Goal: Transaction & Acquisition: Download file/media

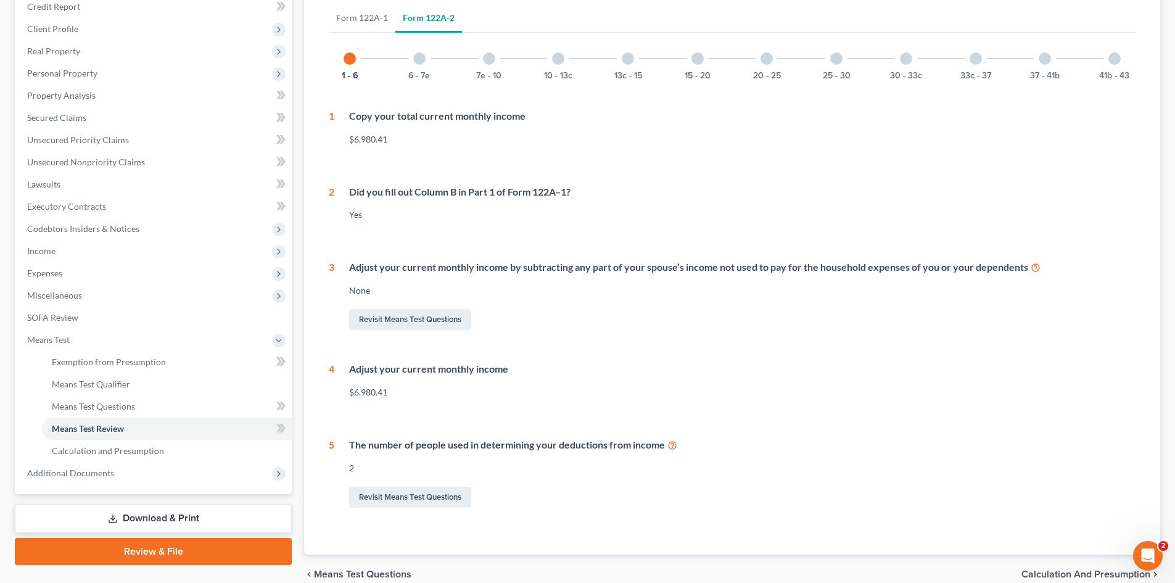
scroll to position [185, 0]
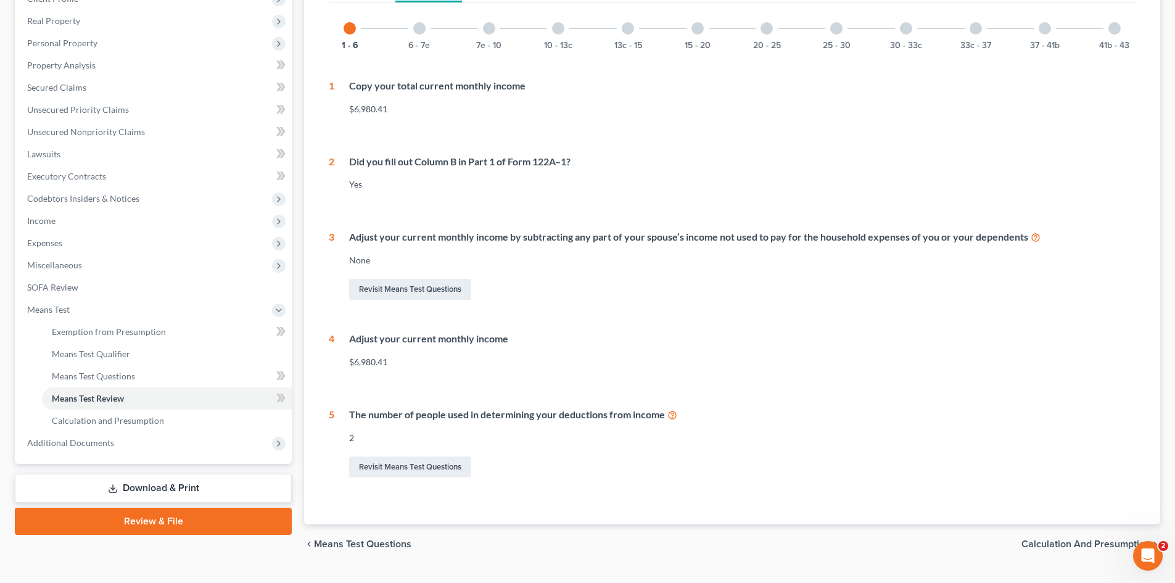
click at [420, 29] on div at bounding box center [419, 28] width 12 height 12
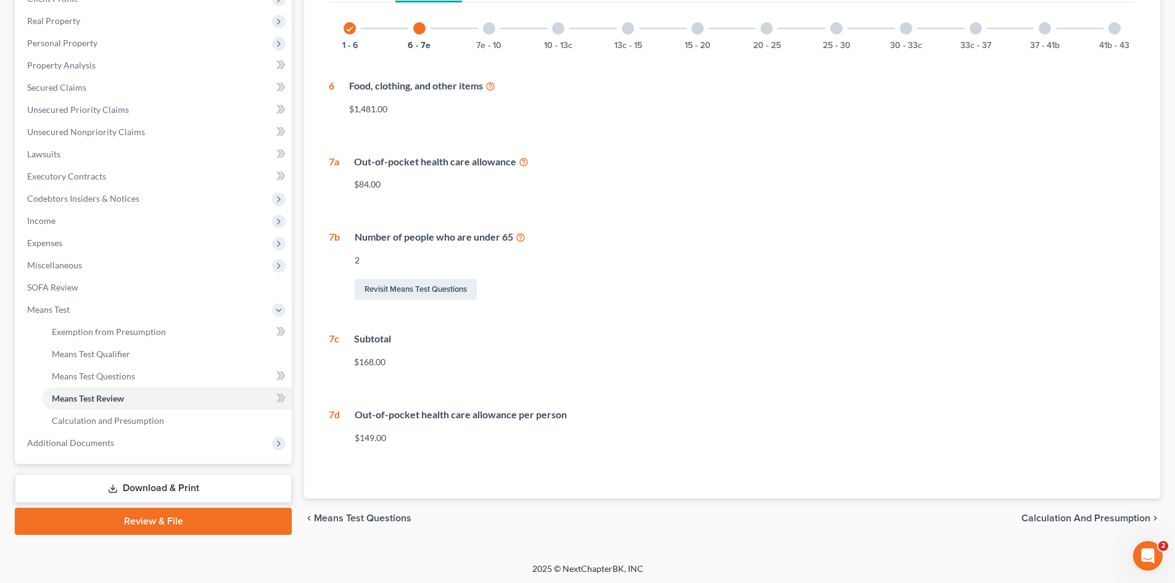
scroll to position [187, 0]
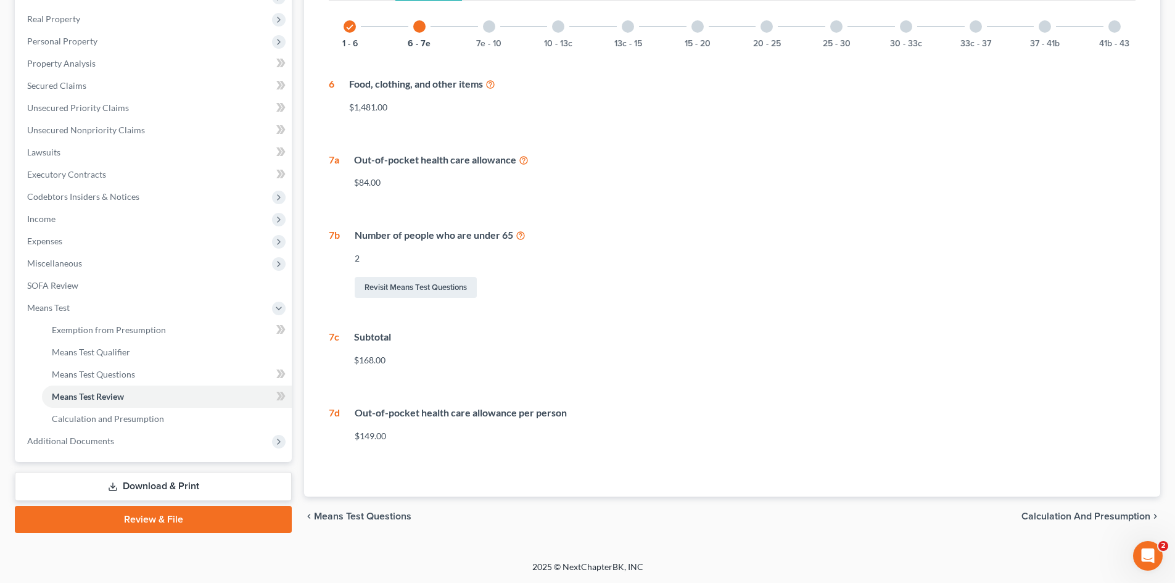
click at [489, 25] on div at bounding box center [489, 26] width 12 height 12
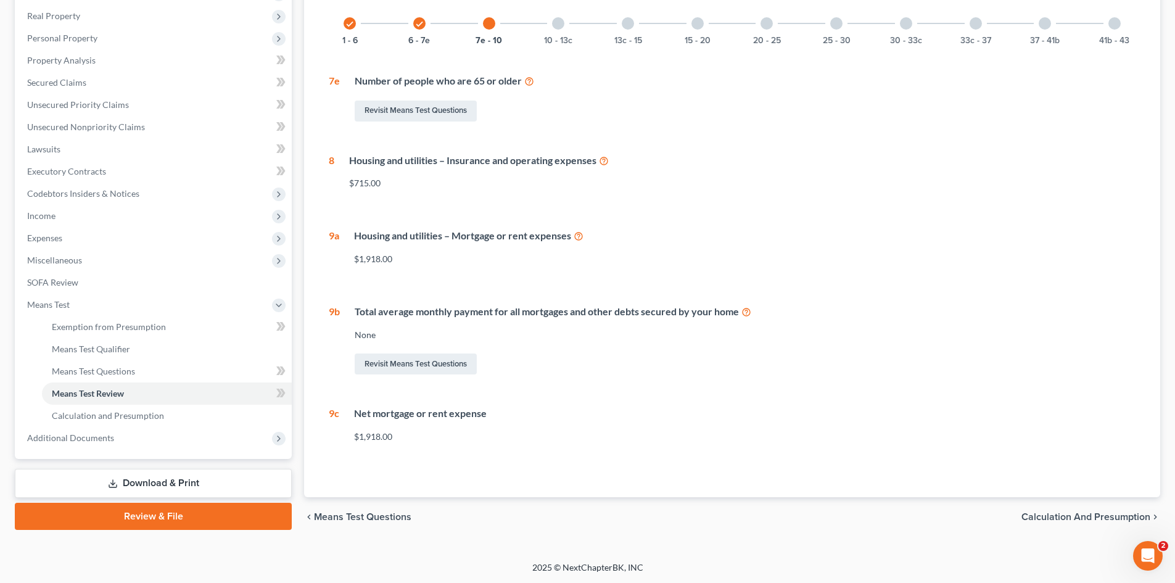
scroll to position [191, 0]
click at [410, 109] on link "Revisit Means Test Questions" at bounding box center [416, 110] width 122 height 21
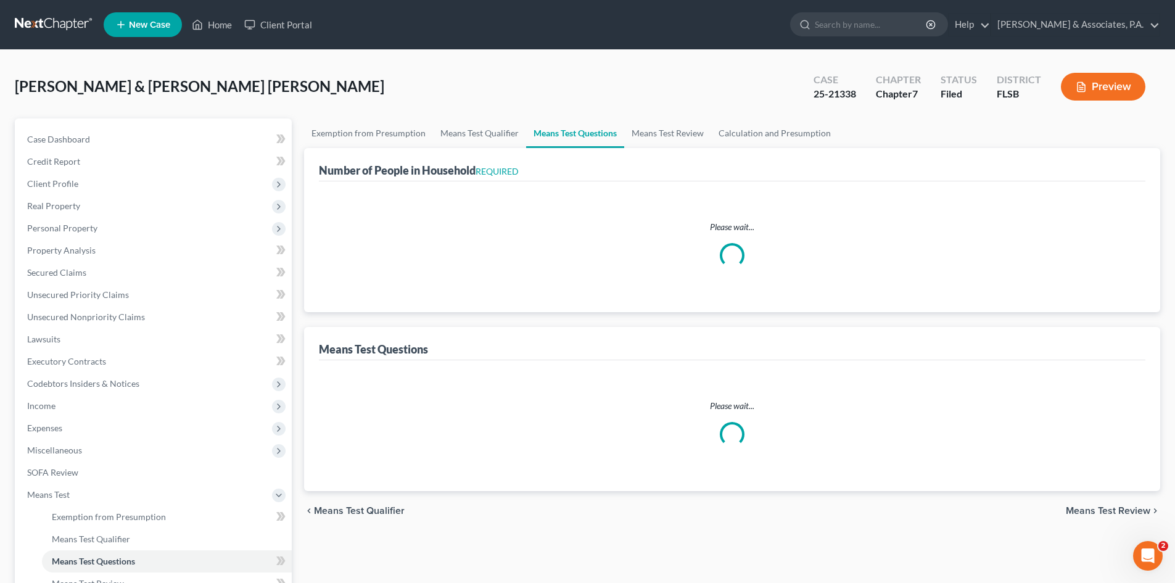
select select "2"
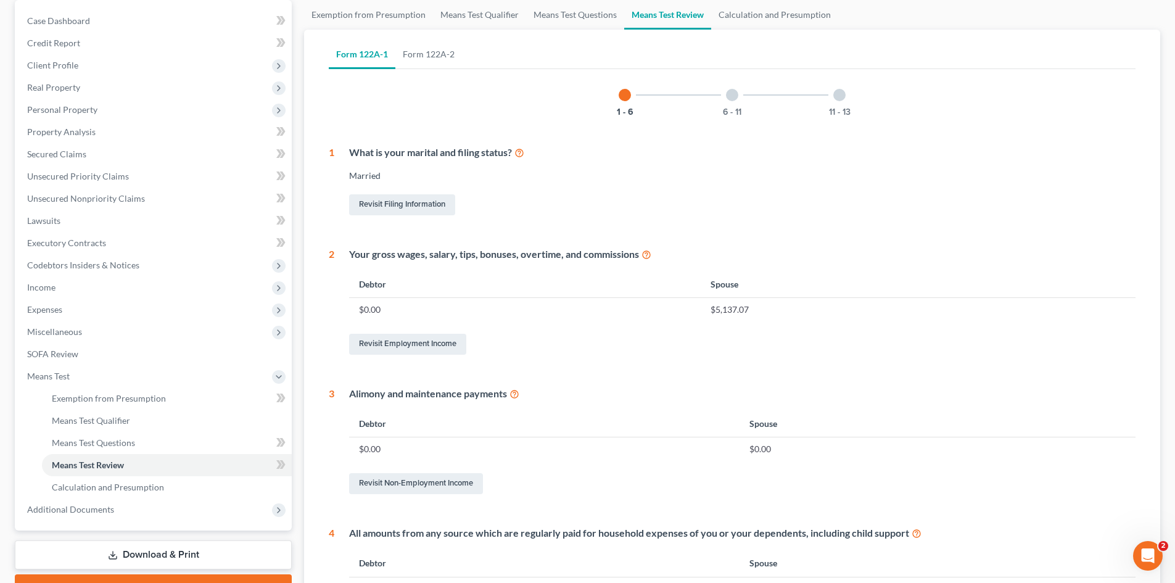
scroll to position [60, 0]
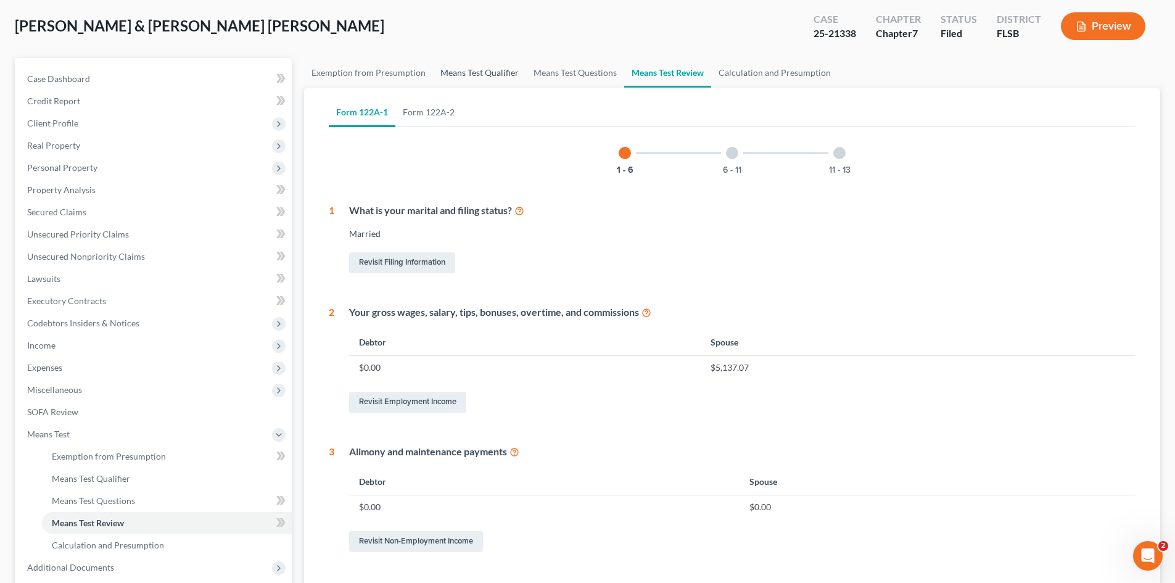
click at [461, 72] on link "Means Test Qualifier" at bounding box center [479, 73] width 93 height 30
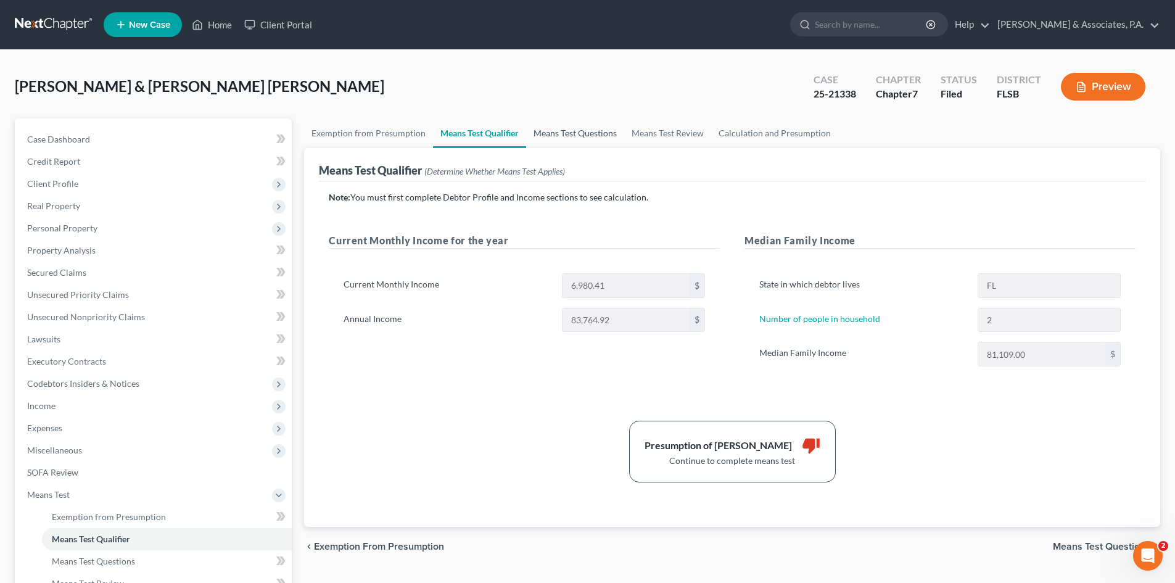
click at [589, 130] on link "Means Test Questions" at bounding box center [575, 133] width 98 height 30
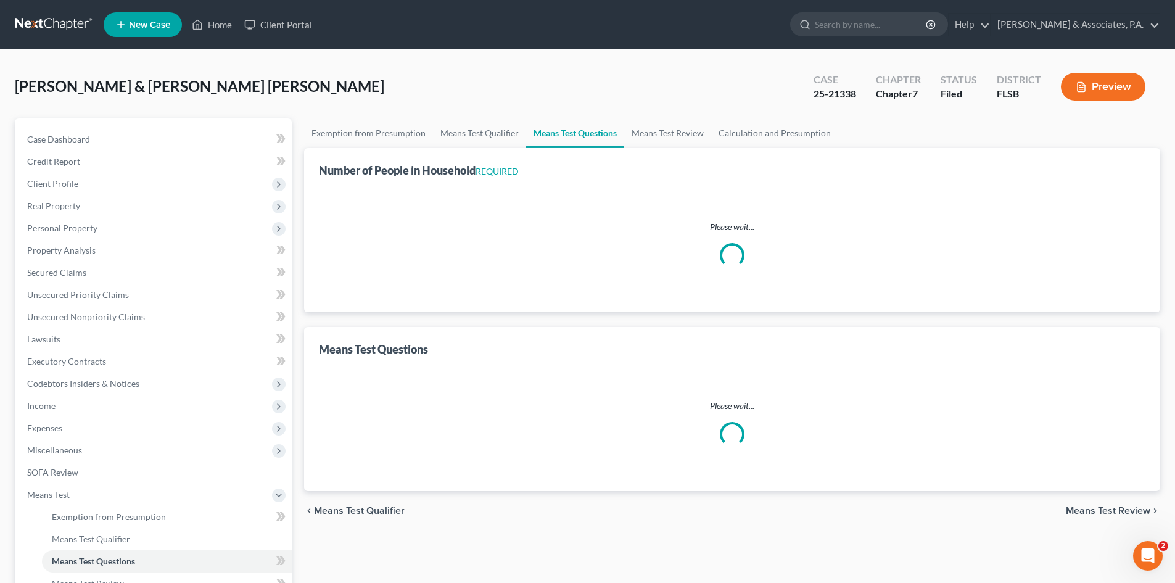
select select "2"
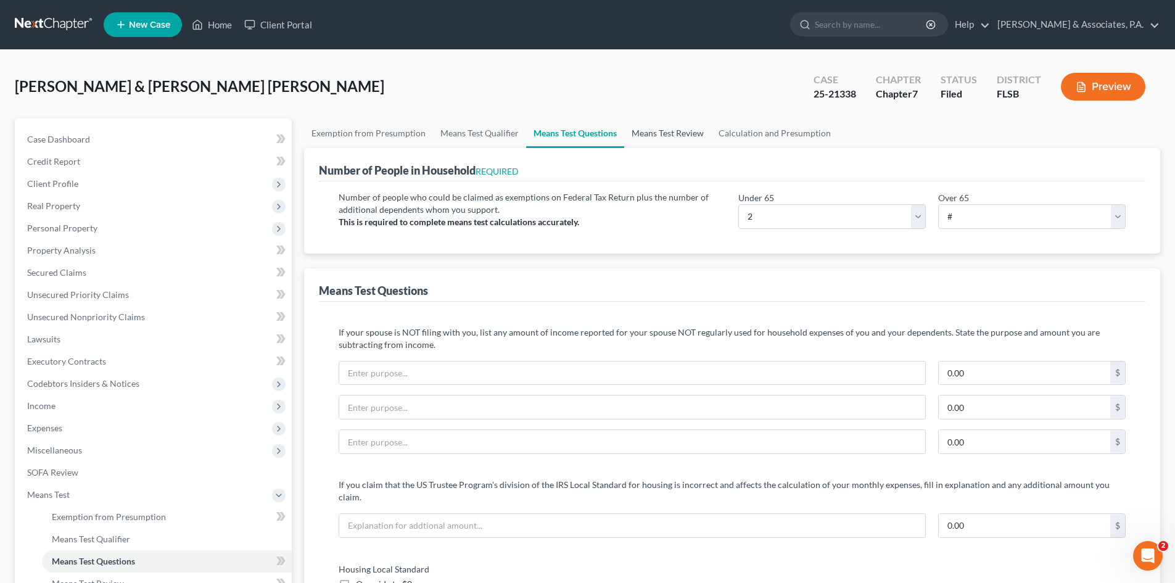
click at [665, 133] on link "Means Test Review" at bounding box center [667, 133] width 87 height 30
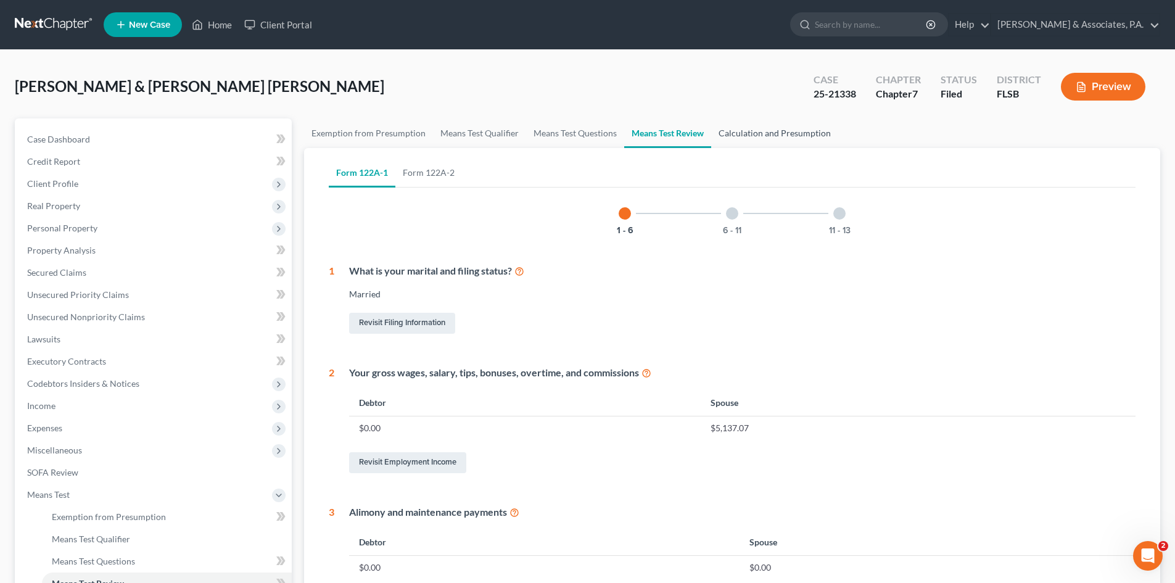
click at [751, 130] on link "Calculation and Presumption" at bounding box center [774, 133] width 127 height 30
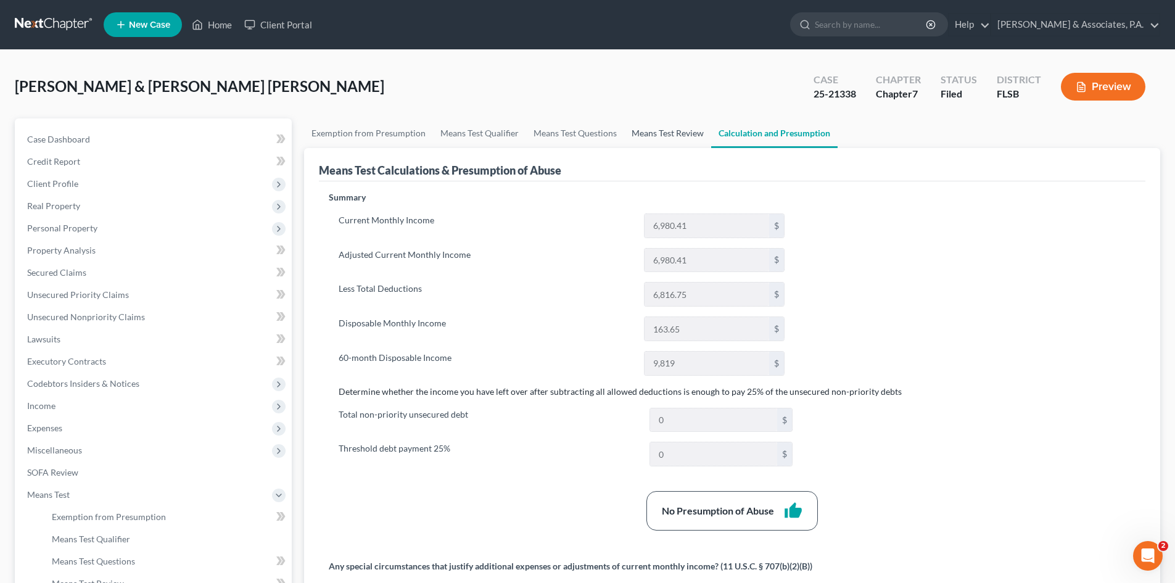
click at [665, 132] on link "Means Test Review" at bounding box center [667, 133] width 87 height 30
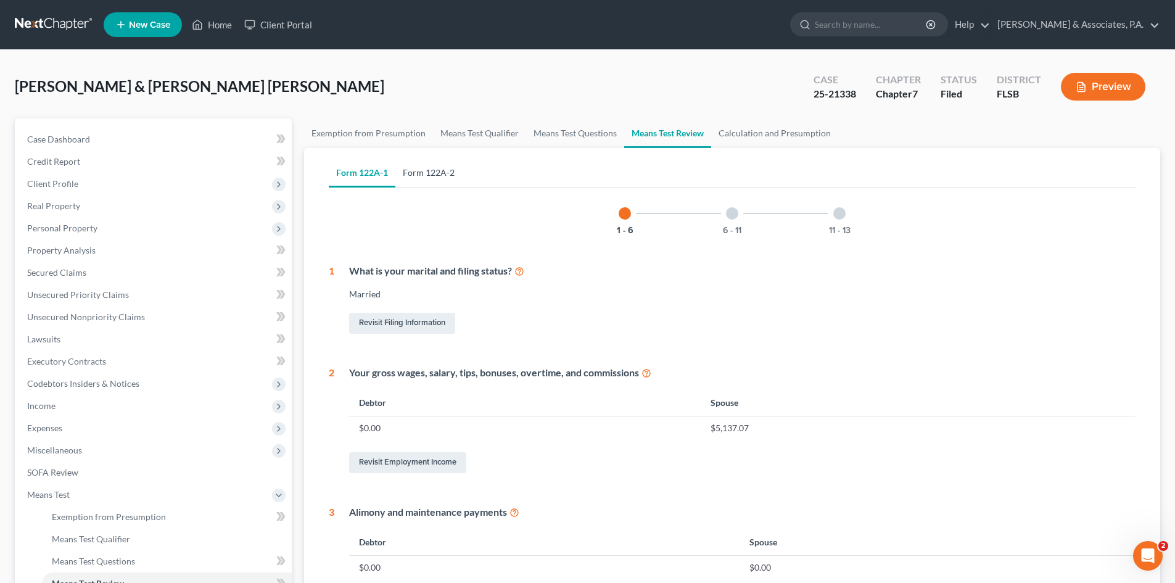
click at [436, 166] on link "Form 122A-2" at bounding box center [428, 173] width 67 height 30
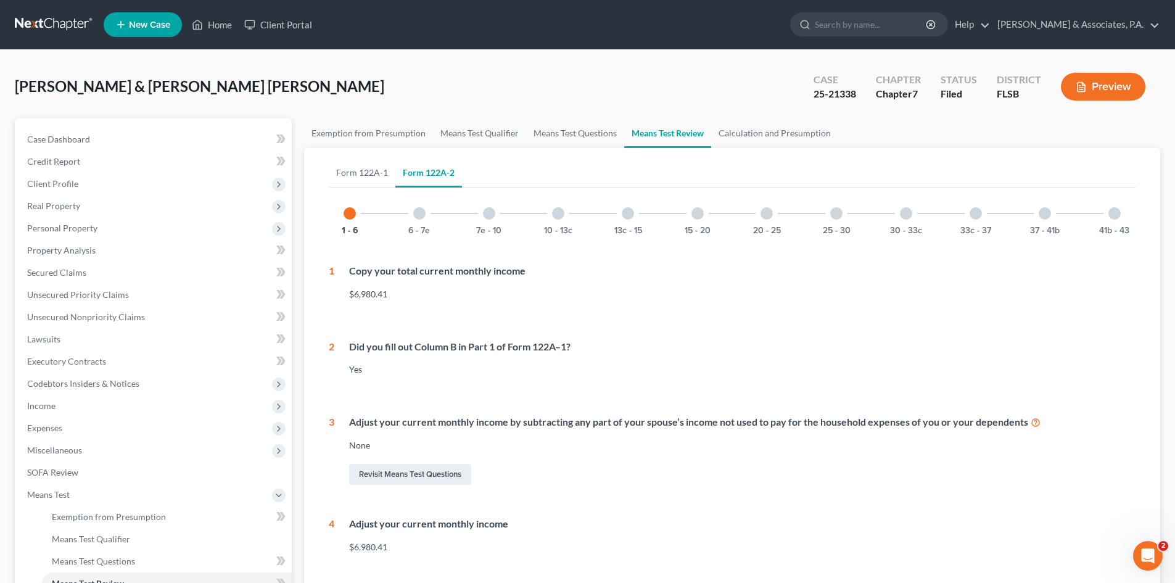
click at [418, 214] on div at bounding box center [419, 213] width 12 height 12
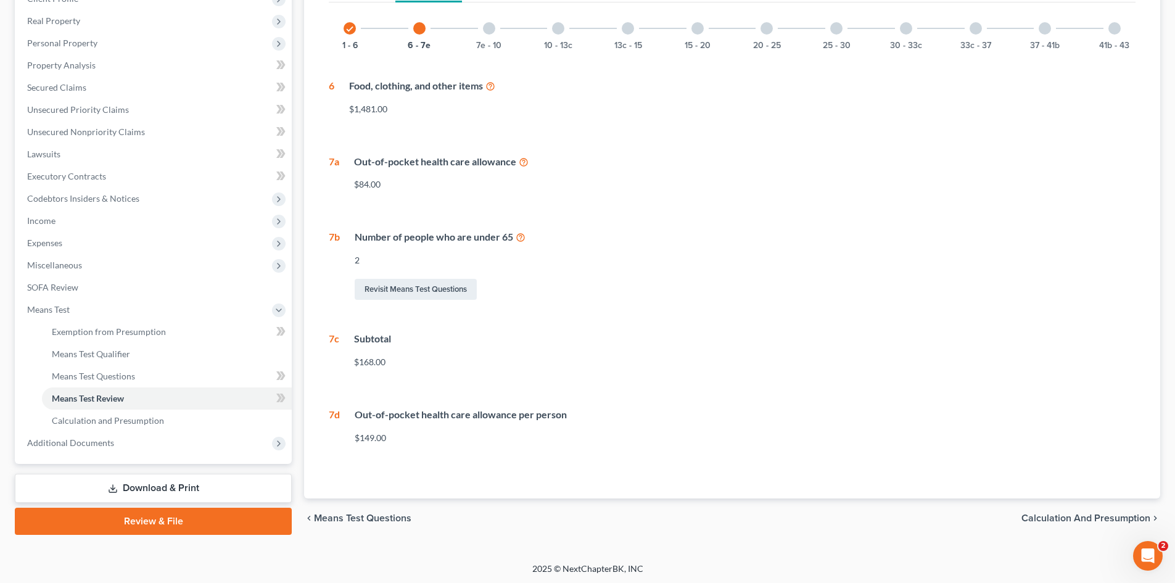
scroll to position [187, 0]
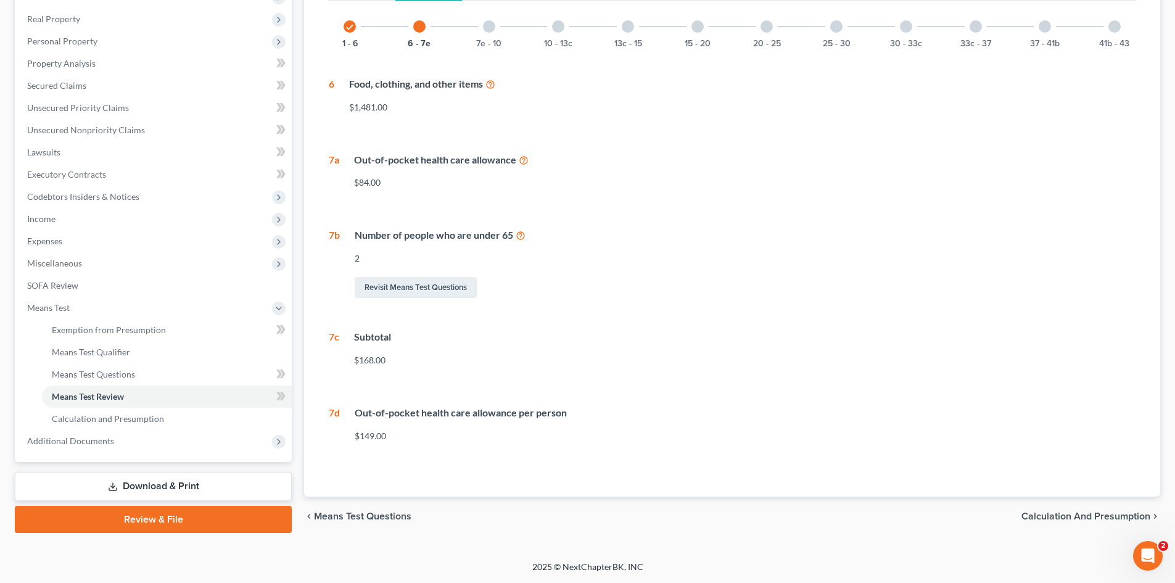
click at [490, 26] on div at bounding box center [489, 26] width 12 height 12
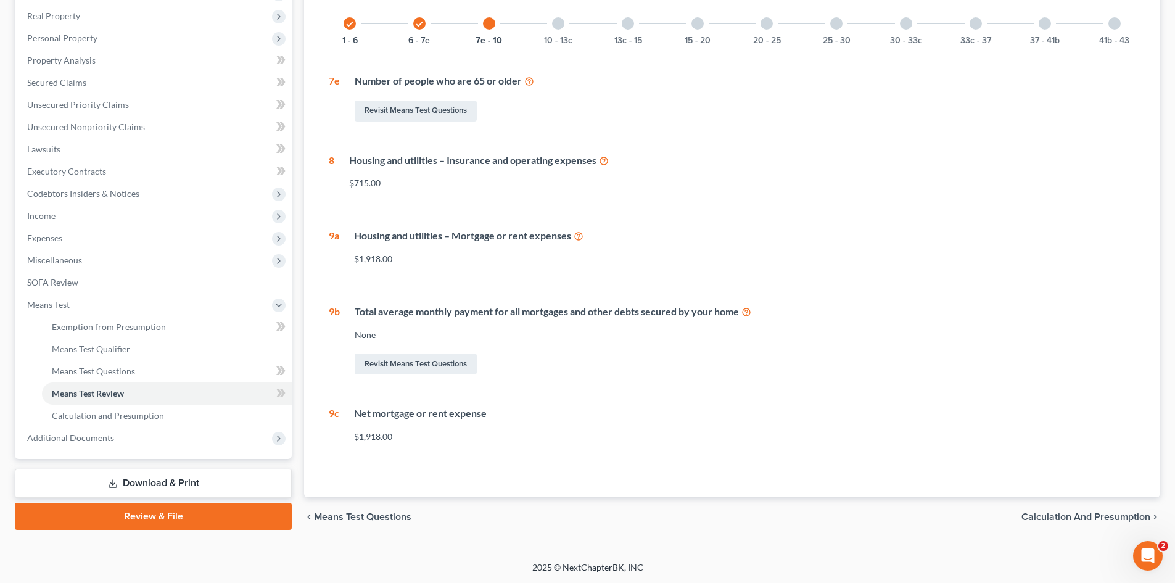
scroll to position [191, 0]
click at [557, 25] on div at bounding box center [558, 23] width 12 height 12
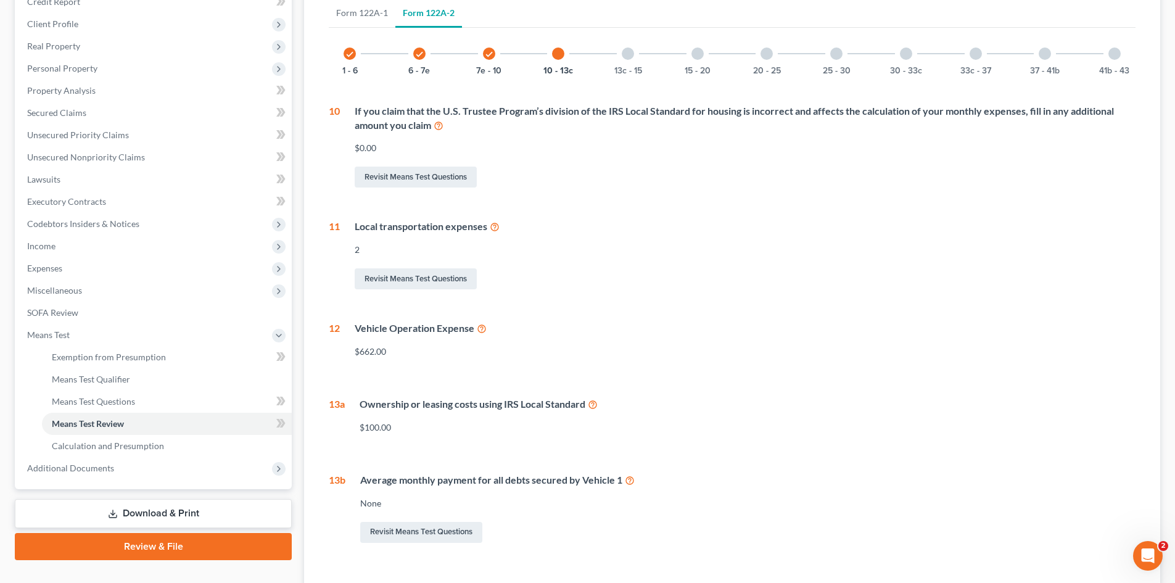
scroll to position [130, 0]
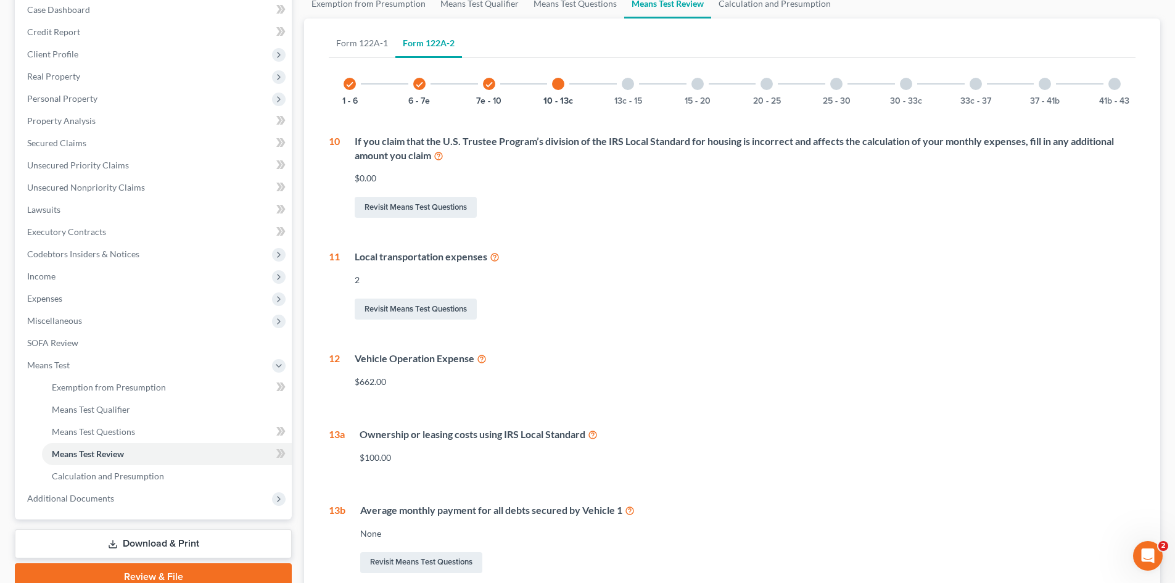
click at [559, 85] on div at bounding box center [558, 84] width 12 height 12
click at [627, 84] on div at bounding box center [628, 84] width 12 height 12
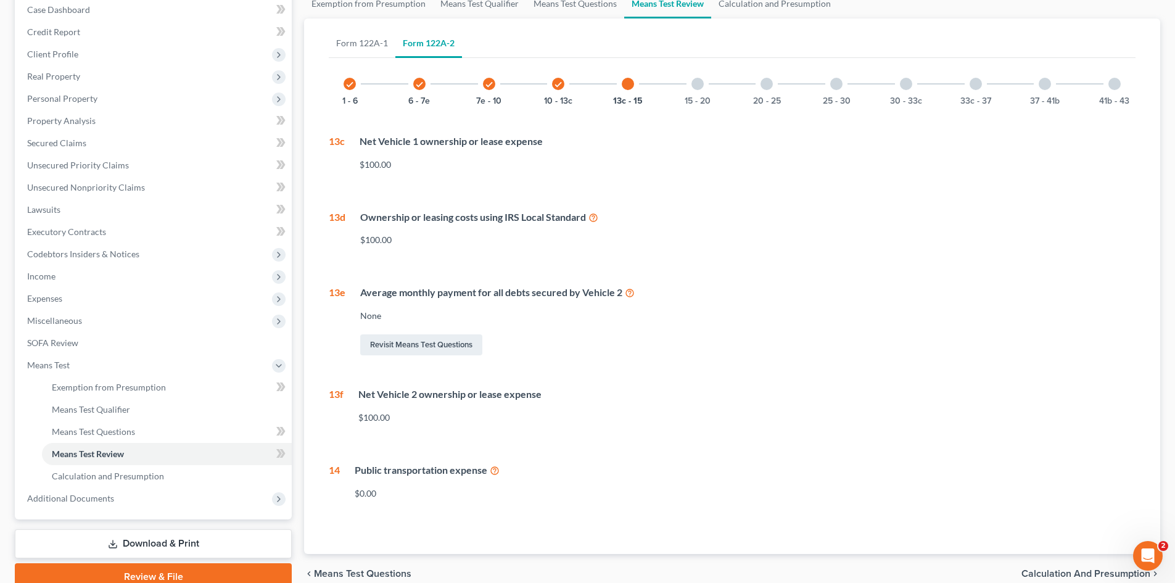
scroll to position [187, 0]
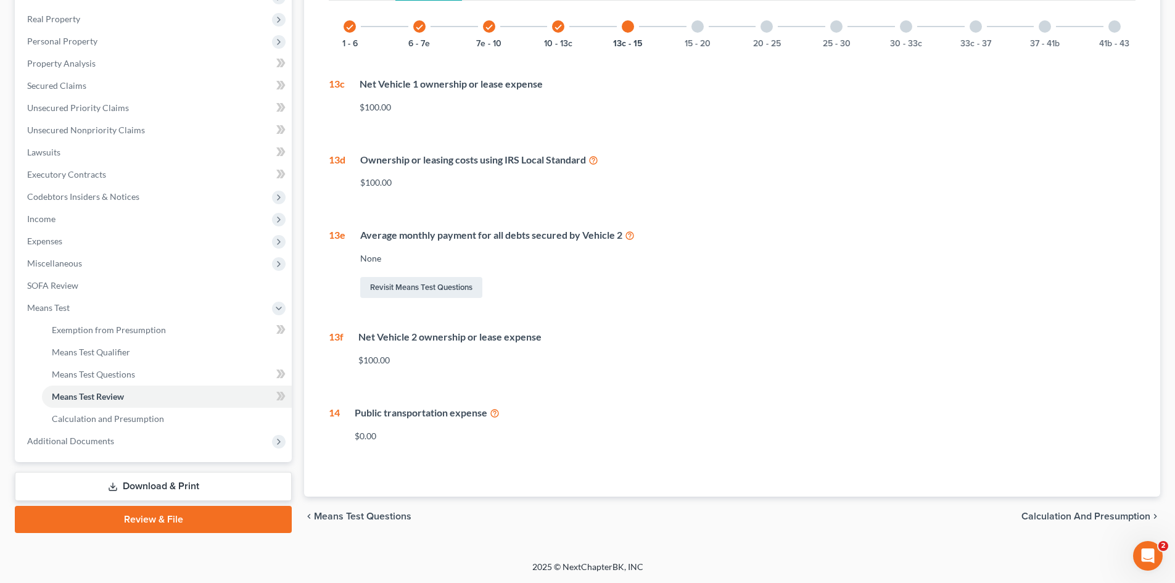
click at [699, 30] on div at bounding box center [697, 26] width 12 height 12
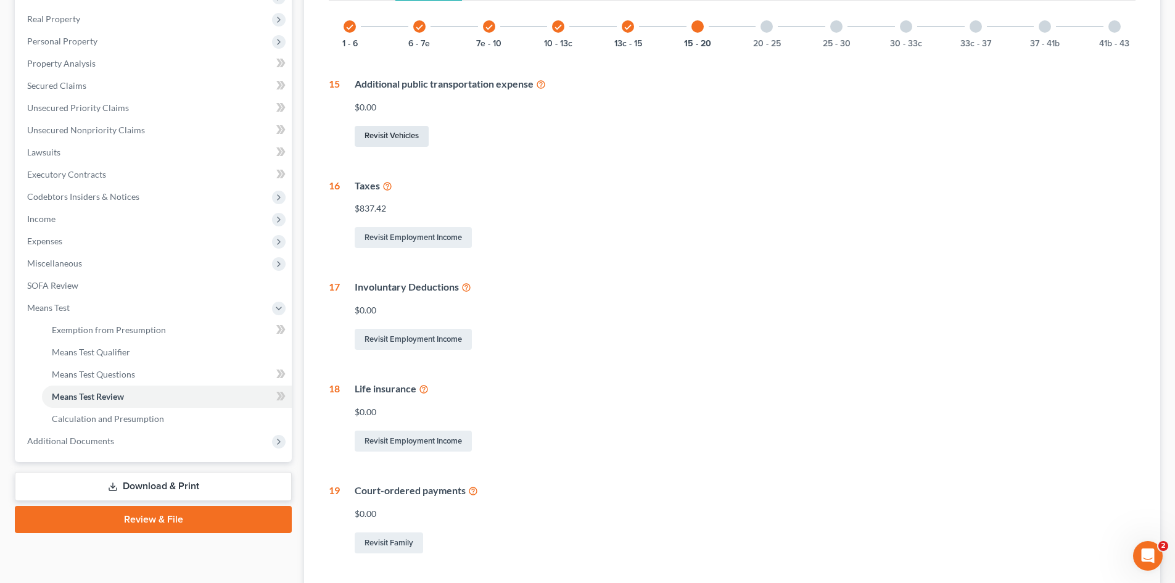
click at [392, 136] on link "Revisit Vehicles" at bounding box center [392, 136] width 74 height 21
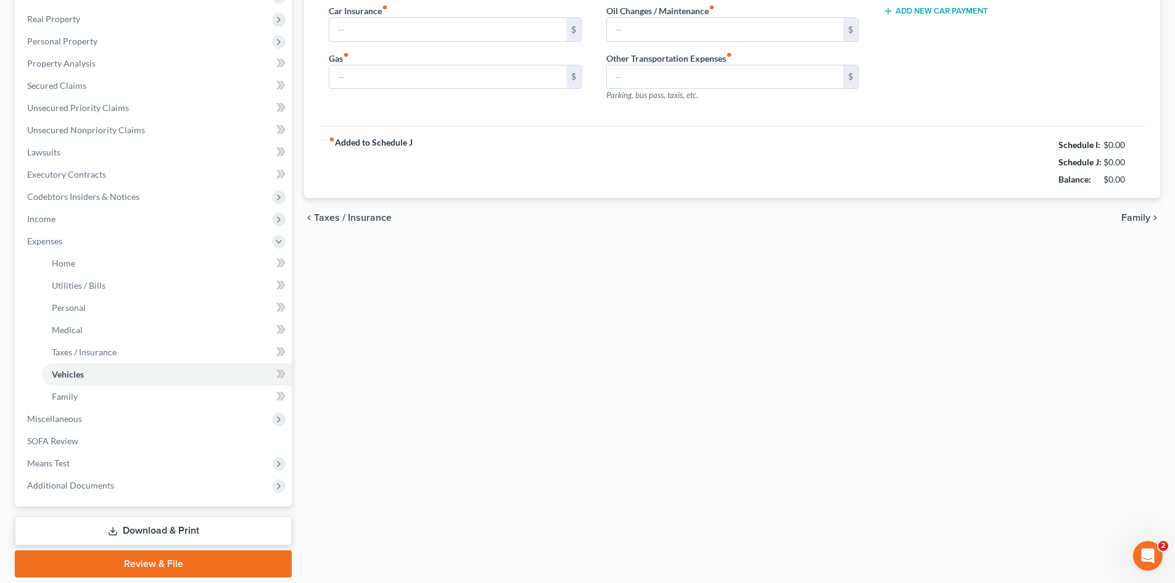
scroll to position [59, 0]
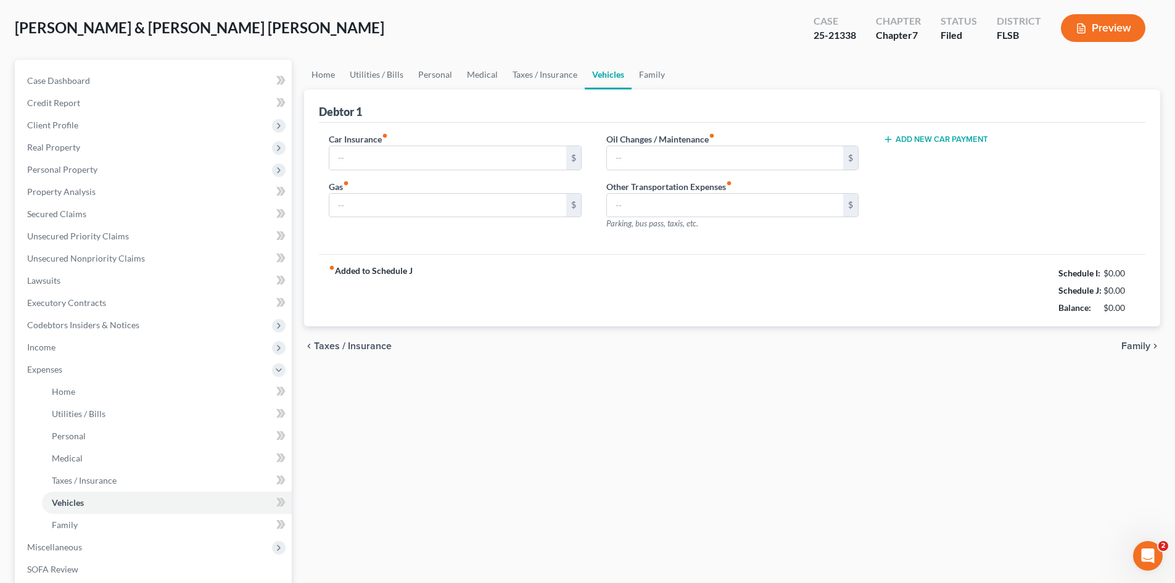
type input "170.00"
type input "250.00"
type input "0.00"
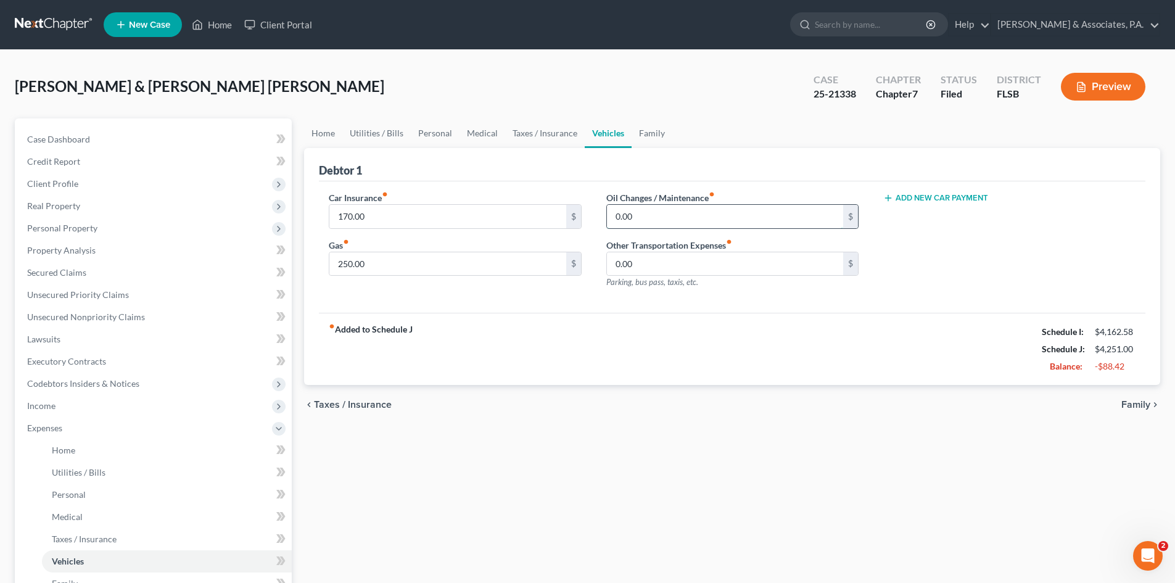
click at [638, 216] on input "0.00" at bounding box center [725, 216] width 236 height 23
click at [636, 210] on input "0.00" at bounding box center [725, 216] width 236 height 23
click at [638, 218] on input "0.00" at bounding box center [725, 216] width 236 height 23
drag, startPoint x: 638, startPoint y: 218, endPoint x: 625, endPoint y: 220, distance: 13.1
click at [625, 220] on input "0.00" at bounding box center [725, 216] width 236 height 23
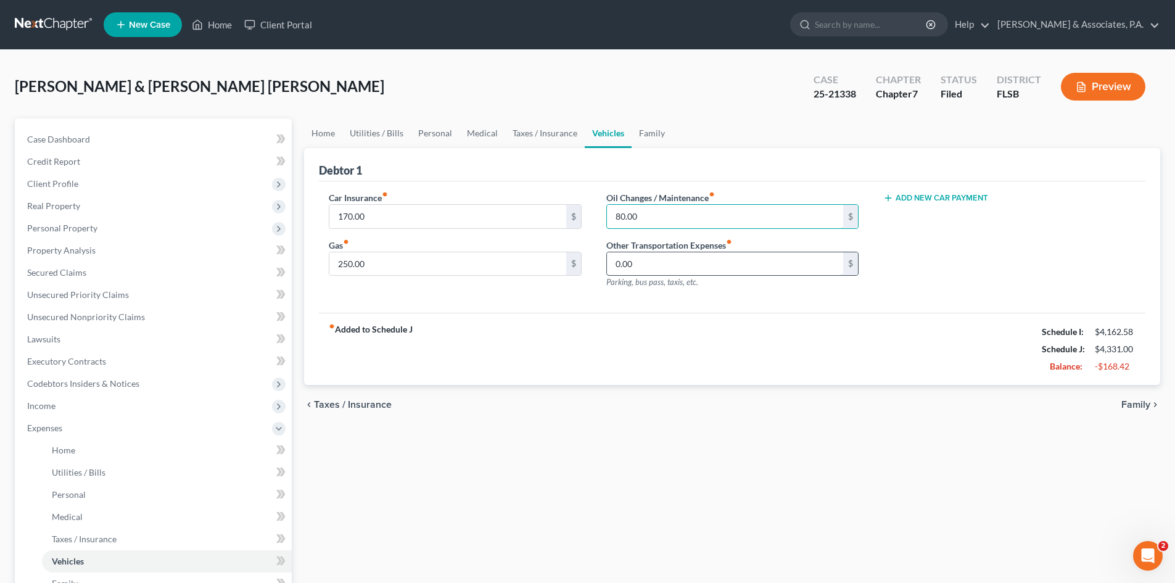
type input "80.00"
click at [650, 265] on input "0.00" at bounding box center [725, 263] width 236 height 23
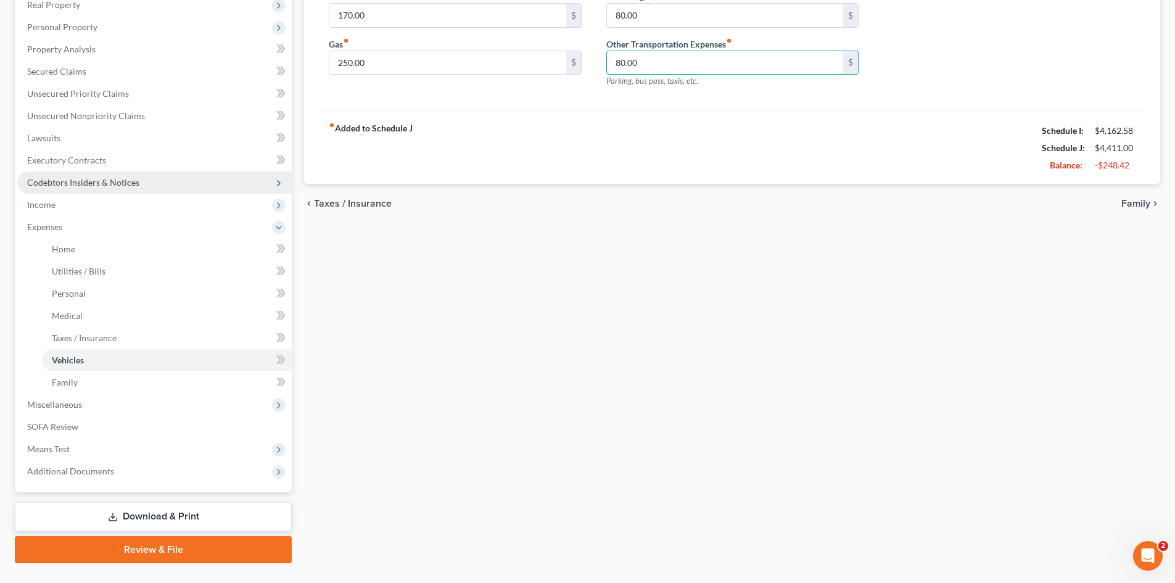
scroll to position [228, 0]
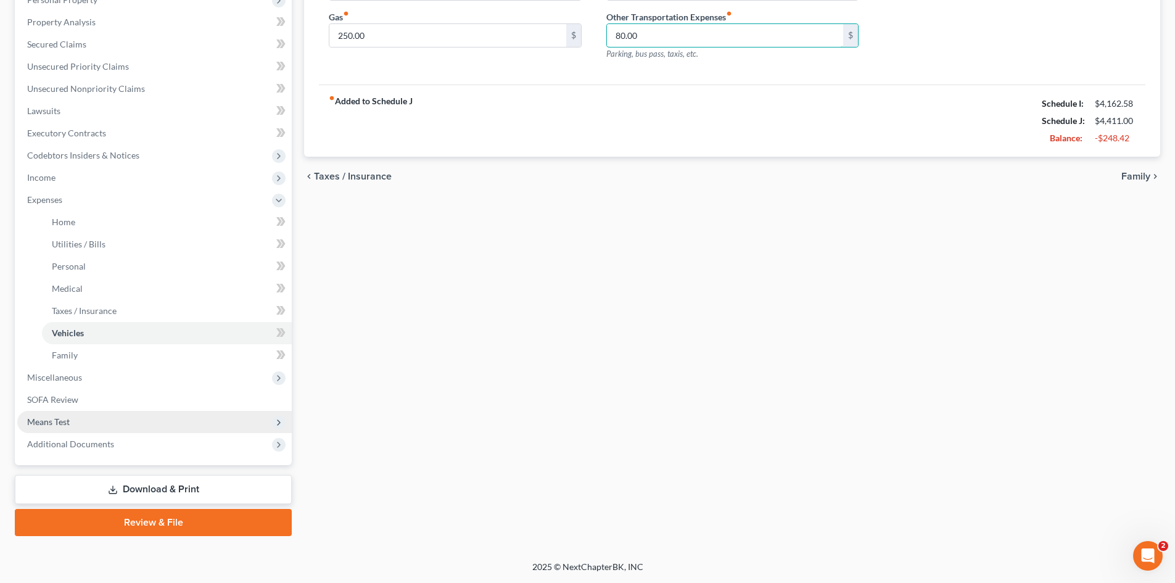
type input "80.00"
click at [83, 426] on span "Means Test" at bounding box center [154, 422] width 274 height 22
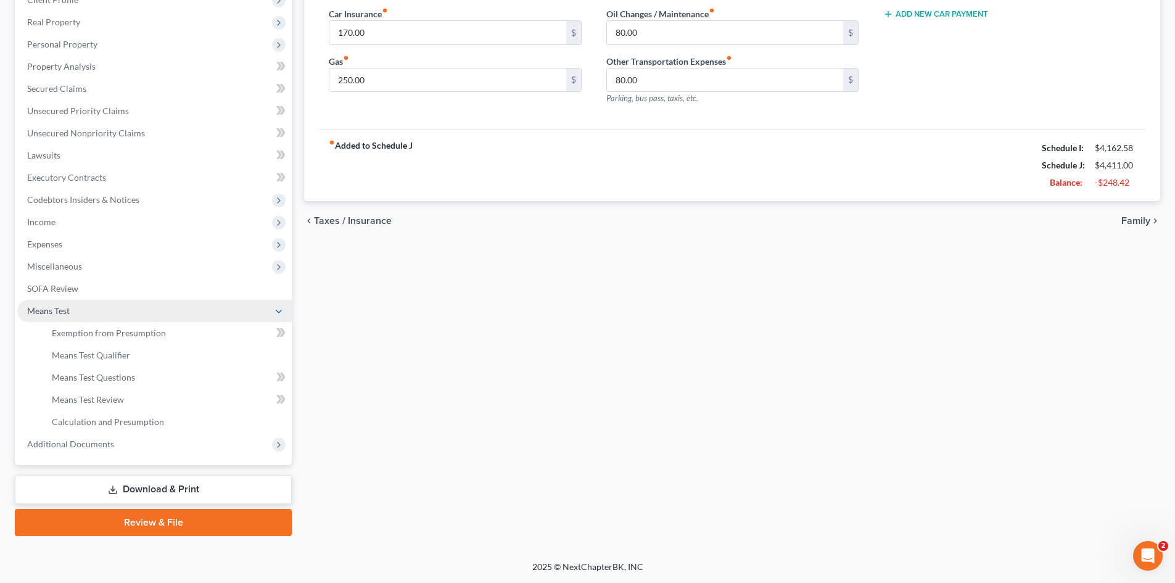
scroll to position [184, 0]
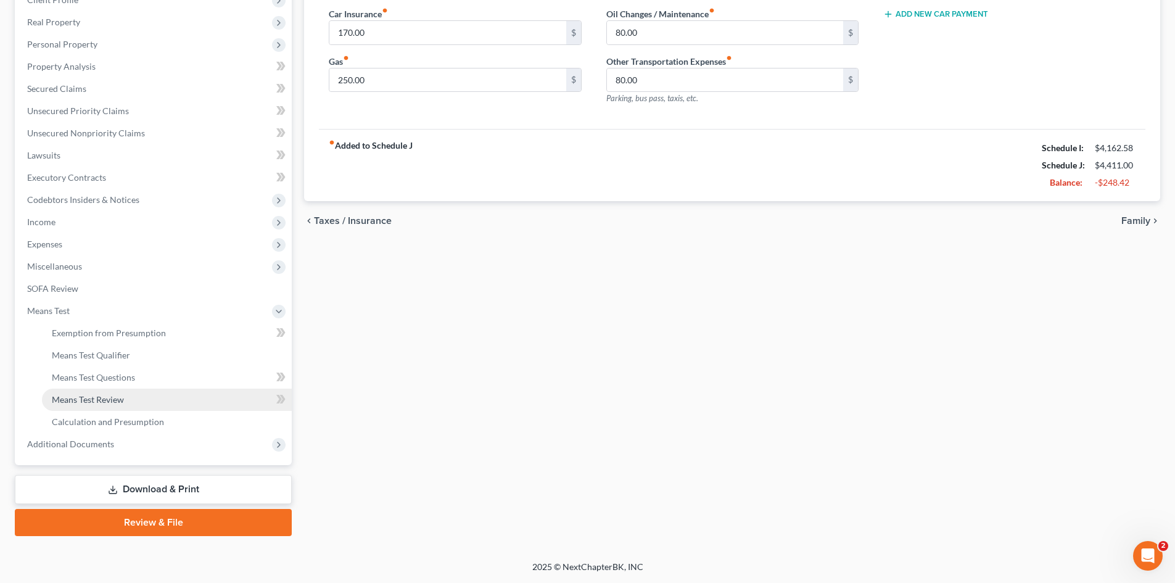
click at [88, 401] on span "Means Test Review" at bounding box center [88, 399] width 72 height 10
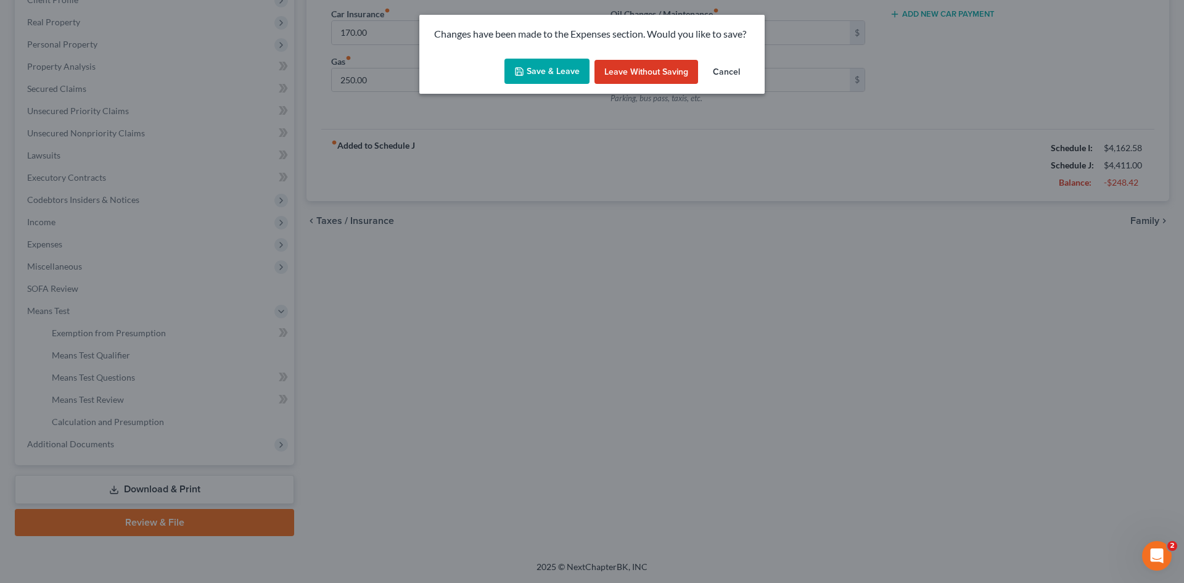
click at [539, 65] on button "Save & Leave" at bounding box center [546, 72] width 85 height 26
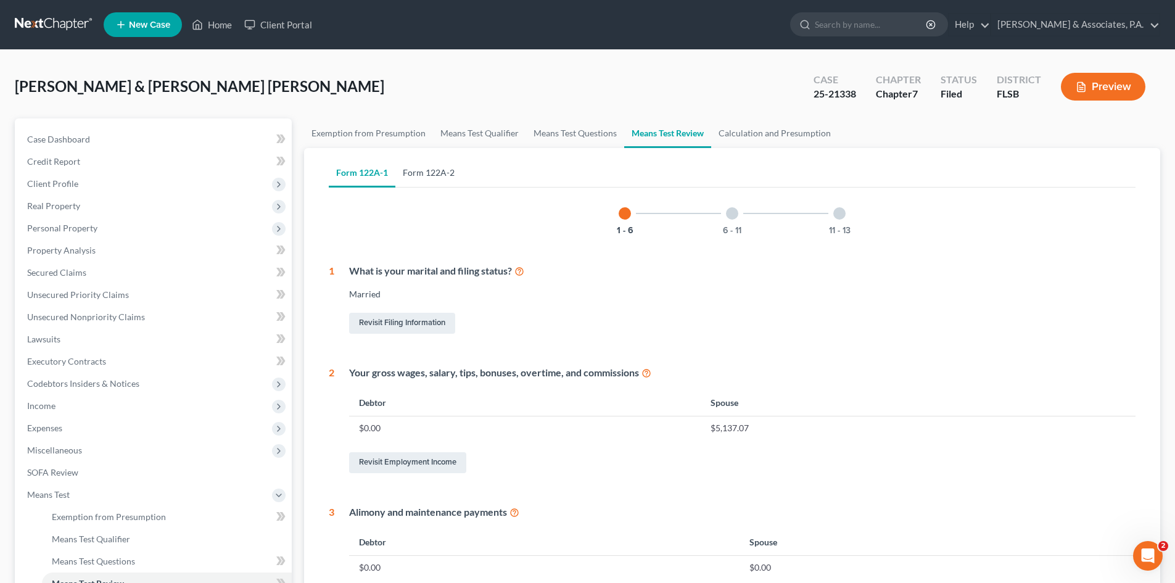
click at [436, 176] on link "Form 122A-2" at bounding box center [428, 173] width 67 height 30
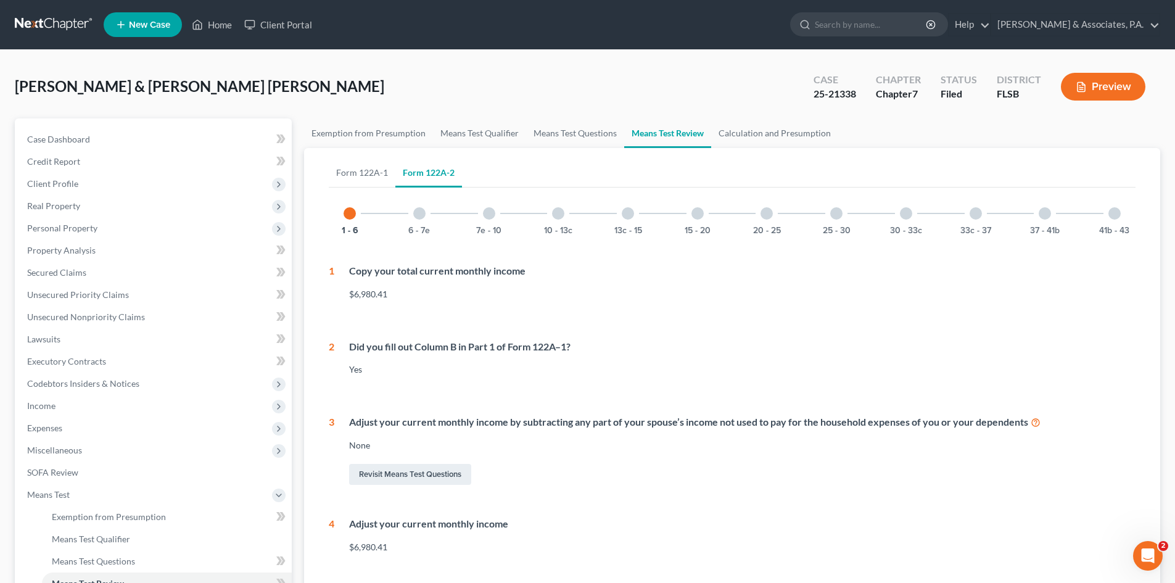
click at [701, 217] on div at bounding box center [697, 213] width 12 height 12
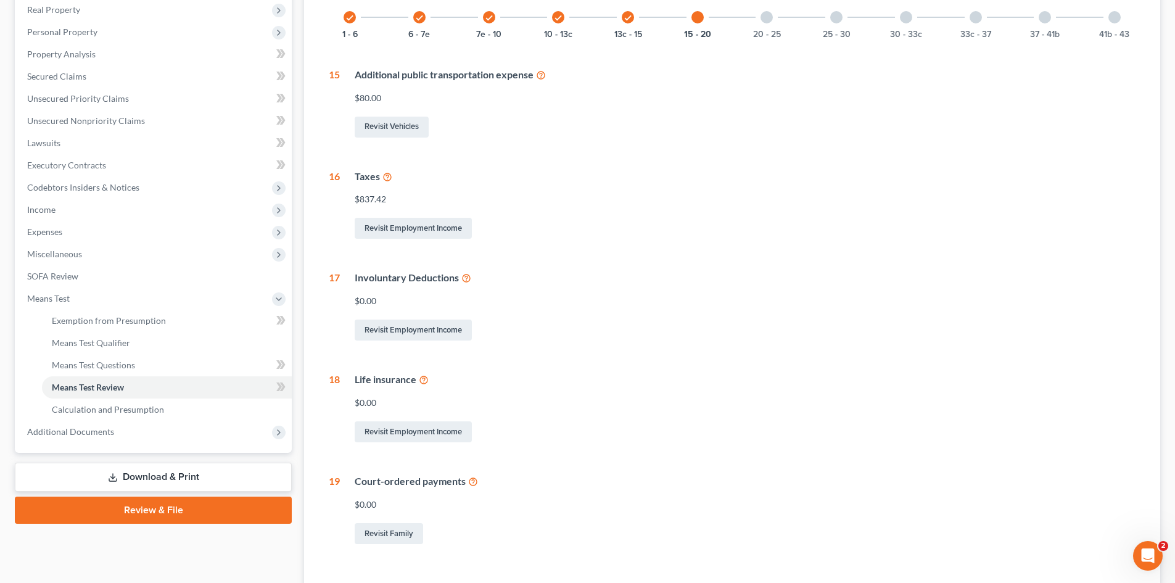
scroll to position [167, 0]
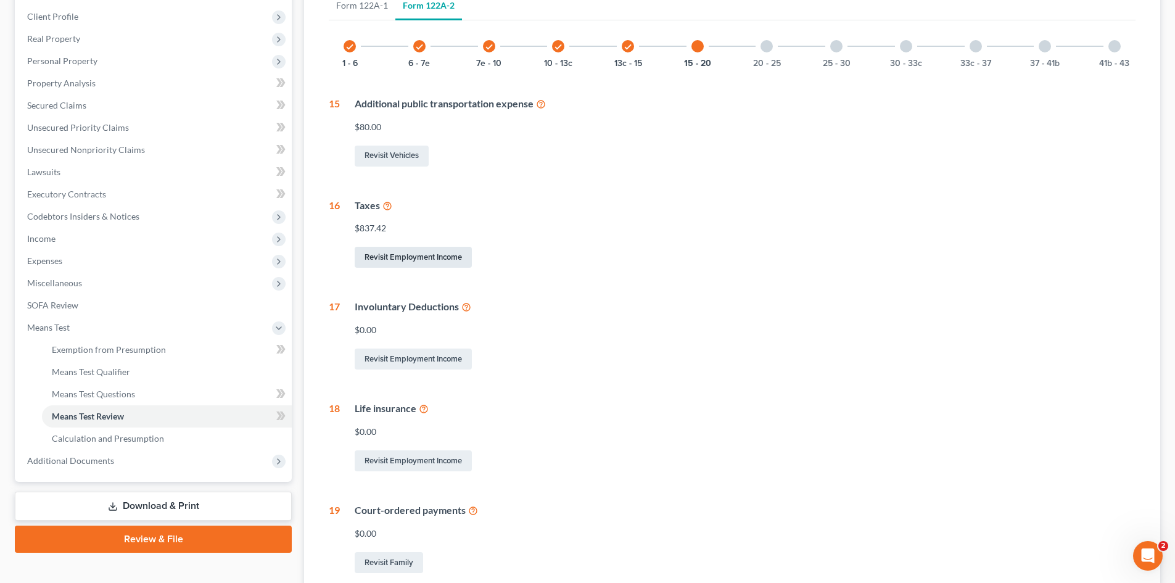
click at [394, 260] on link "Revisit Employment Income" at bounding box center [413, 257] width 117 height 21
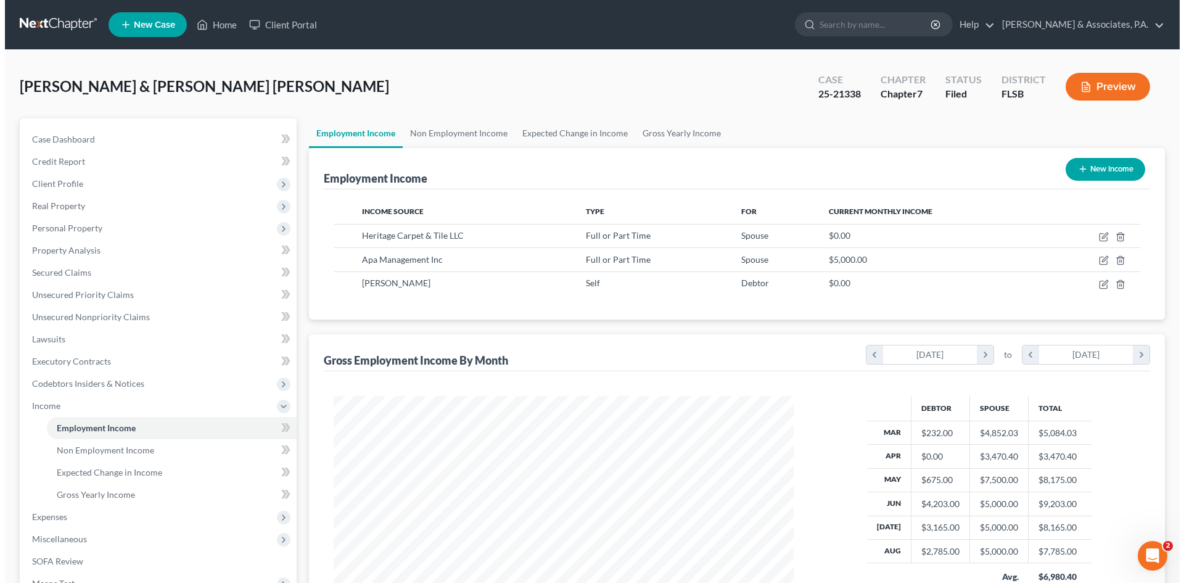
scroll to position [230, 485]
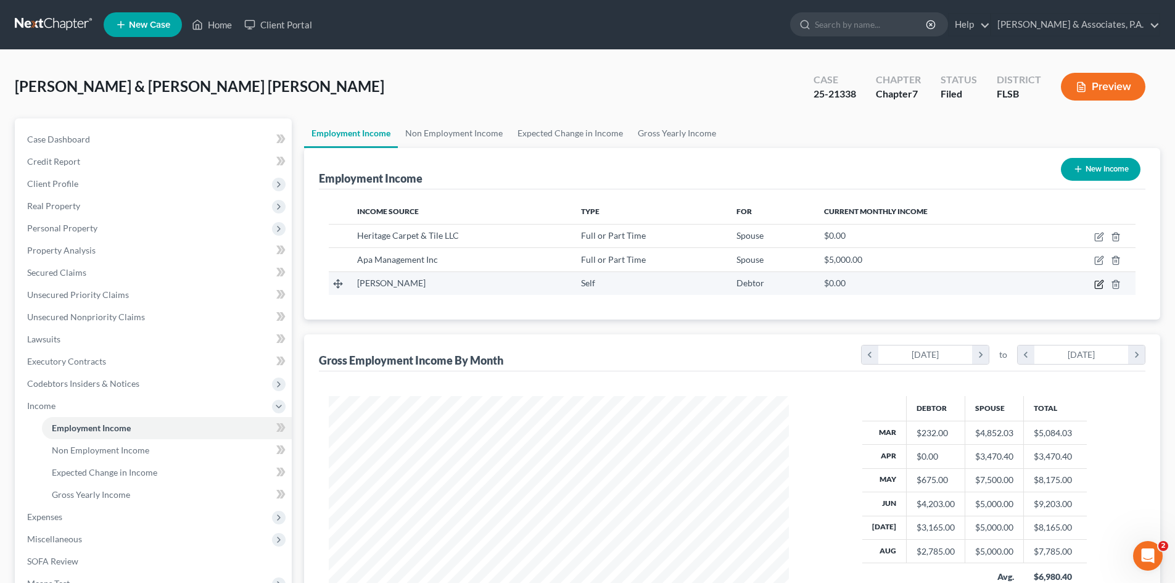
click at [1097, 284] on icon "button" at bounding box center [1099, 284] width 10 height 10
select select "1"
select select "9"
select select "1"
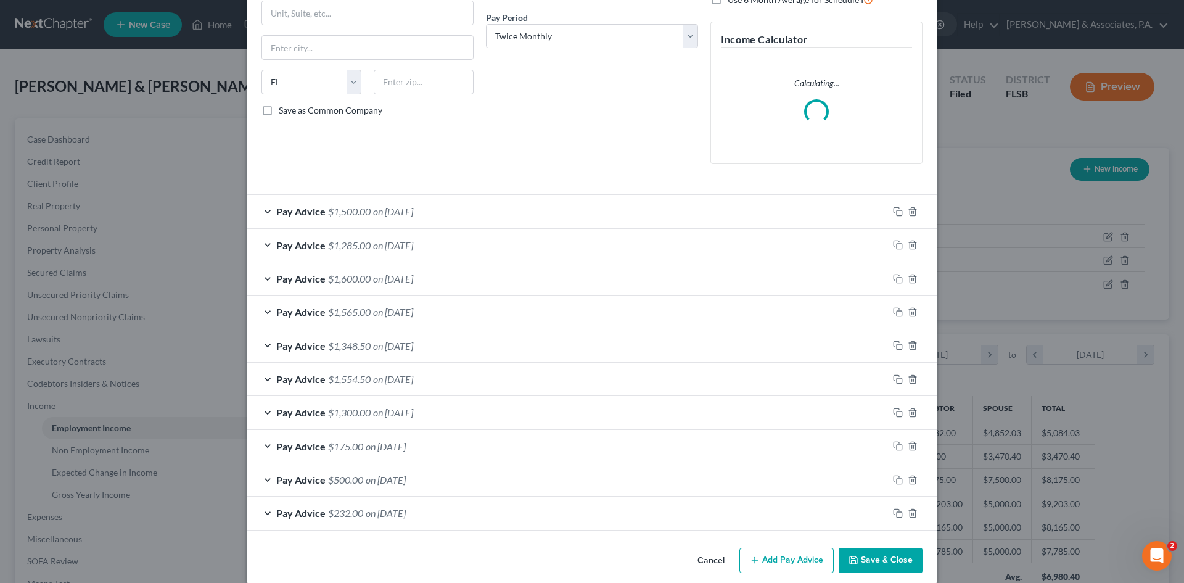
scroll to position [200, 0]
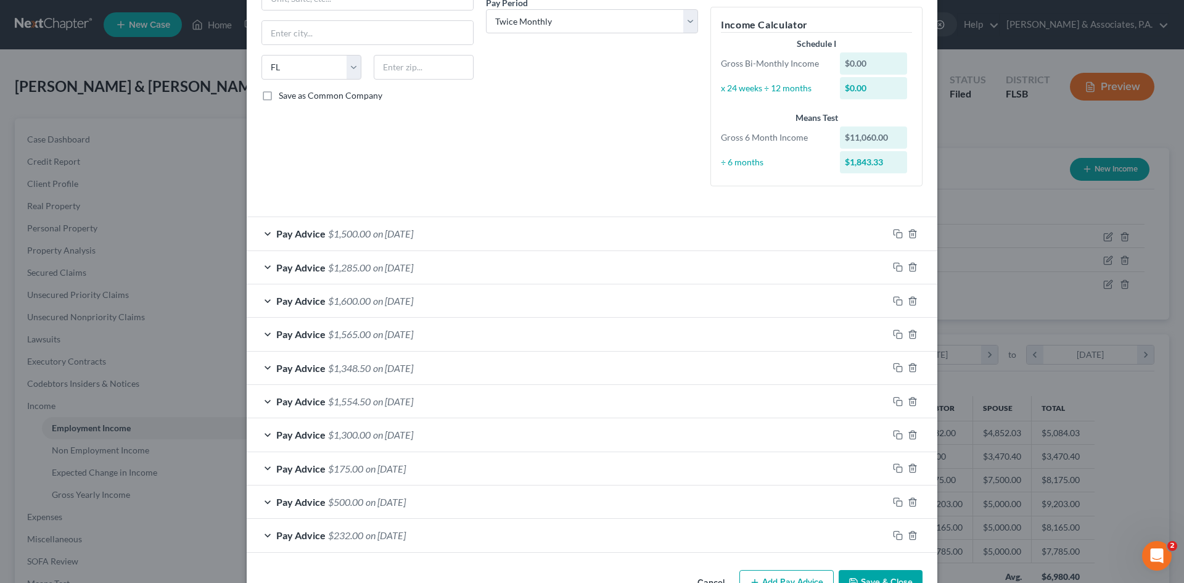
click at [856, 541] on div "Pay Advice $232.00 on [DATE]" at bounding box center [567, 535] width 641 height 33
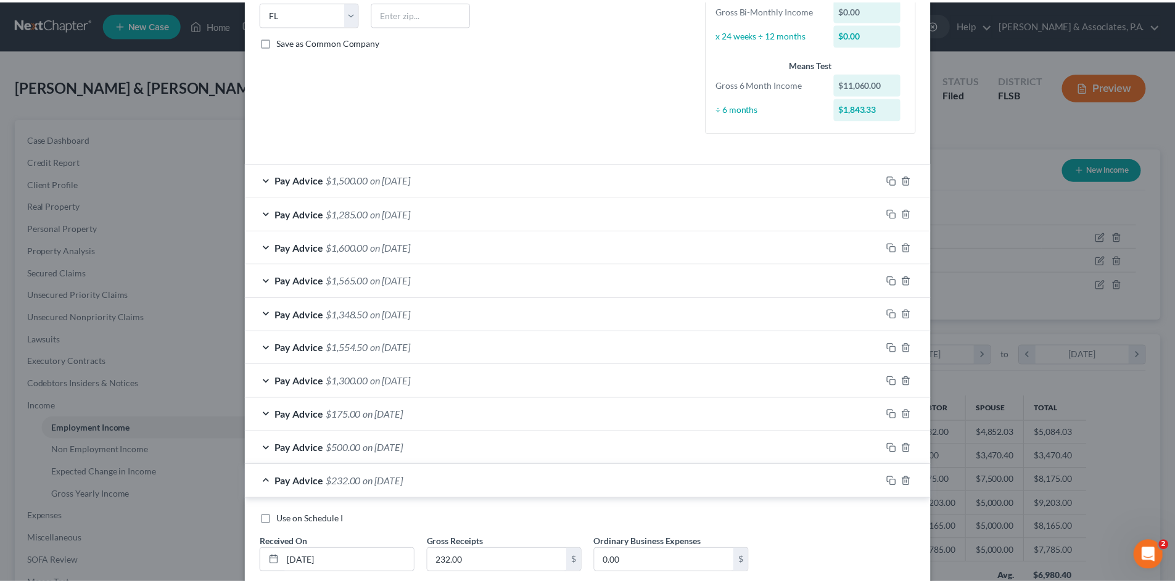
scroll to position [331, 0]
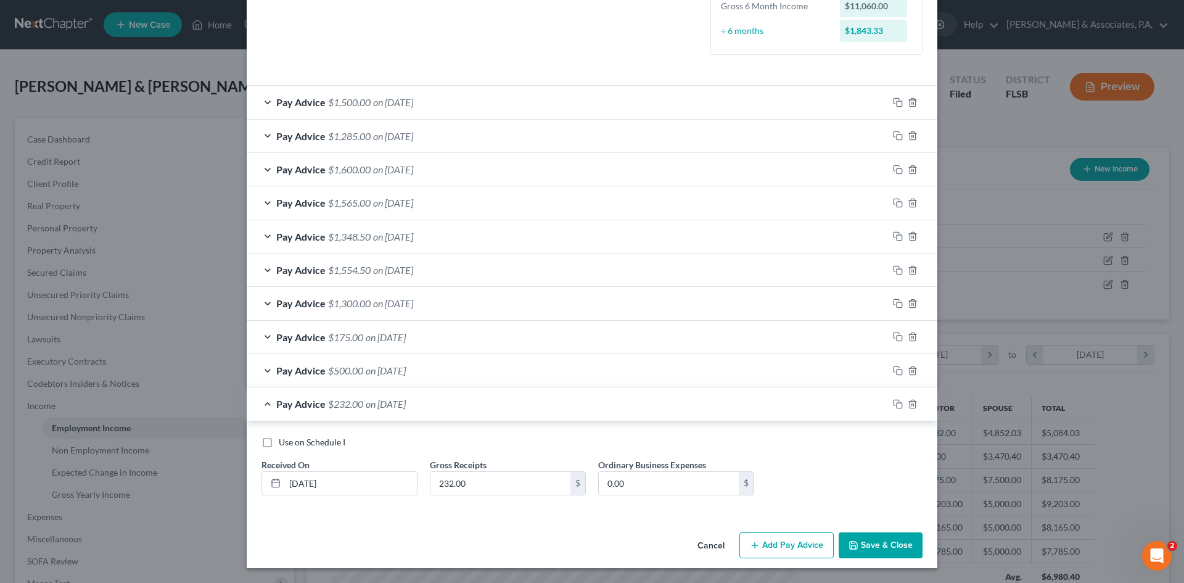
click at [869, 543] on button "Save & Close" at bounding box center [881, 545] width 84 height 26
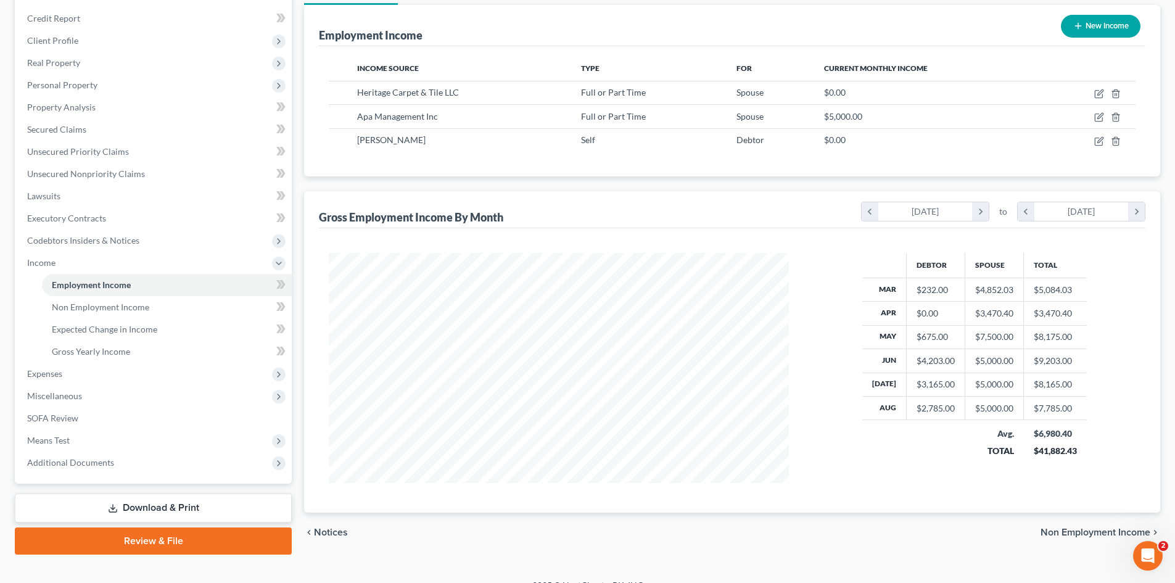
scroll to position [162, 0]
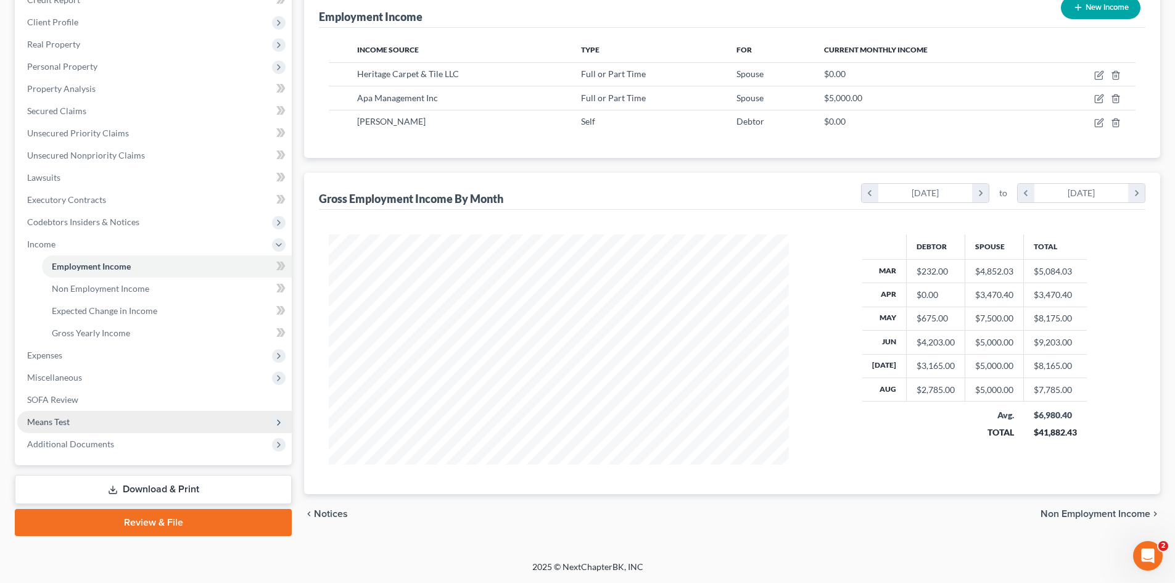
click at [61, 424] on span "Means Test" at bounding box center [48, 421] width 43 height 10
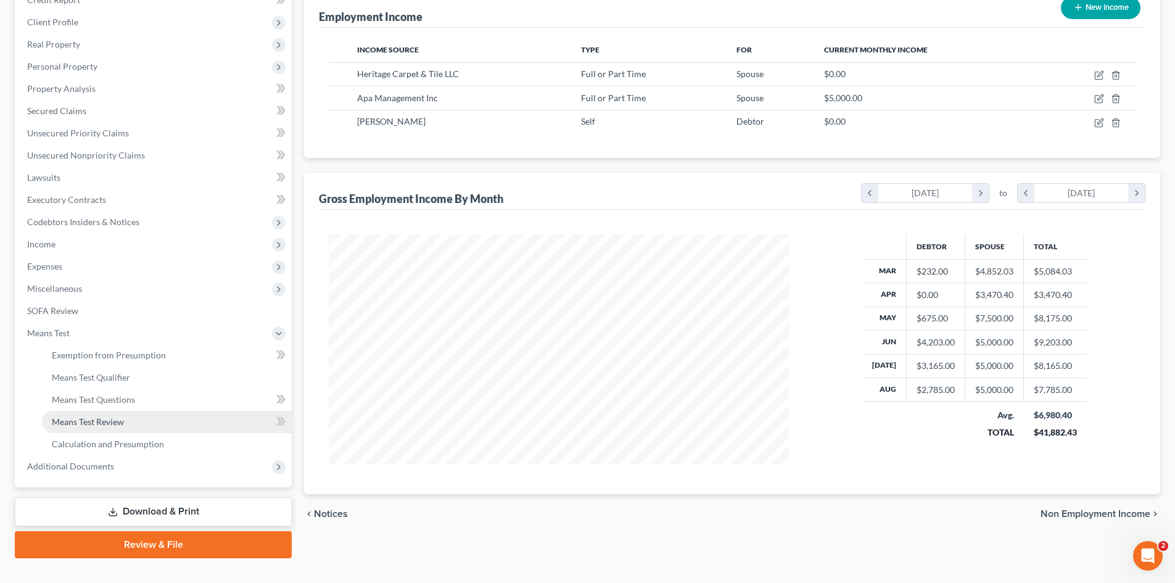
click at [95, 422] on span "Means Test Review" at bounding box center [88, 421] width 72 height 10
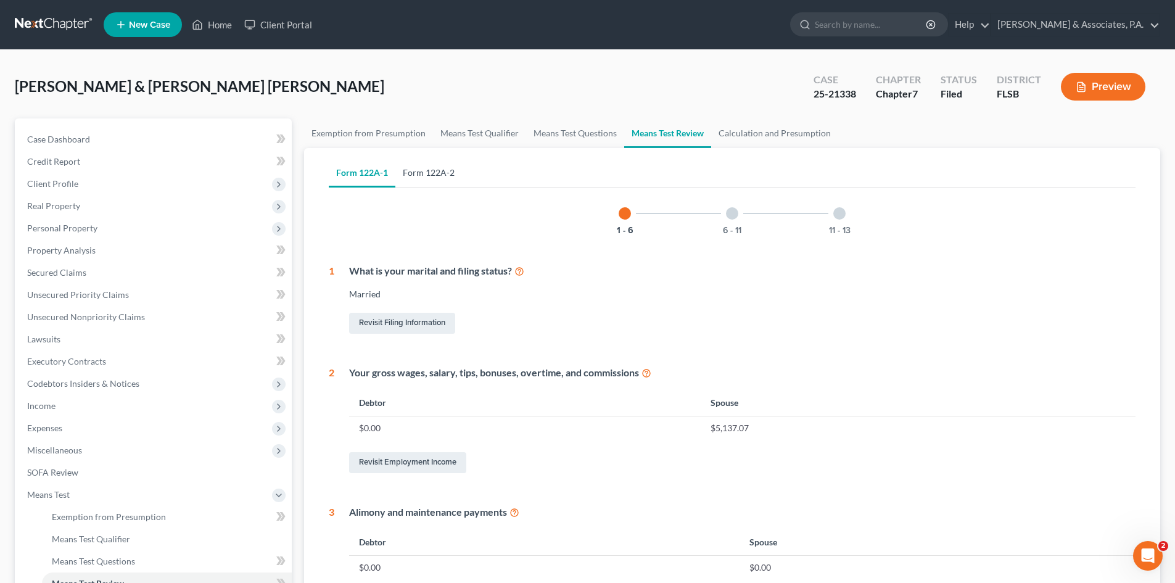
click at [427, 173] on link "Form 122A-2" at bounding box center [428, 173] width 67 height 30
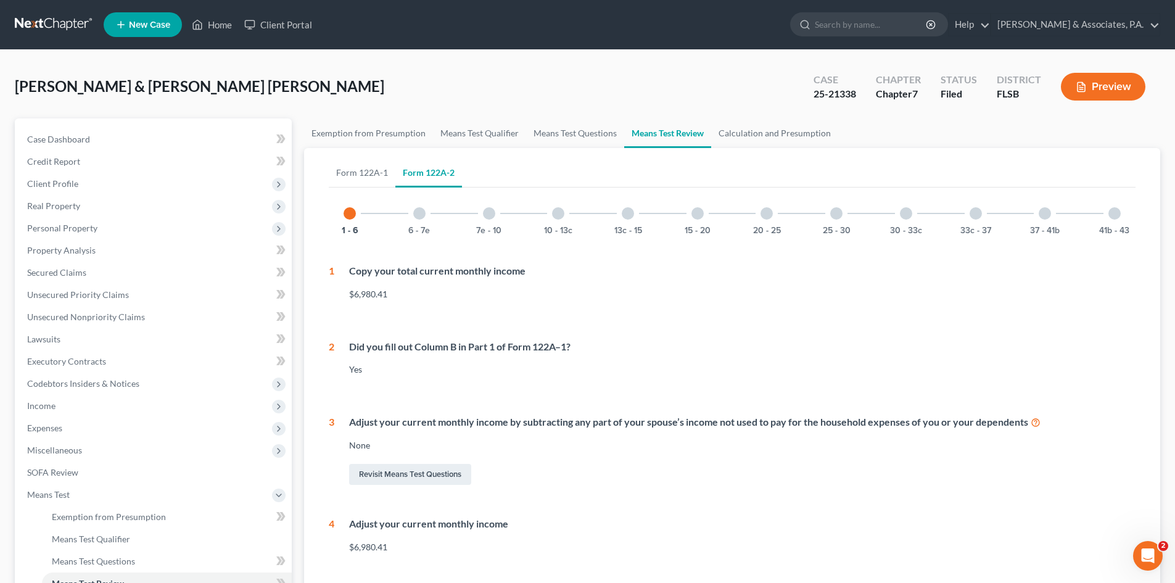
click at [697, 214] on div at bounding box center [697, 213] width 12 height 12
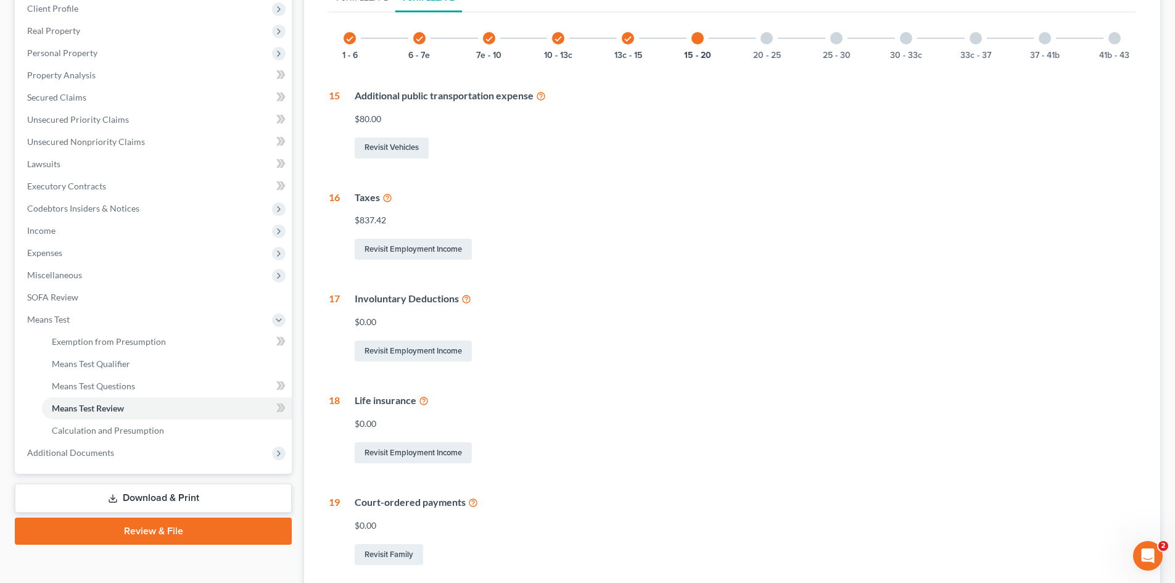
scroll to position [62, 0]
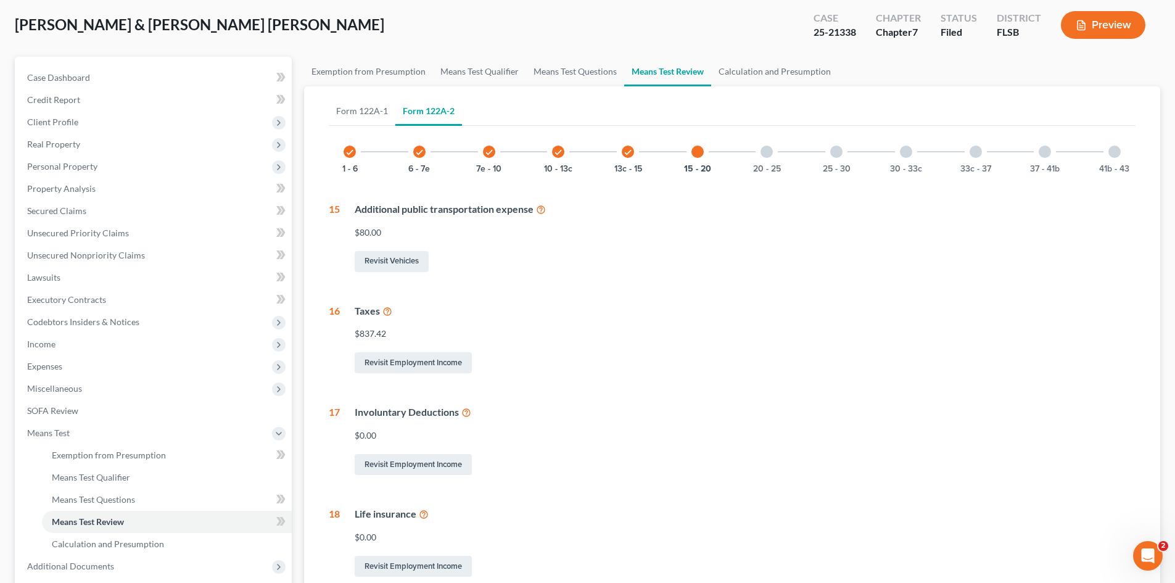
click at [765, 152] on div at bounding box center [766, 152] width 12 height 12
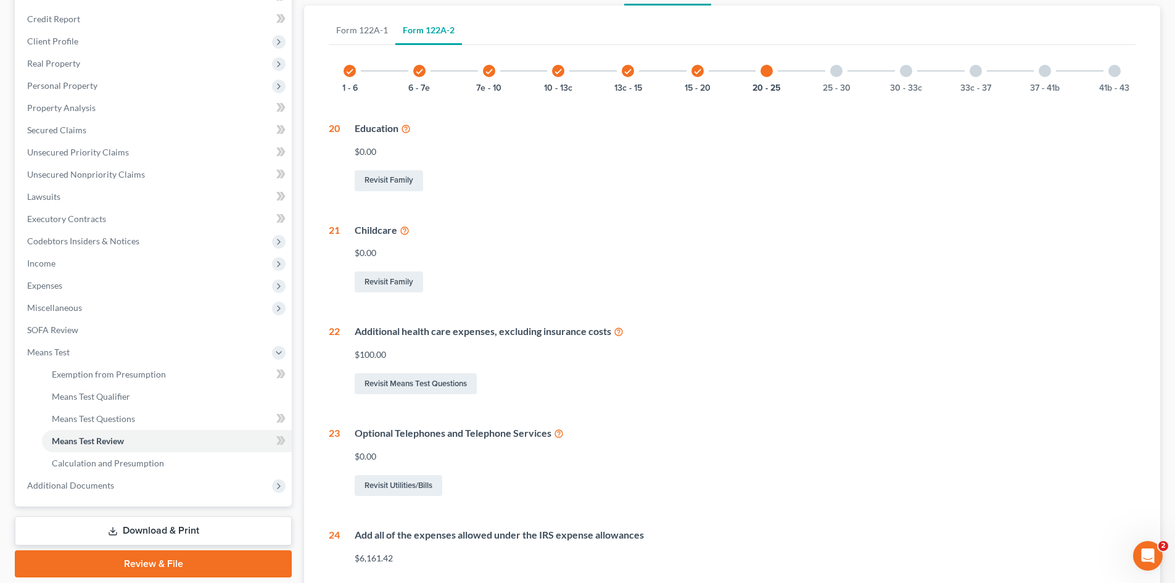
scroll to position [141, 0]
click at [836, 72] on div at bounding box center [836, 72] width 12 height 12
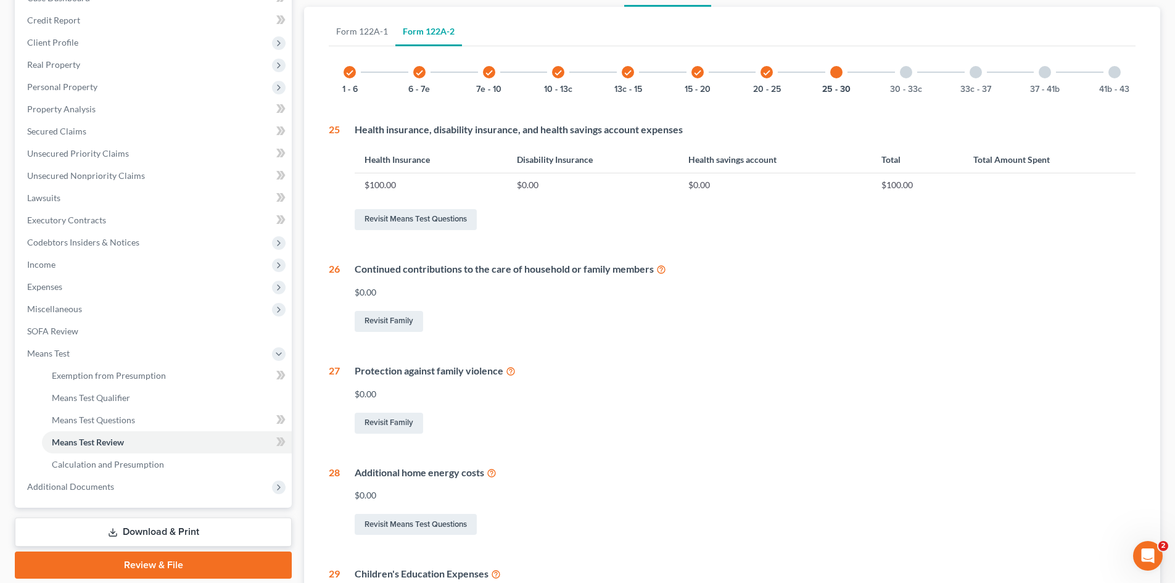
click at [904, 75] on div at bounding box center [906, 72] width 12 height 12
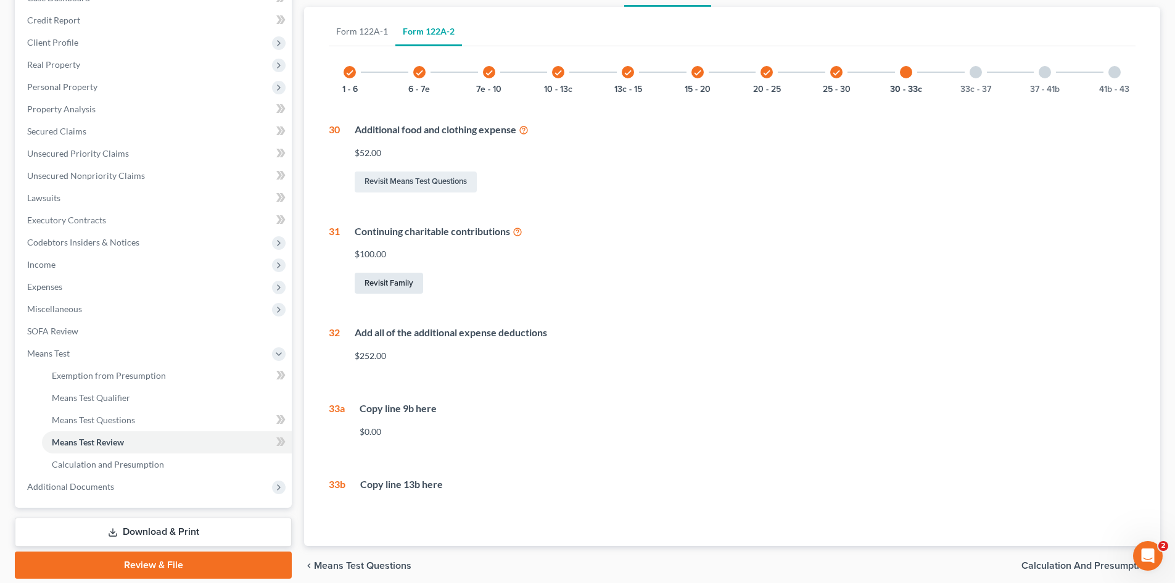
click at [385, 282] on link "Revisit Family" at bounding box center [389, 283] width 68 height 21
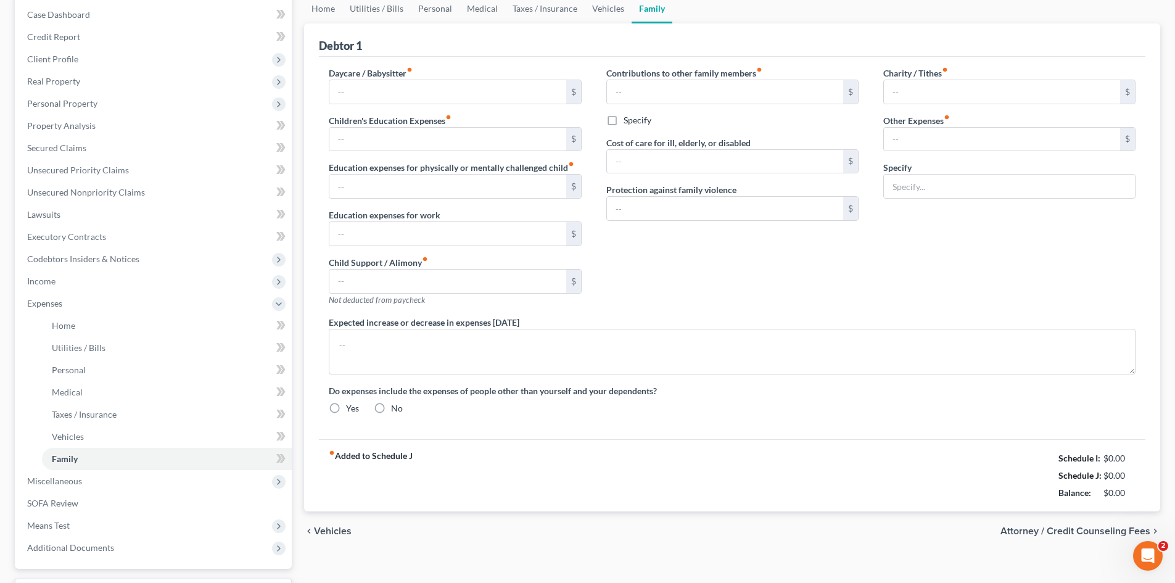
type input "0.00"
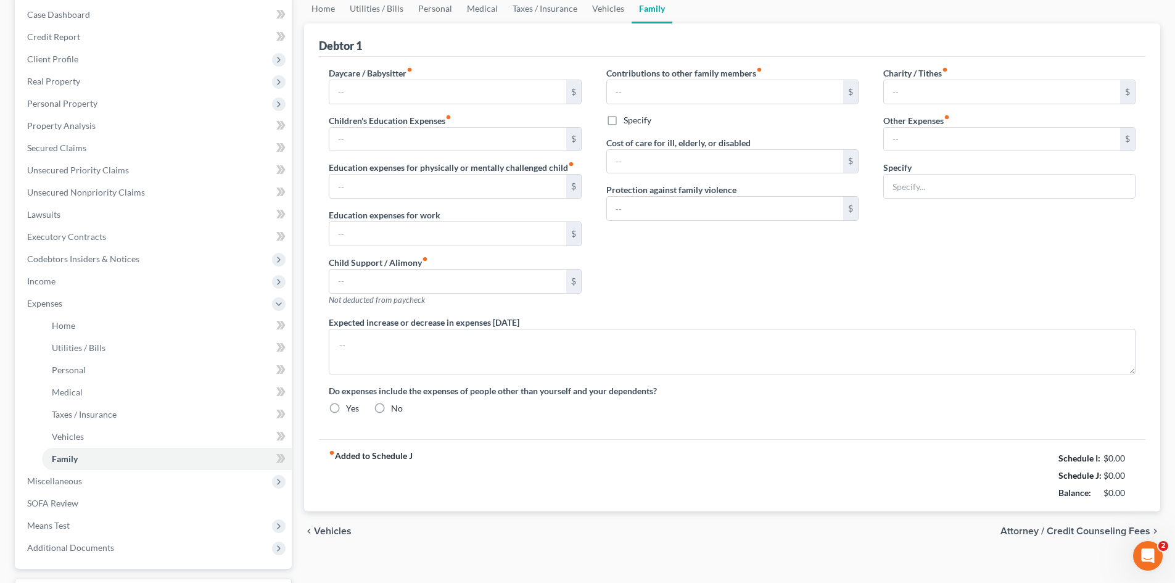
type input "0.00"
type input "100.00"
type input "341.00"
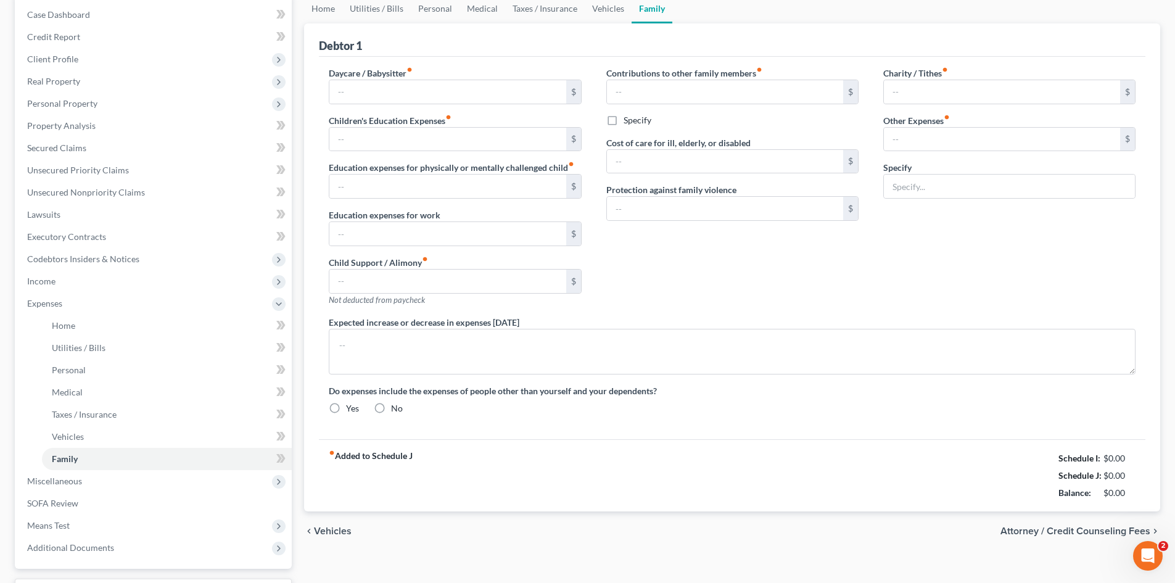
type input "Income tax debt"
radio input "true"
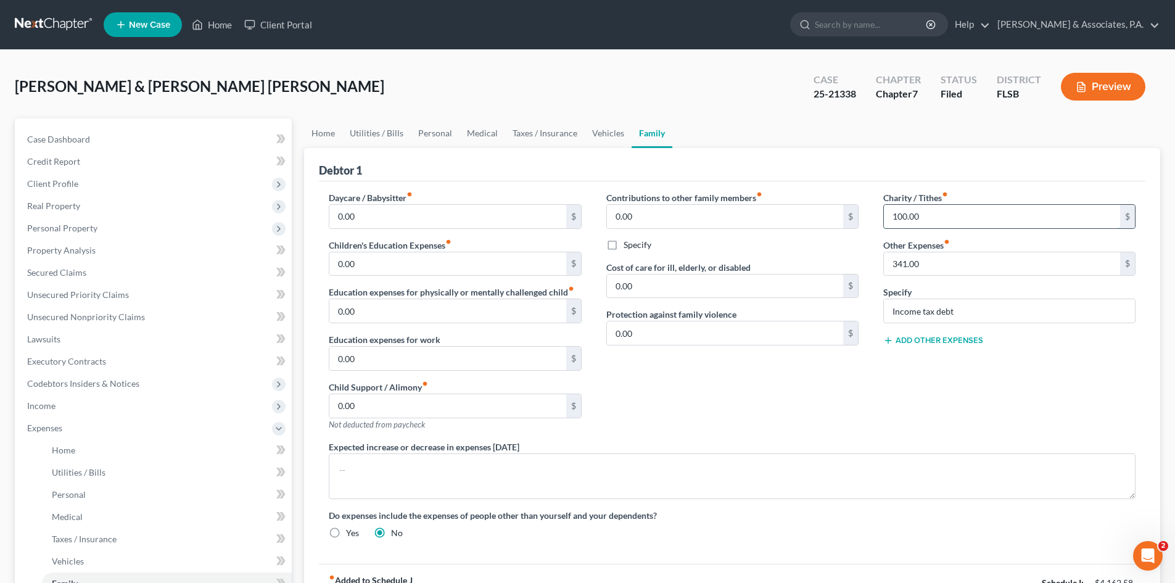
click at [901, 215] on input "100.00" at bounding box center [1002, 216] width 236 height 23
type input "2"
type input "300.00"
click at [944, 356] on div "Charity / Tithes fiber_manual_record 300.00 $ Other Expenses fiber_manual_recor…" at bounding box center [1009, 315] width 277 height 249
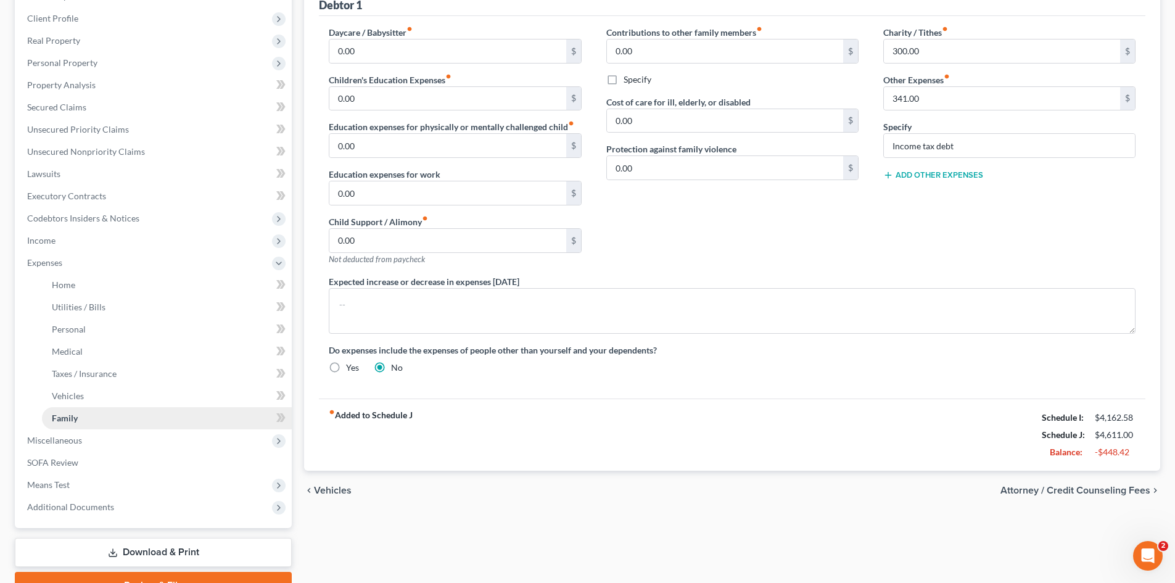
scroll to position [228, 0]
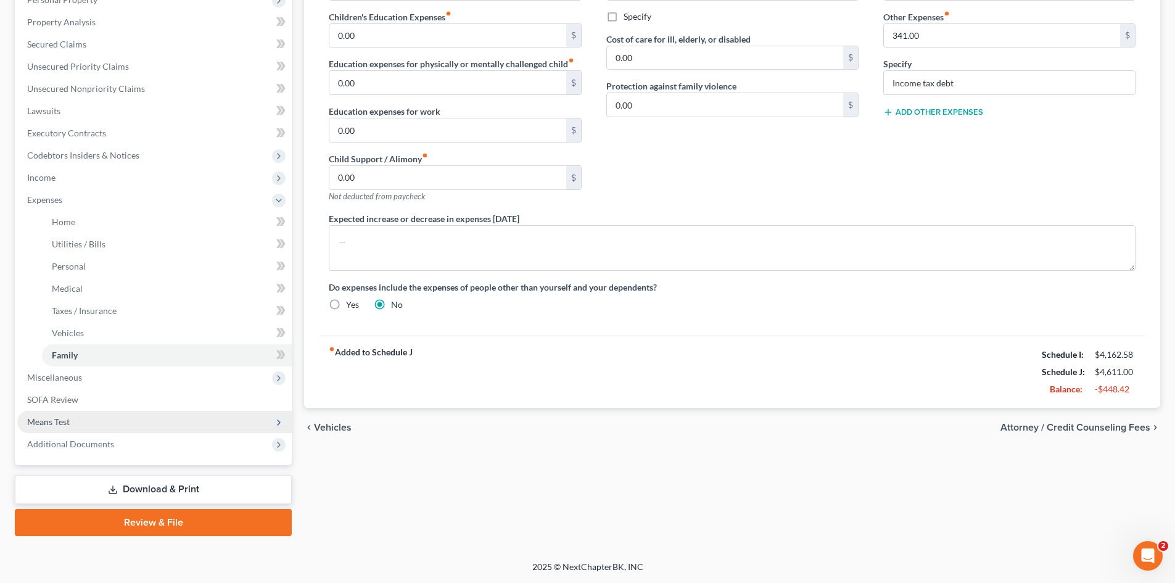
click at [51, 421] on span "Means Test" at bounding box center [48, 421] width 43 height 10
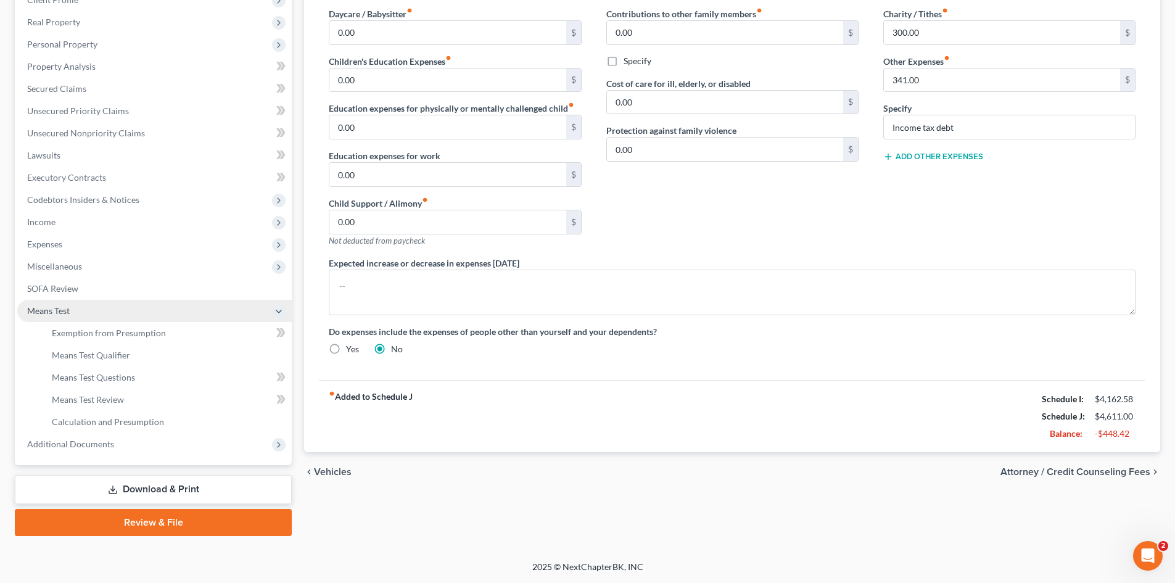
scroll to position [184, 0]
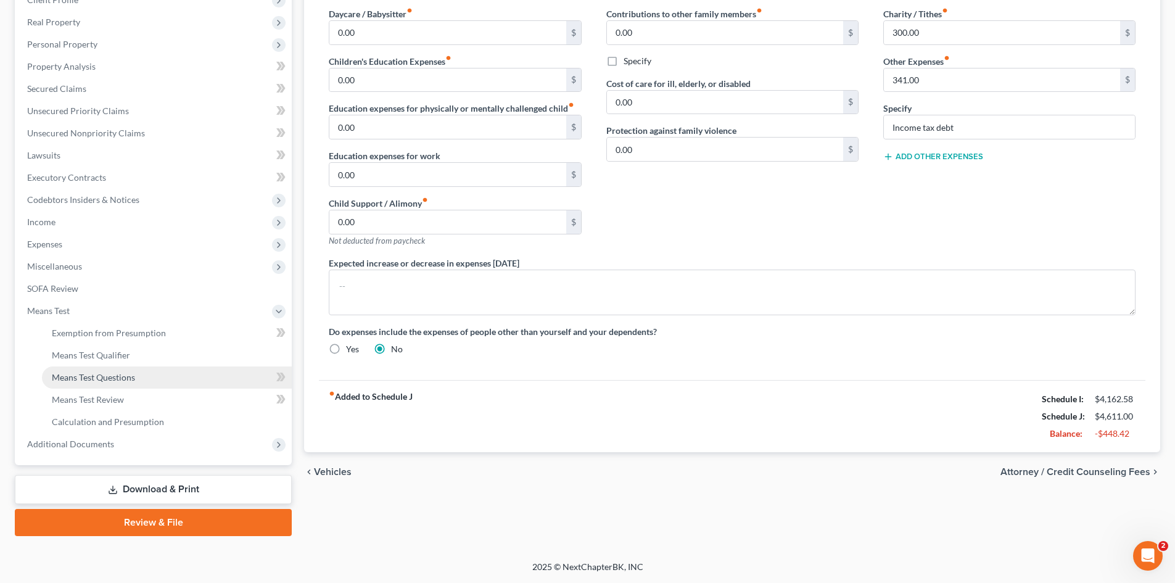
click at [102, 374] on span "Means Test Questions" at bounding box center [93, 377] width 83 height 10
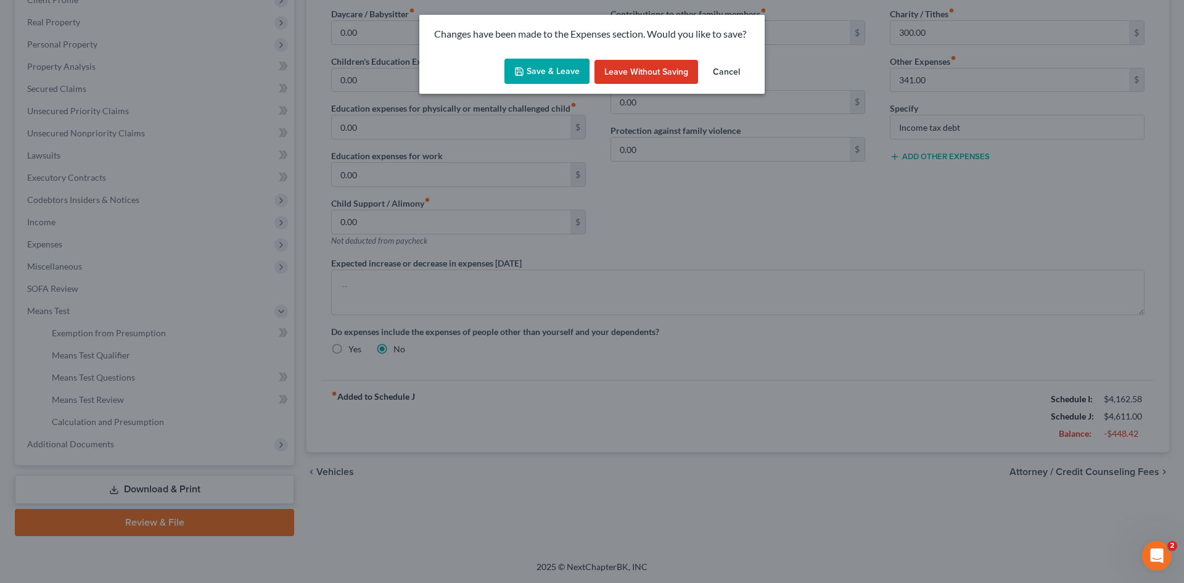
click at [559, 78] on button "Save & Leave" at bounding box center [546, 72] width 85 height 26
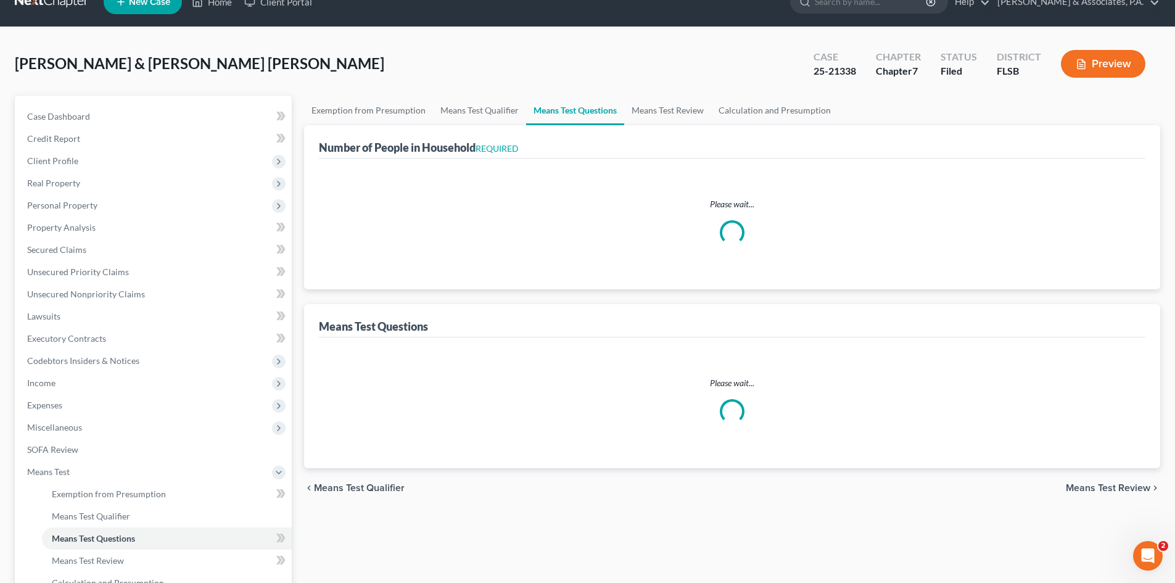
scroll to position [1, 0]
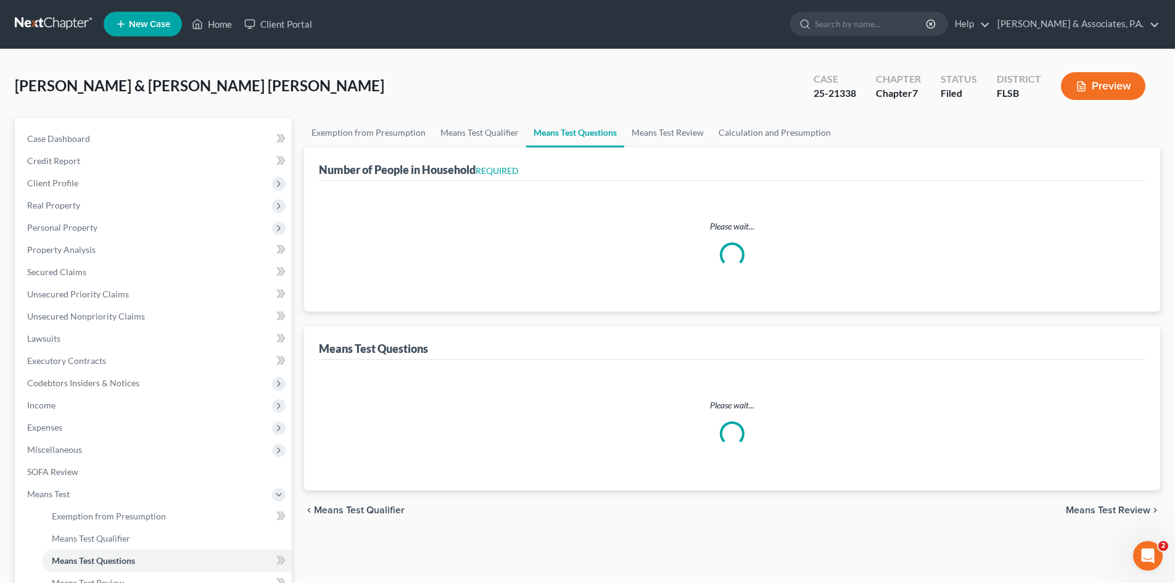
select select "2"
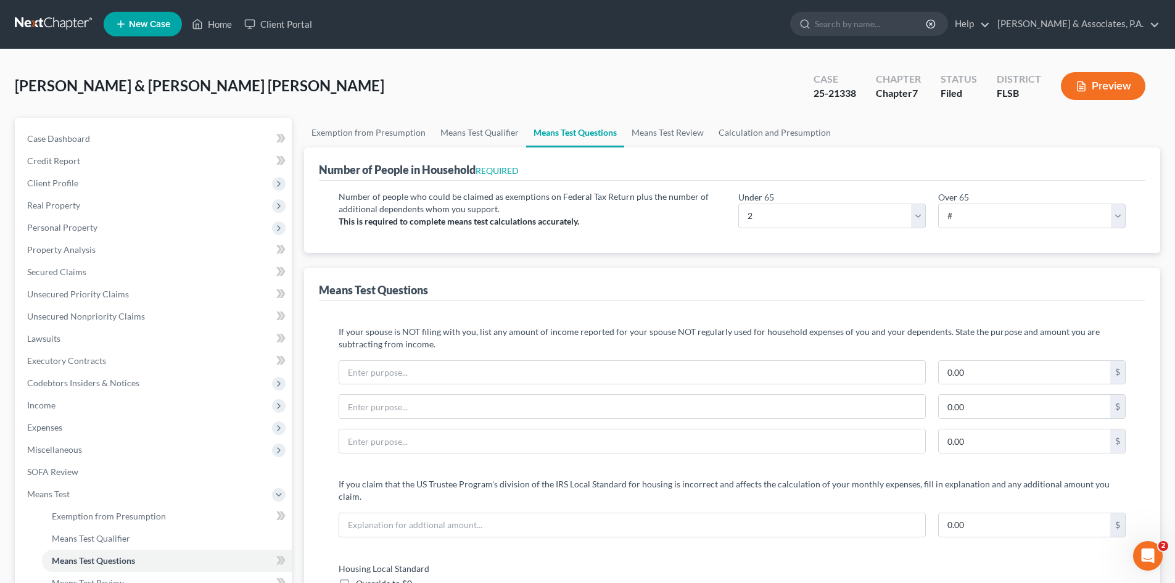
scroll to position [0, 0]
click at [492, 132] on link "Means Test Qualifier" at bounding box center [479, 133] width 93 height 30
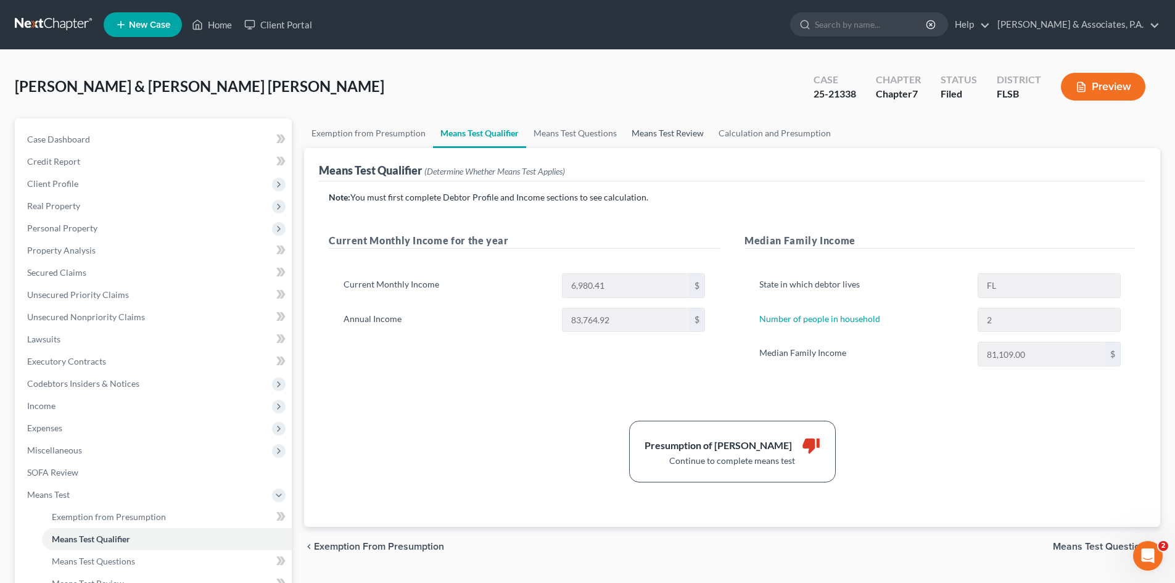
click at [661, 128] on link "Means Test Review" at bounding box center [667, 133] width 87 height 30
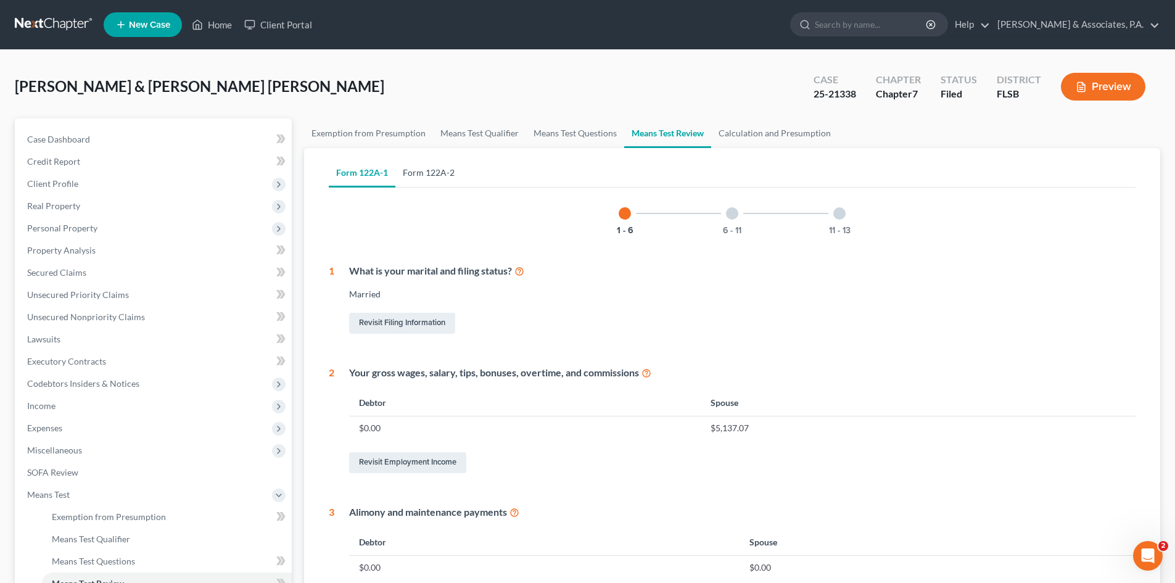
click at [429, 175] on link "Form 122A-2" at bounding box center [428, 173] width 67 height 30
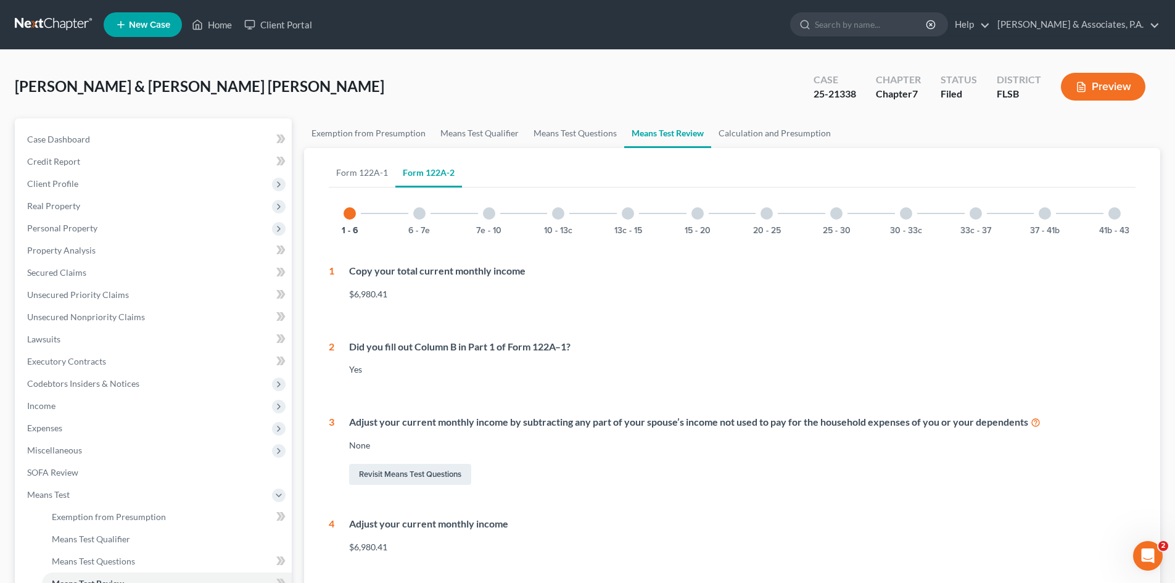
click at [902, 214] on div at bounding box center [906, 213] width 12 height 12
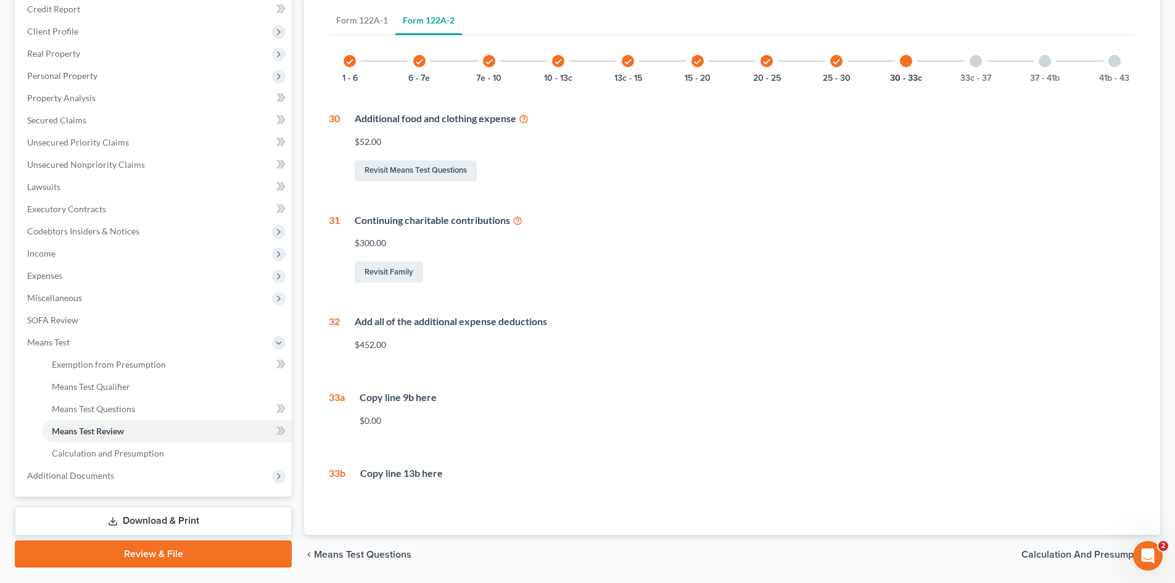
scroll to position [191, 0]
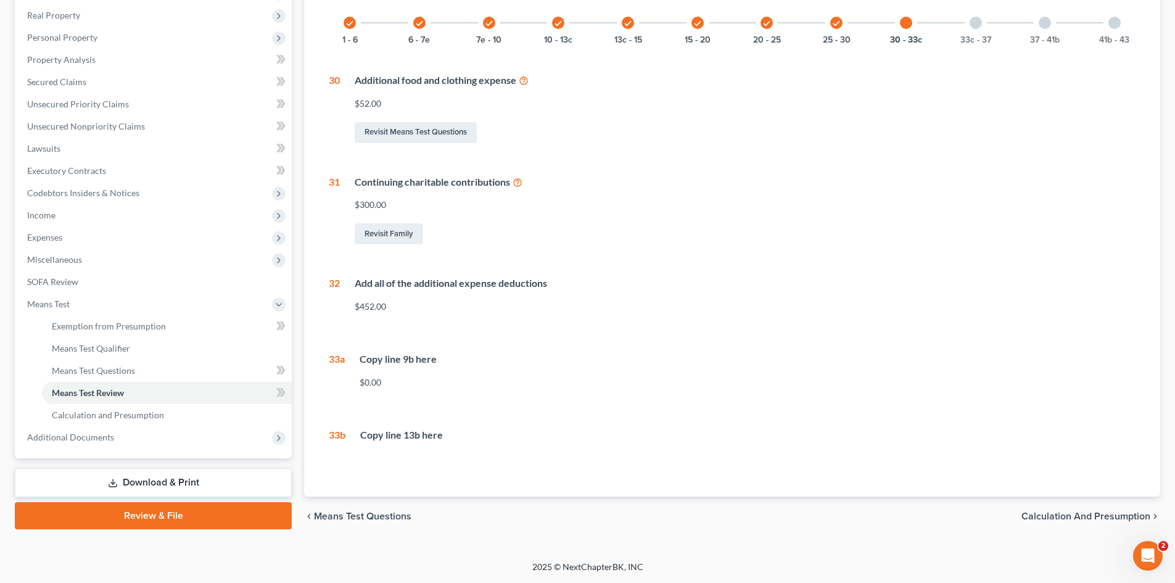
click at [974, 22] on div at bounding box center [976, 23] width 12 height 12
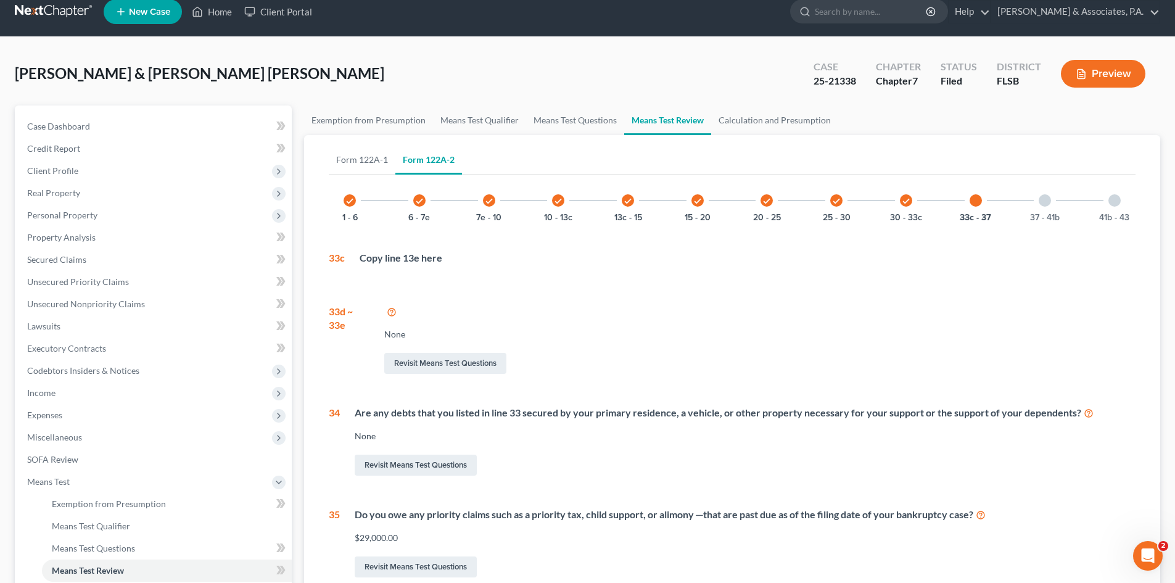
scroll to position [0, 0]
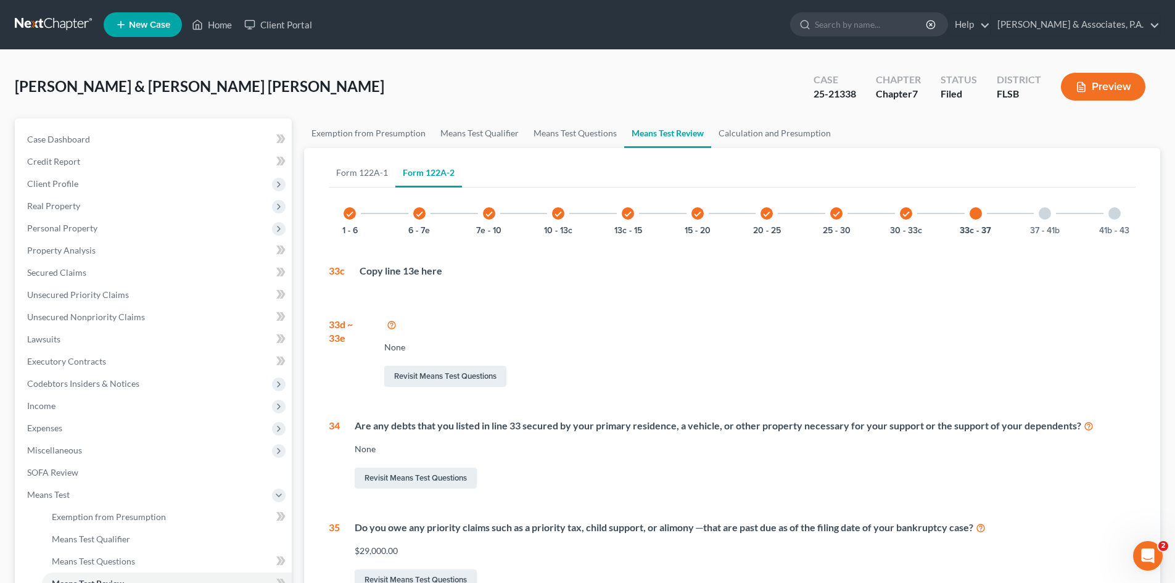
click at [1044, 213] on div at bounding box center [1045, 213] width 12 height 12
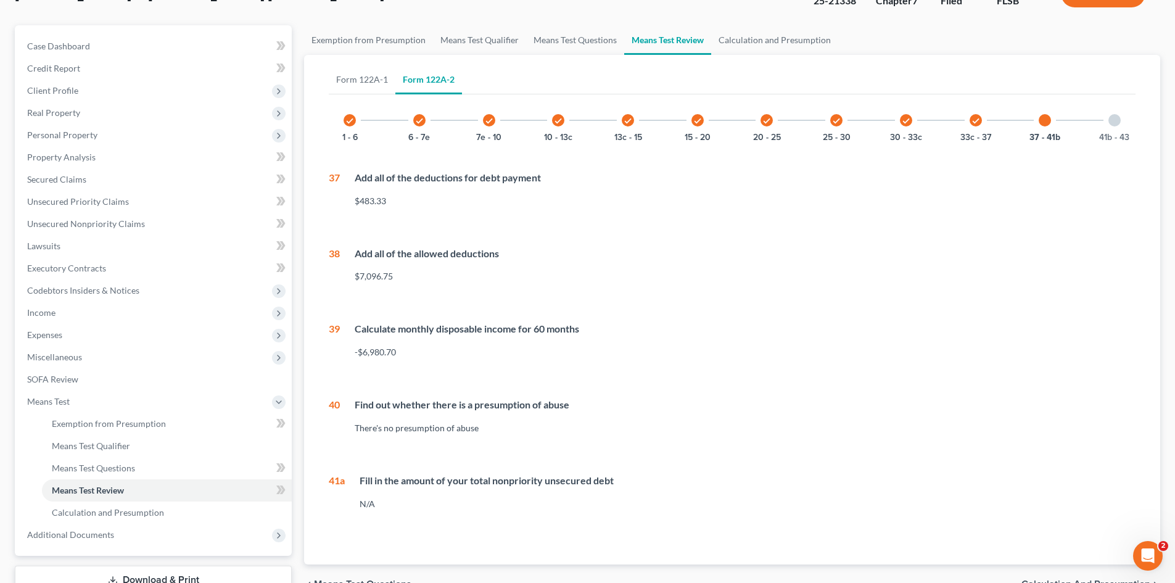
scroll to position [123, 0]
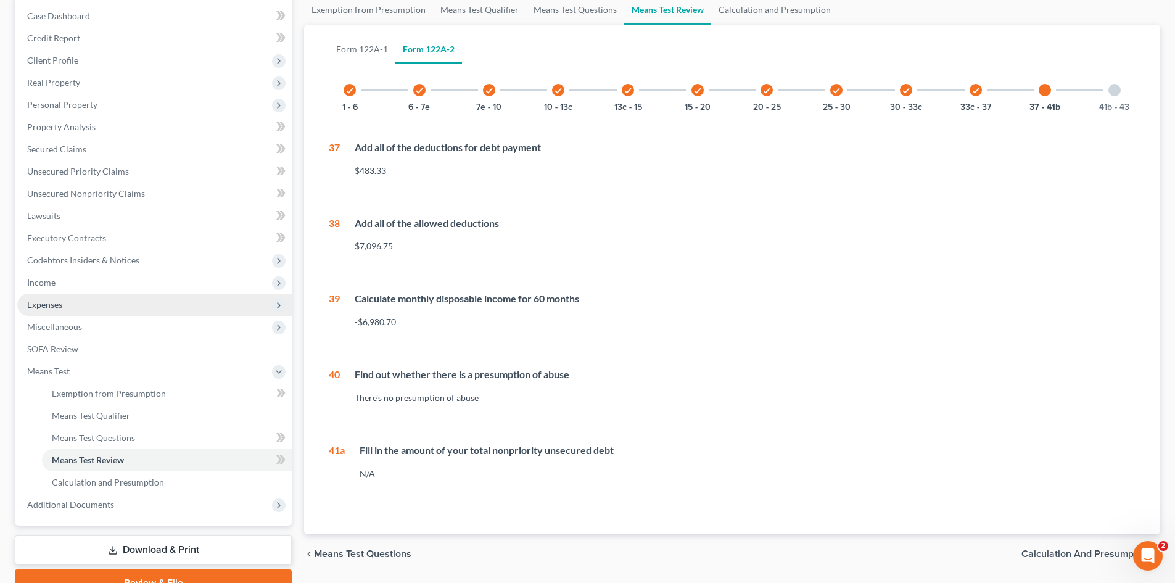
click at [62, 307] on span "Expenses" at bounding box center [44, 304] width 35 height 10
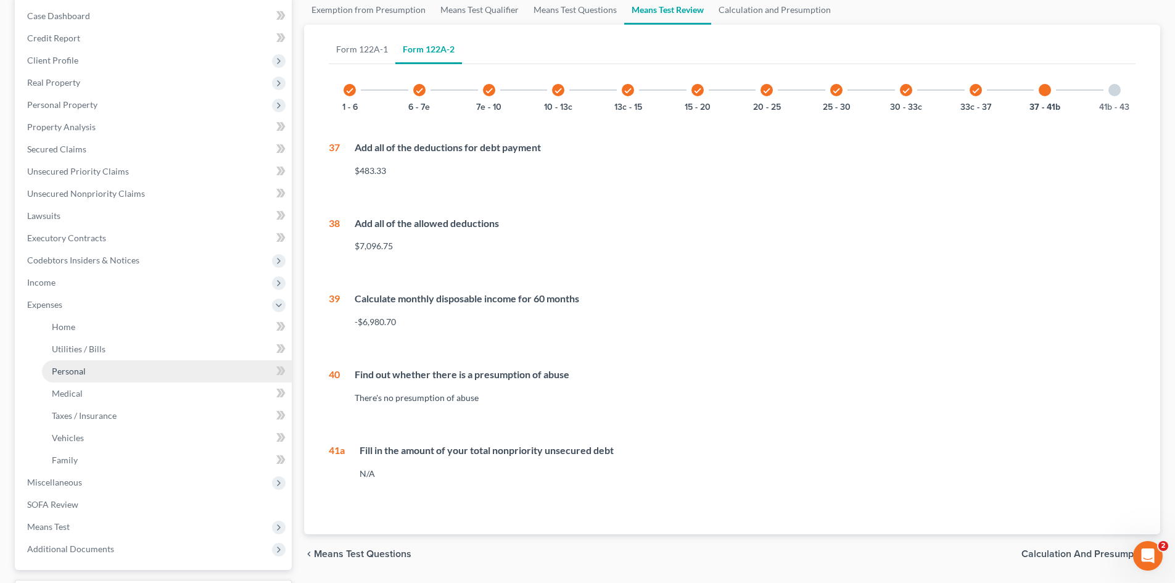
click at [90, 374] on link "Personal" at bounding box center [167, 371] width 250 height 22
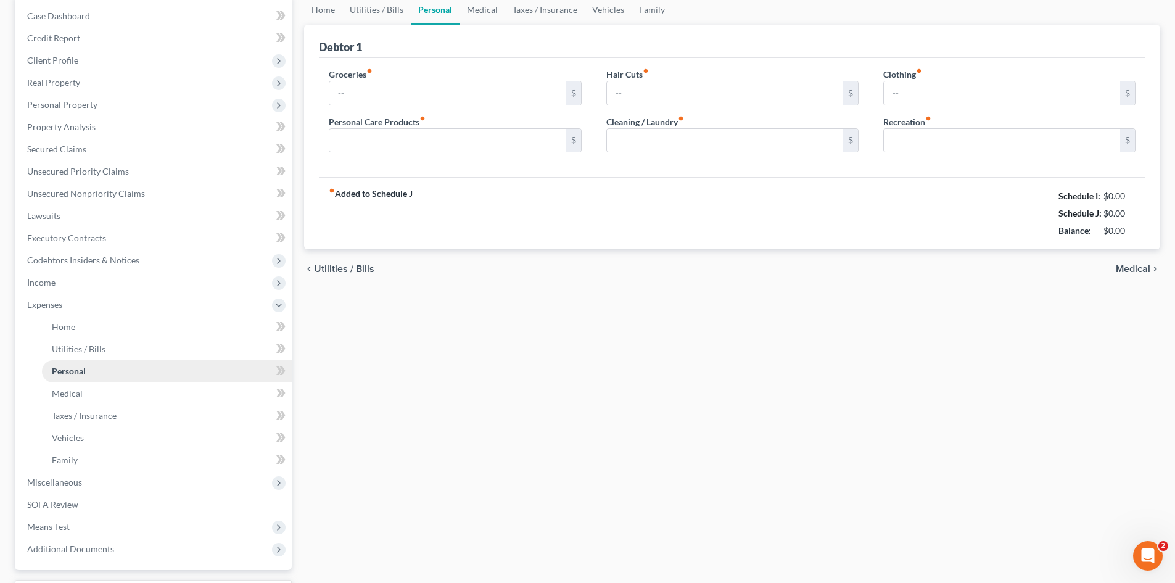
type input "500.00"
type input "40.00"
type input "0.00"
type input "60.00"
type input "0.00"
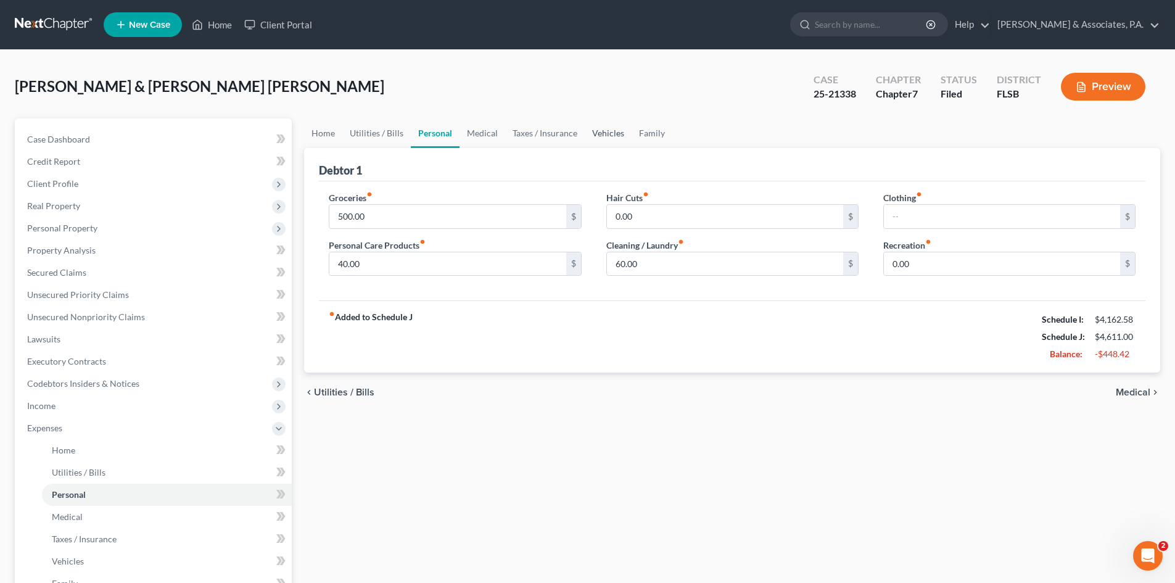
click at [603, 132] on link "Vehicles" at bounding box center [608, 133] width 47 height 30
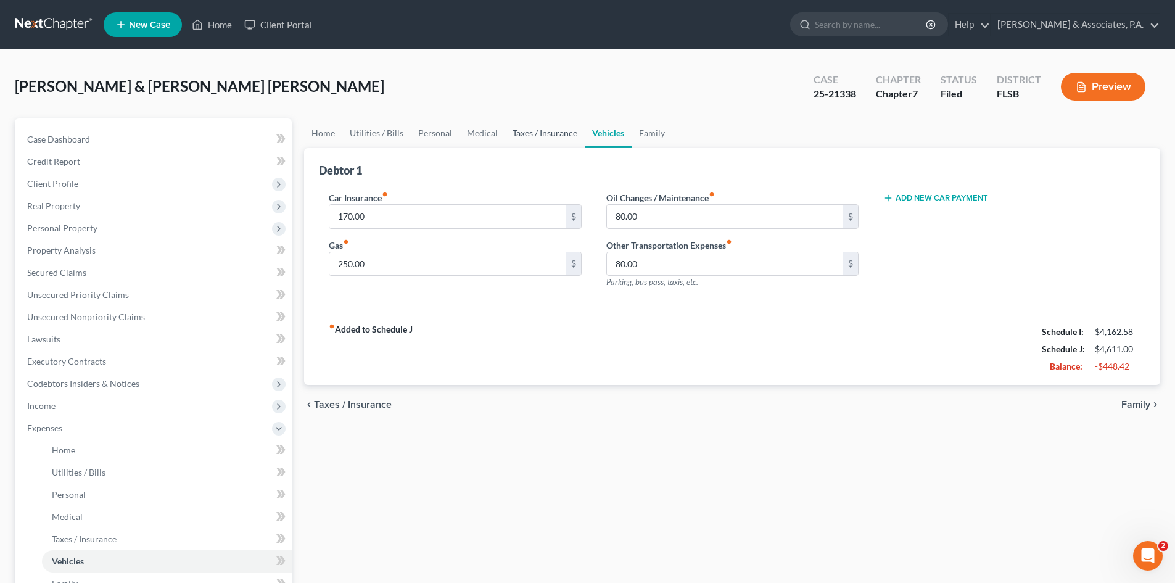
click at [543, 133] on link "Taxes / Insurance" at bounding box center [545, 133] width 80 height 30
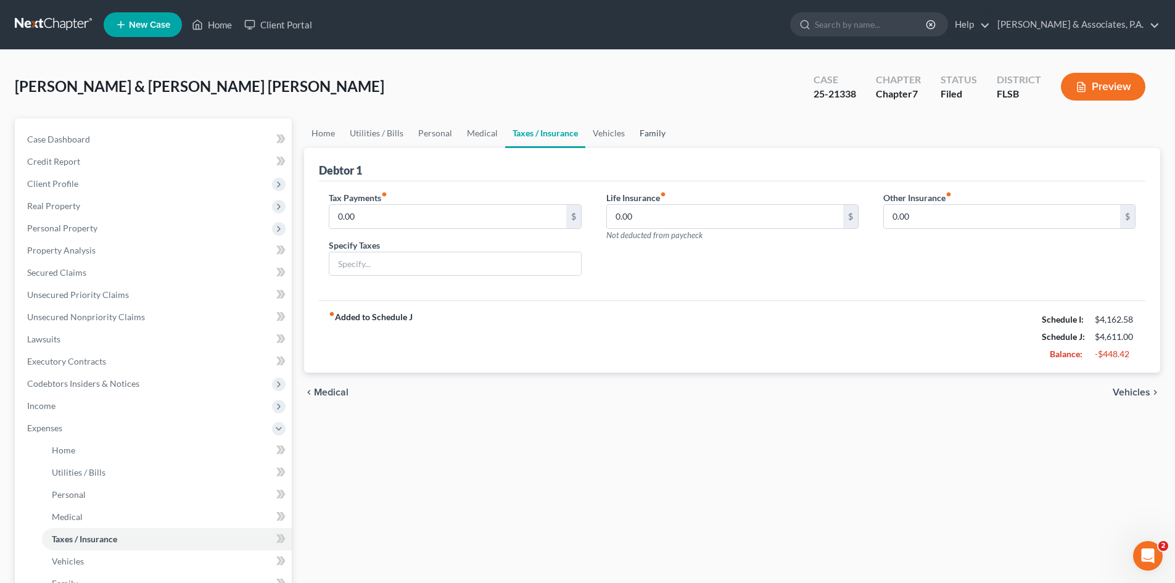
click at [647, 133] on link "Family" at bounding box center [652, 133] width 41 height 30
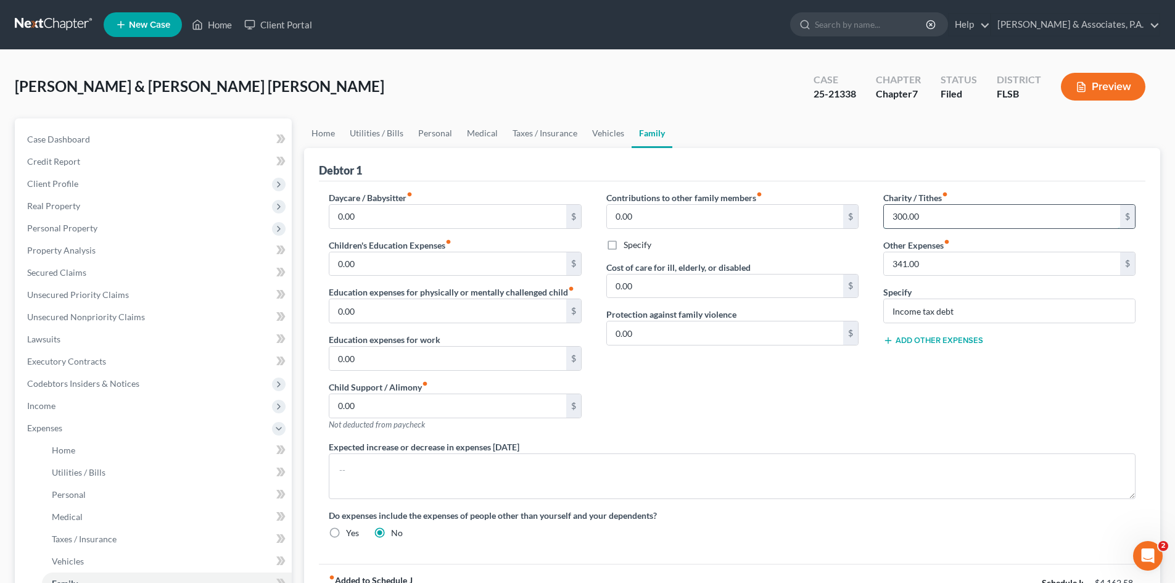
click at [923, 216] on input "300.00" at bounding box center [1002, 216] width 236 height 23
type input "100.00"
click at [960, 341] on button "Add Other Expenses" at bounding box center [933, 341] width 100 height 10
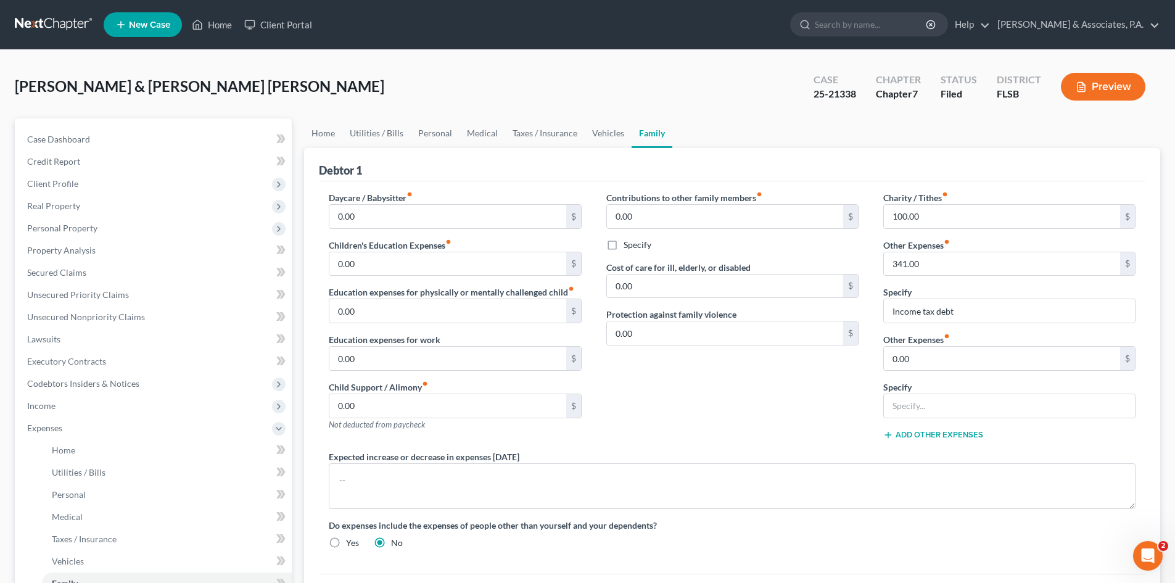
click at [831, 364] on div "Contributions to other family members fiber_manual_record 0.00 $ Specify Cost o…" at bounding box center [732, 320] width 277 height 259
click at [822, 361] on div "Contributions to other family members fiber_manual_record 0.00 $ Specify Cost o…" at bounding box center [732, 320] width 277 height 259
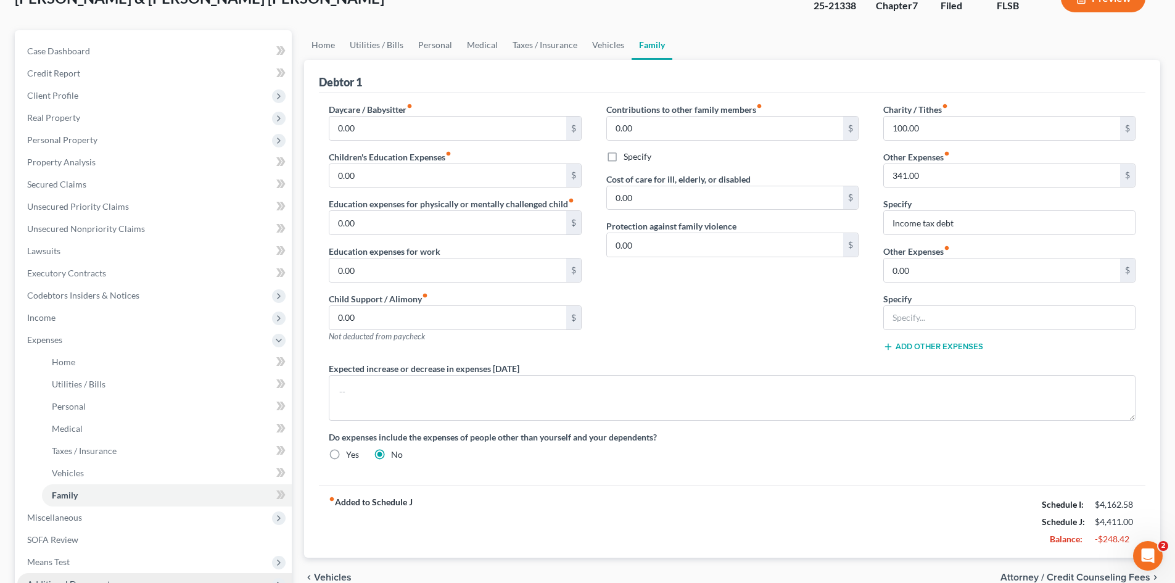
scroll to position [228, 0]
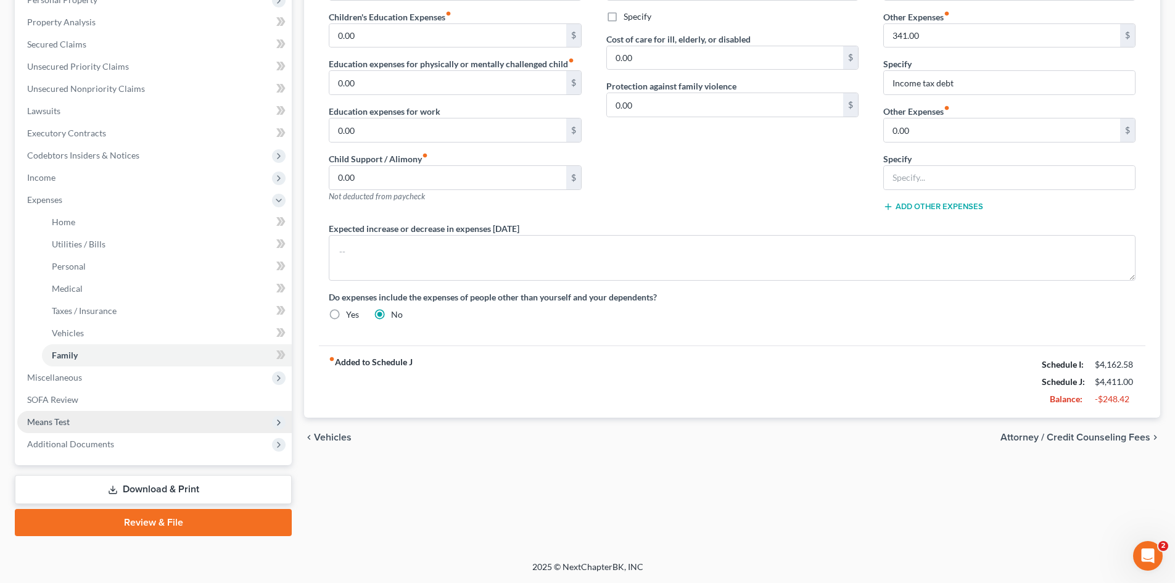
click at [81, 421] on span "Means Test" at bounding box center [154, 422] width 274 height 22
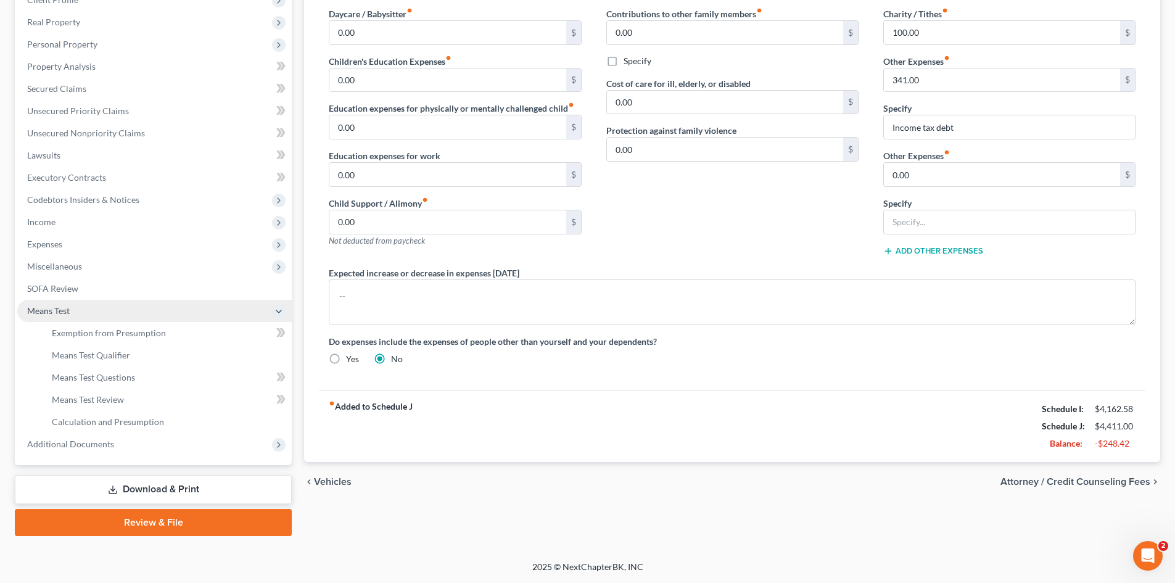
scroll to position [184, 0]
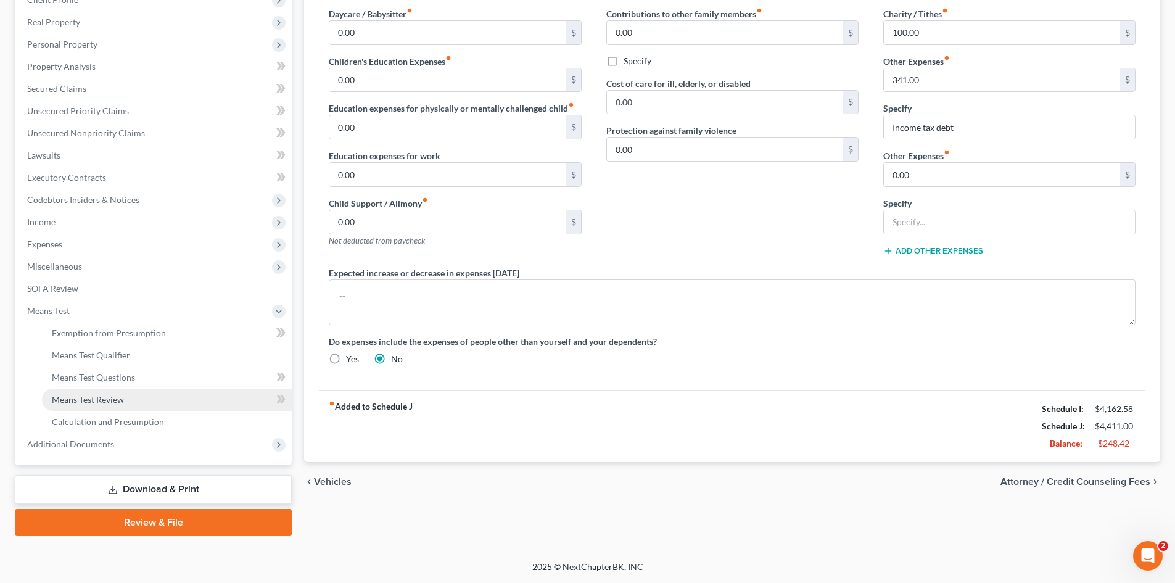
click at [98, 398] on span "Means Test Review" at bounding box center [88, 399] width 72 height 10
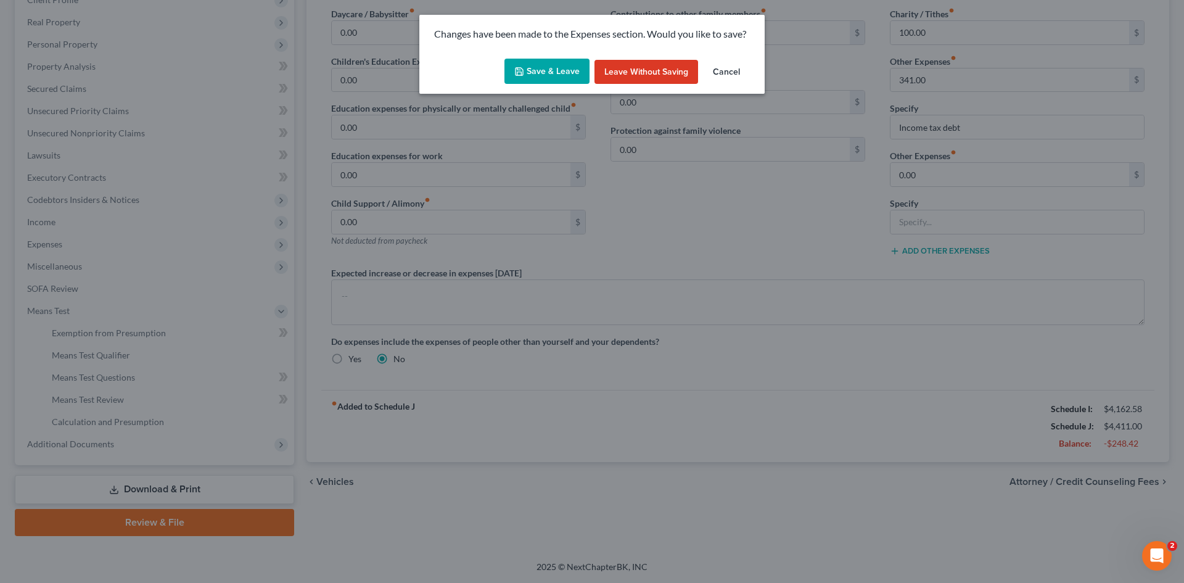
click at [538, 70] on button "Save & Leave" at bounding box center [546, 72] width 85 height 26
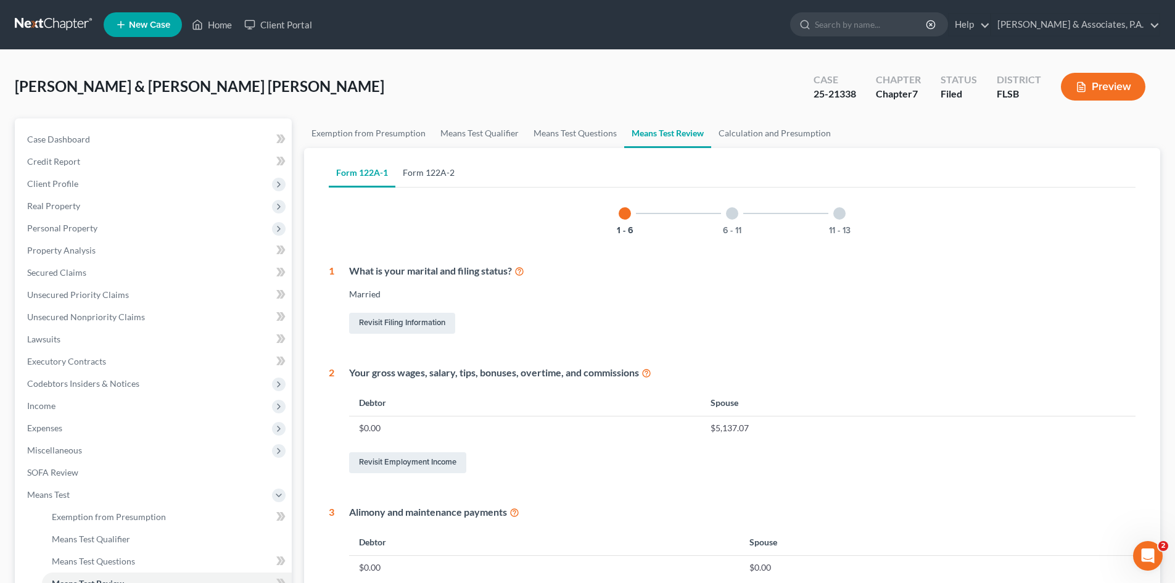
click at [433, 178] on link "Form 122A-2" at bounding box center [428, 173] width 67 height 30
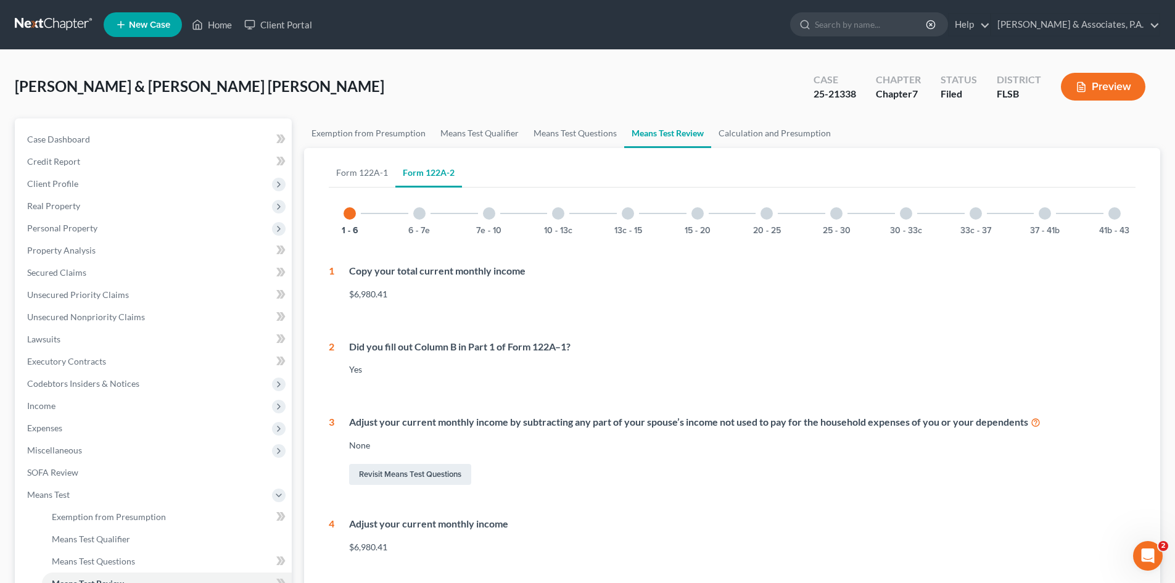
click at [976, 213] on div at bounding box center [976, 213] width 12 height 12
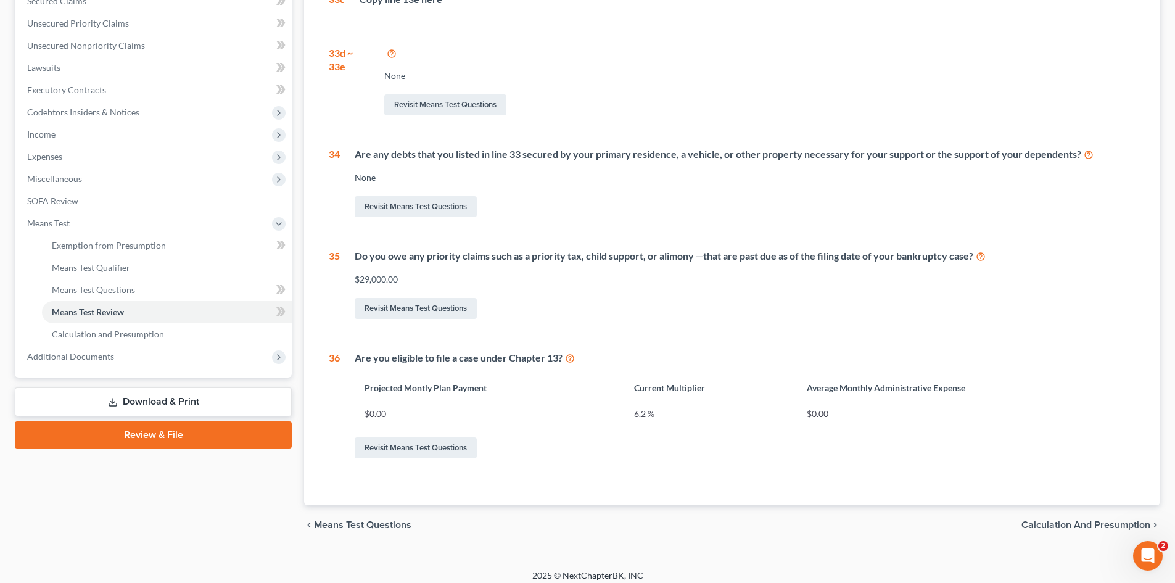
scroll to position [33, 0]
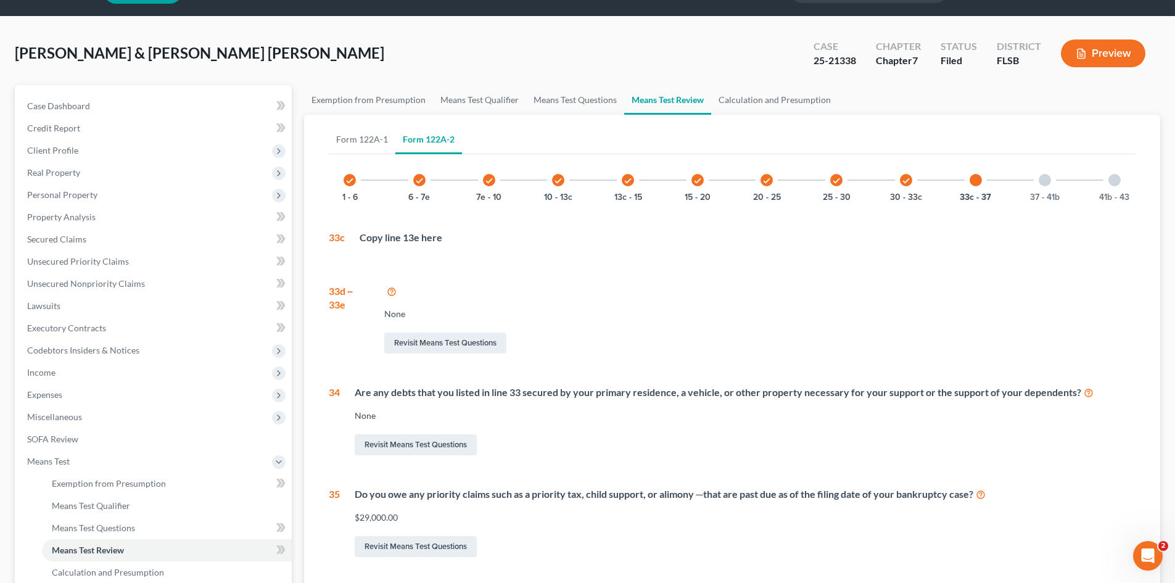
click at [1045, 181] on div at bounding box center [1045, 180] width 12 height 12
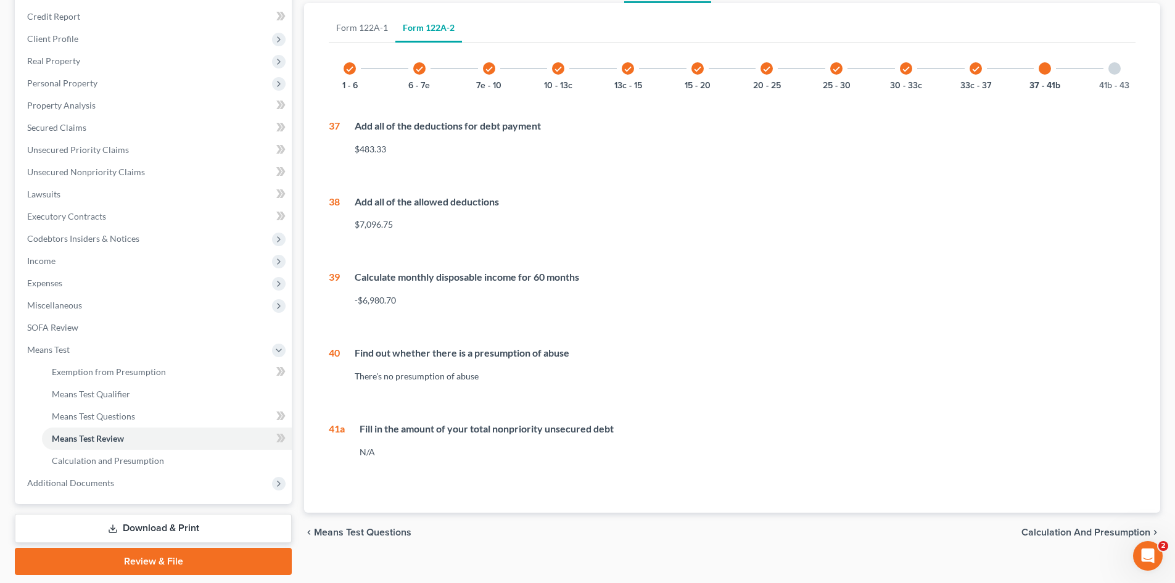
scroll to position [184, 0]
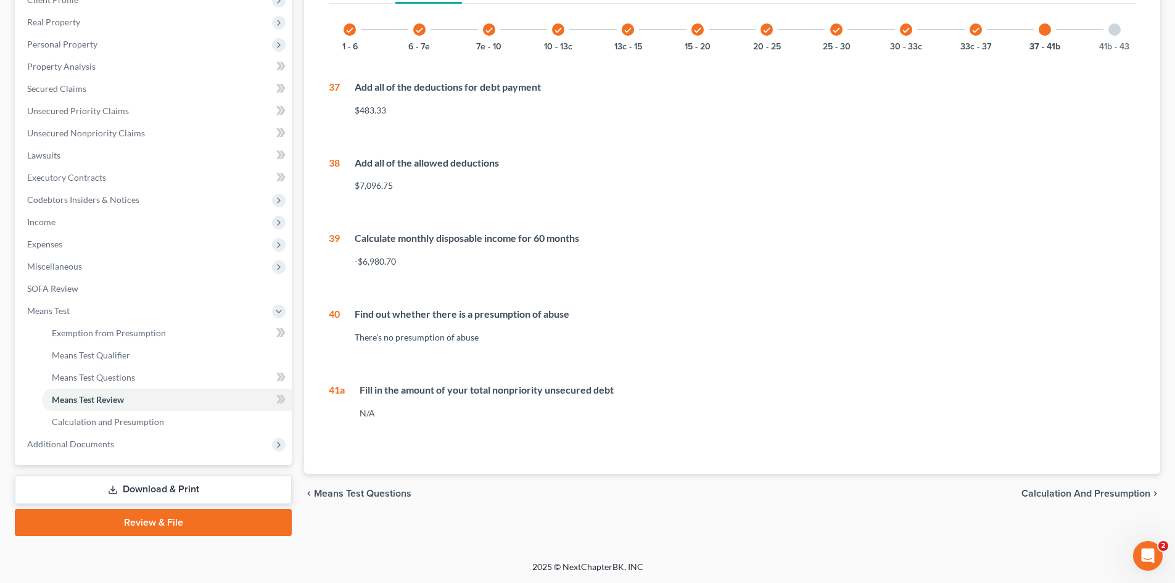
click at [1113, 31] on div at bounding box center [1114, 29] width 12 height 12
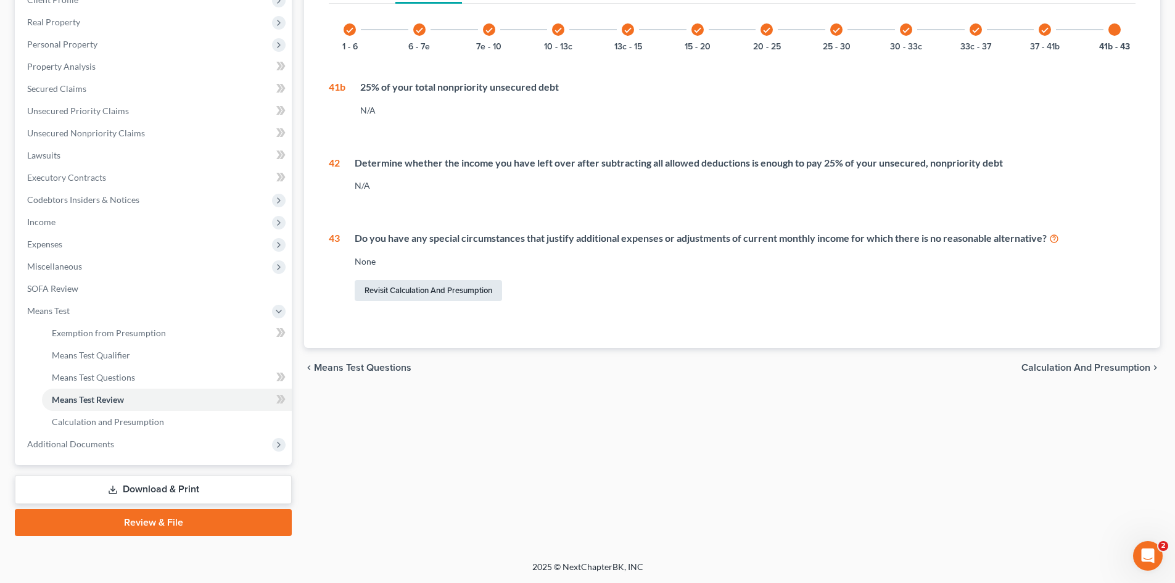
click at [400, 288] on link "Revisit Calculation and Presumption" at bounding box center [428, 290] width 147 height 21
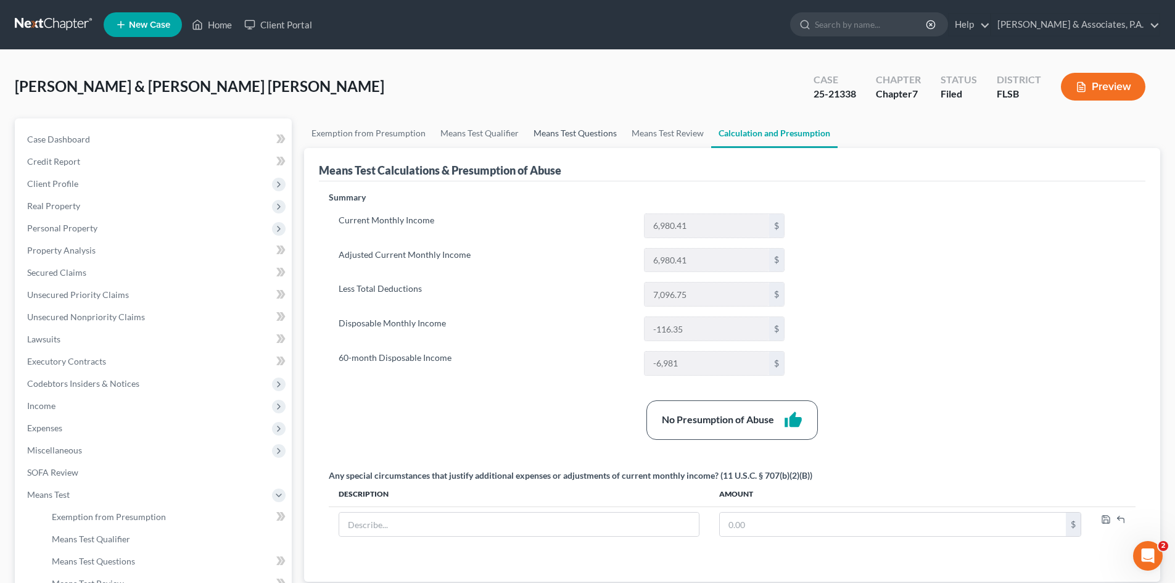
click at [588, 134] on link "Means Test Questions" at bounding box center [575, 133] width 98 height 30
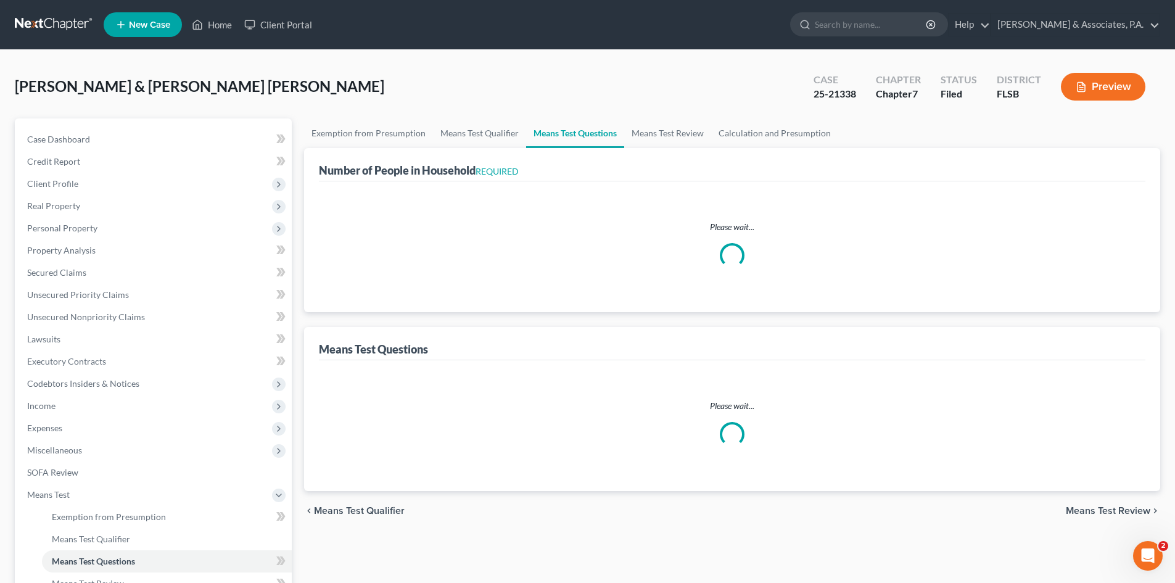
select select "2"
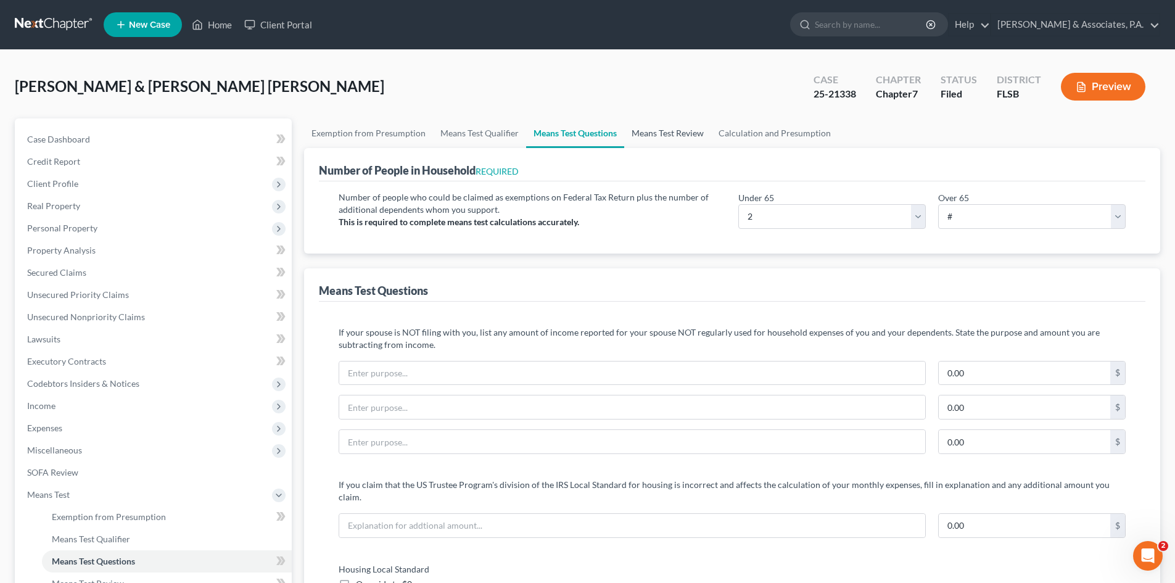
click at [662, 133] on link "Means Test Review" at bounding box center [667, 133] width 87 height 30
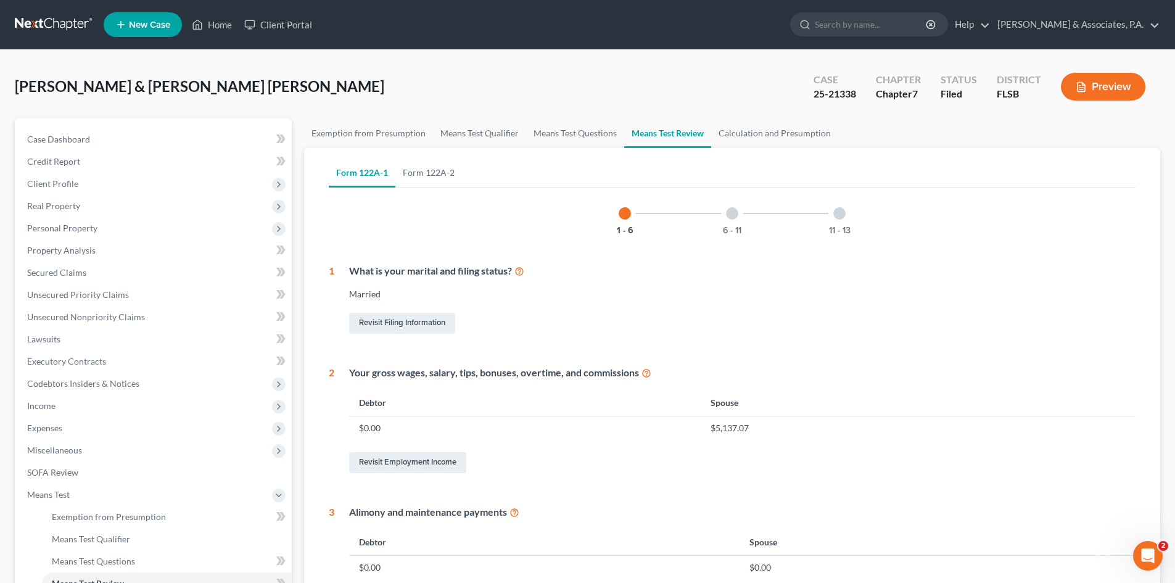
click at [837, 213] on div at bounding box center [839, 213] width 12 height 12
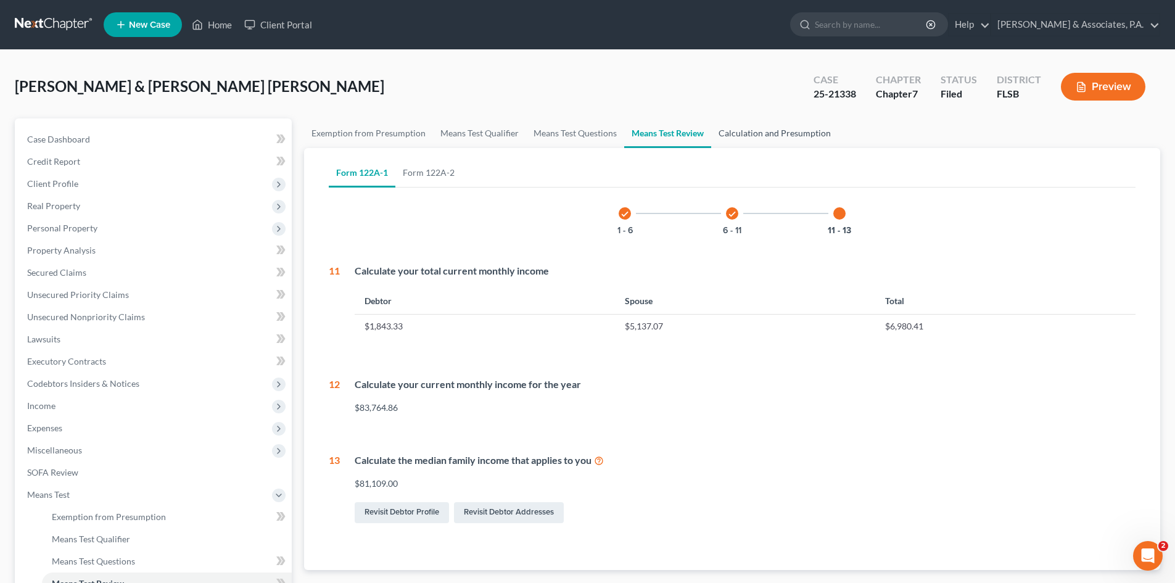
click at [744, 132] on link "Calculation and Presumption" at bounding box center [774, 133] width 127 height 30
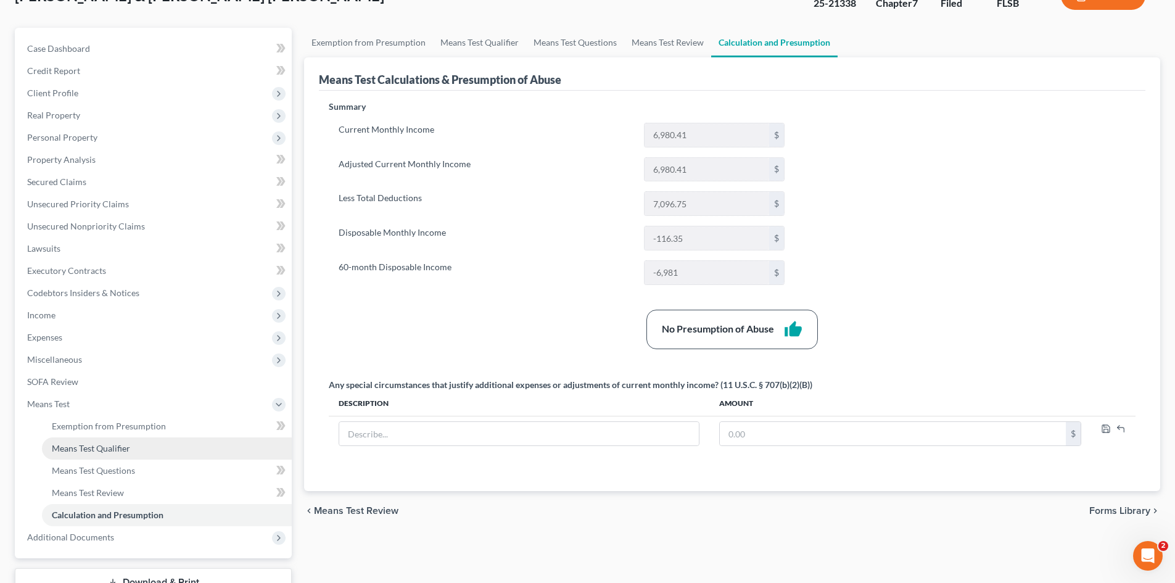
scroll to position [184, 0]
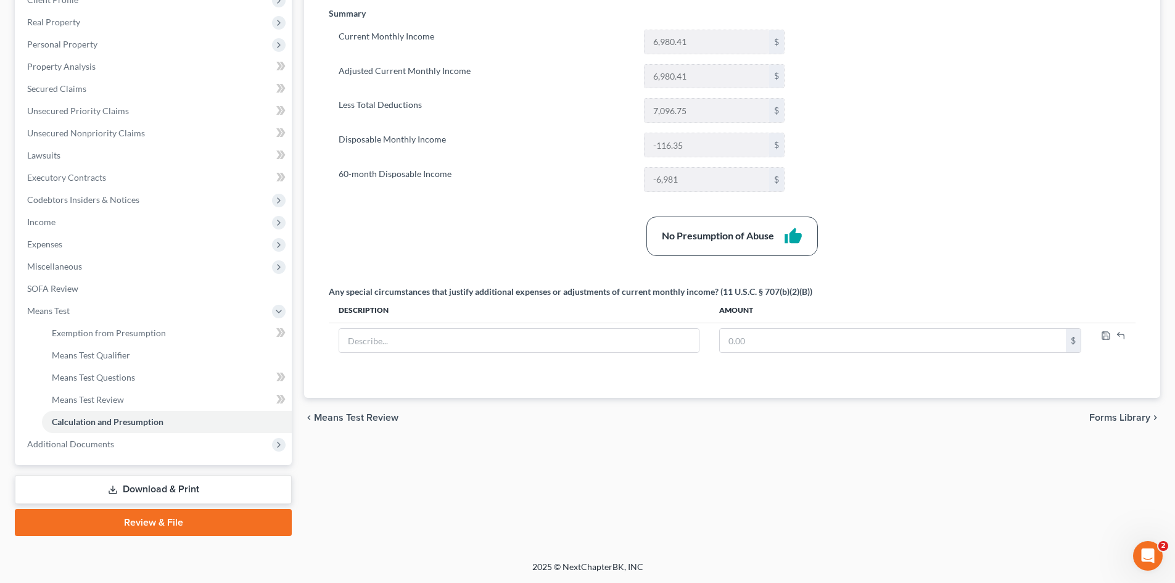
click at [159, 495] on link "Download & Print" at bounding box center [153, 489] width 277 height 29
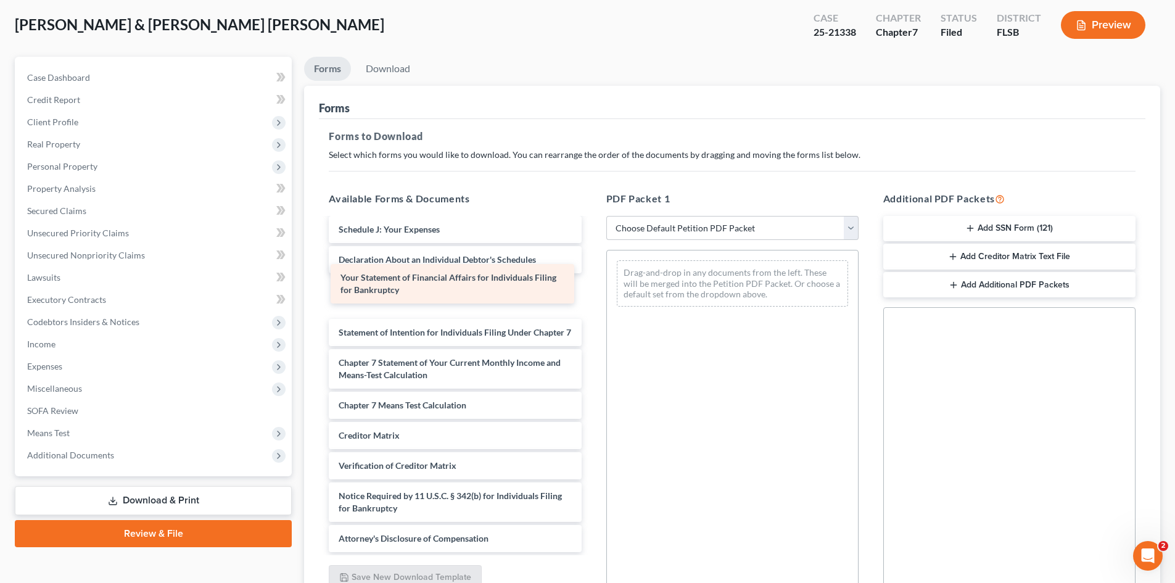
scroll to position [257, 0]
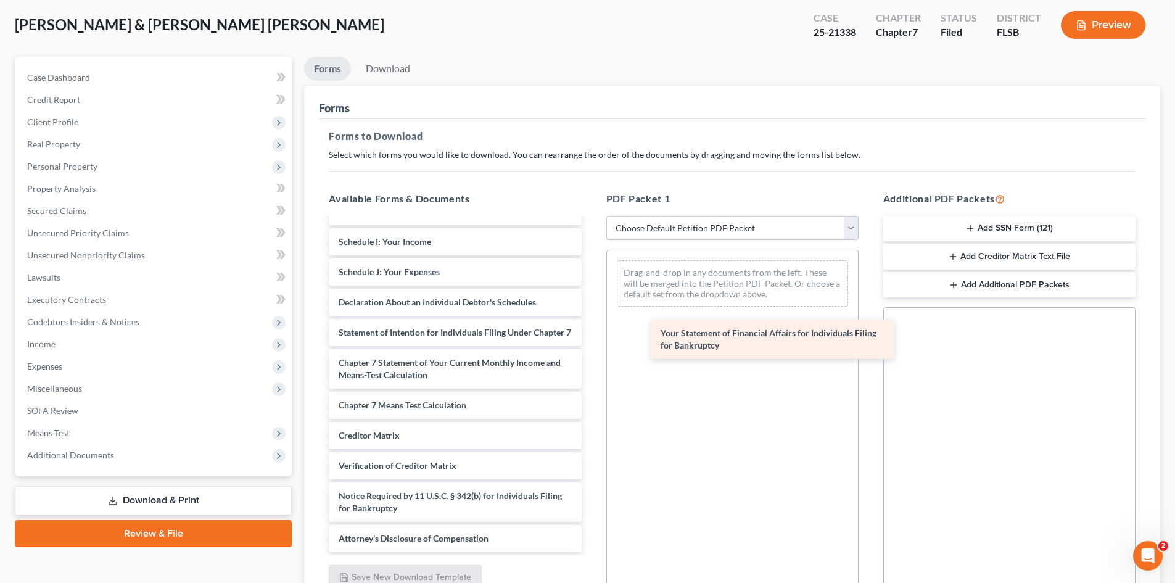
drag, startPoint x: 427, startPoint y: 278, endPoint x: 739, endPoint y: 334, distance: 317.6
click at [591, 334] on div "Your Statement of Financial Affairs for Individuals Filing for Bankruptcy Volun…" at bounding box center [455, 263] width 272 height 578
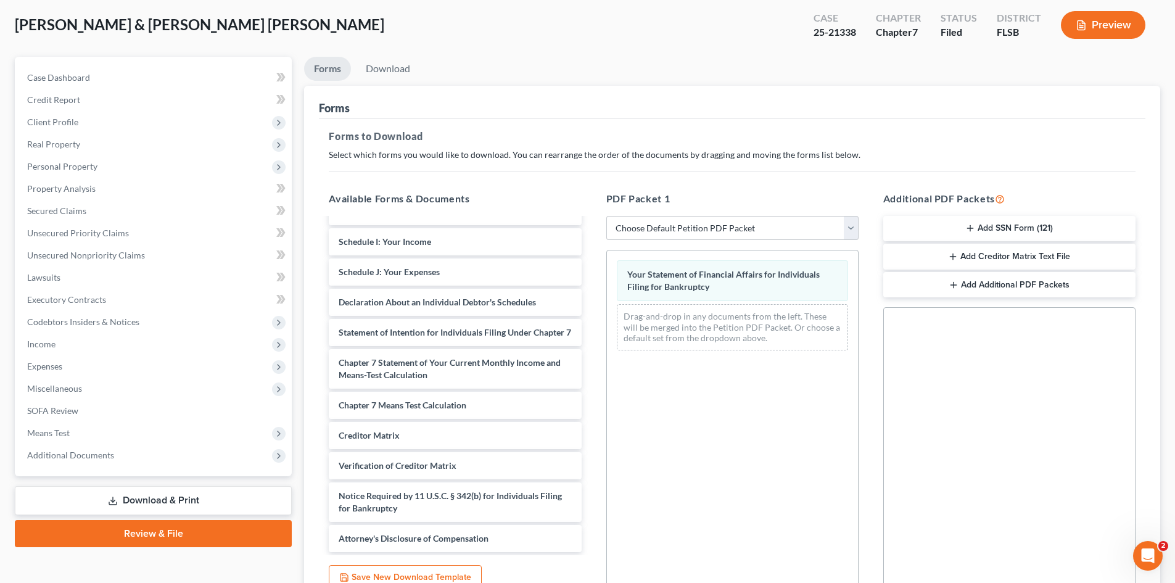
click at [144, 500] on link "Download & Print" at bounding box center [153, 500] width 277 height 29
click at [57, 86] on link "Case Dashboard" at bounding box center [154, 78] width 274 height 22
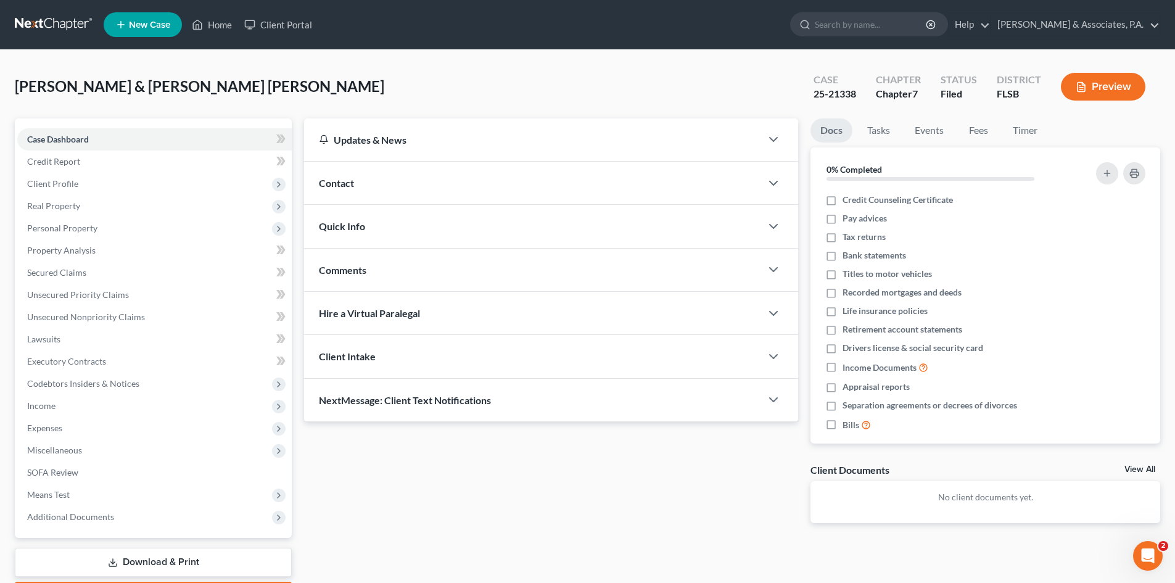
click at [174, 561] on link "Download & Print" at bounding box center [153, 562] width 277 height 29
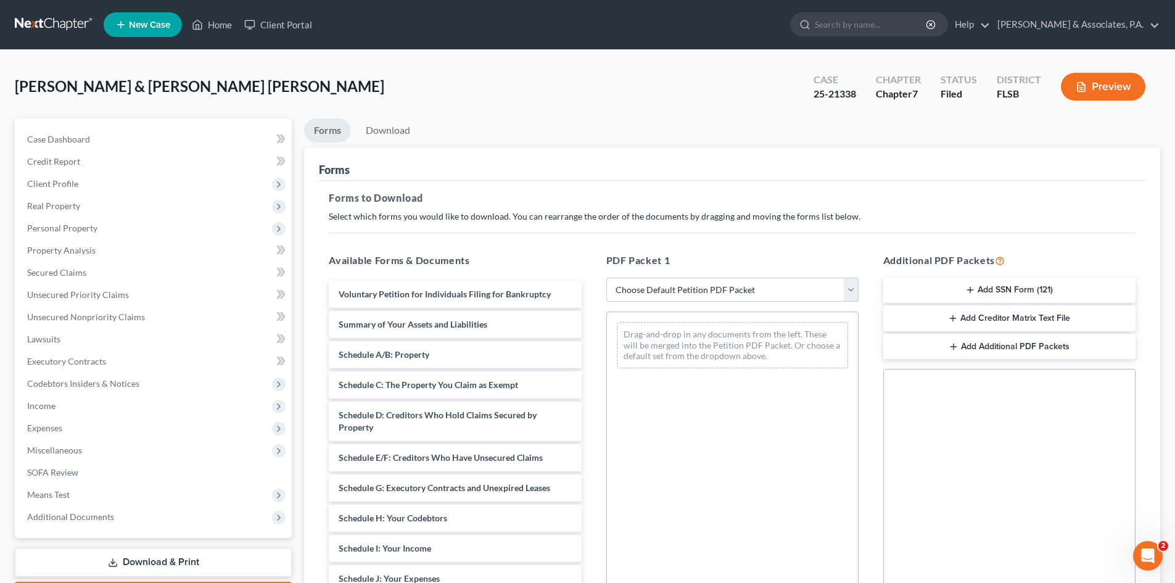
click at [664, 293] on select "Choose Default Petition PDF Packet Complete Bankruptcy Petition (all forms and …" at bounding box center [732, 290] width 252 height 25
select select "2"
click at [606, 278] on select "Choose Default Petition PDF Packet Complete Bankruptcy Petition (all forms and …" at bounding box center [732, 290] width 252 height 25
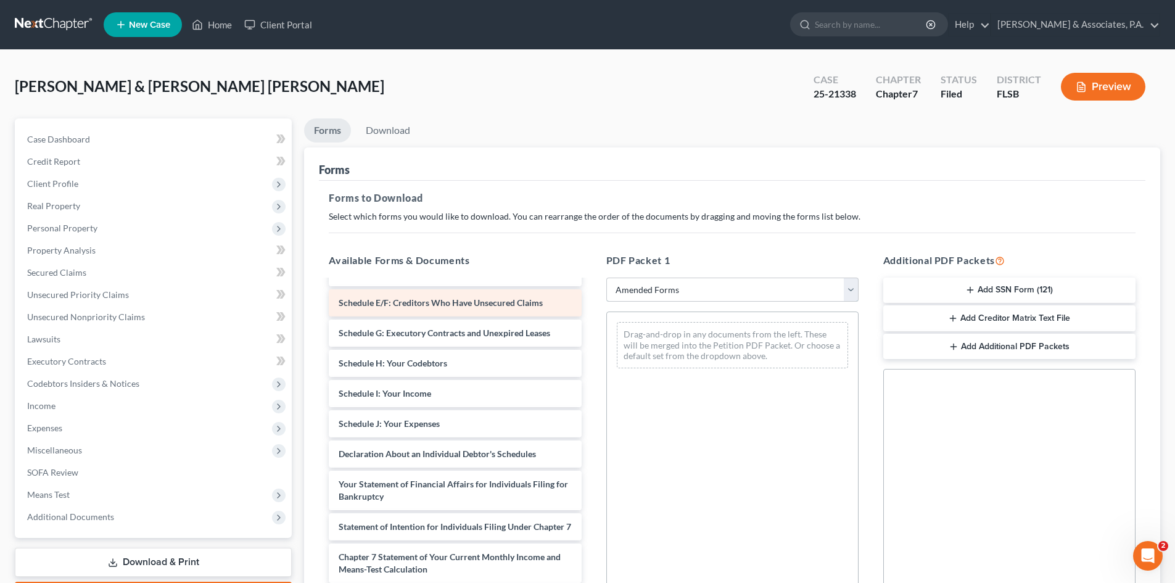
scroll to position [185, 0]
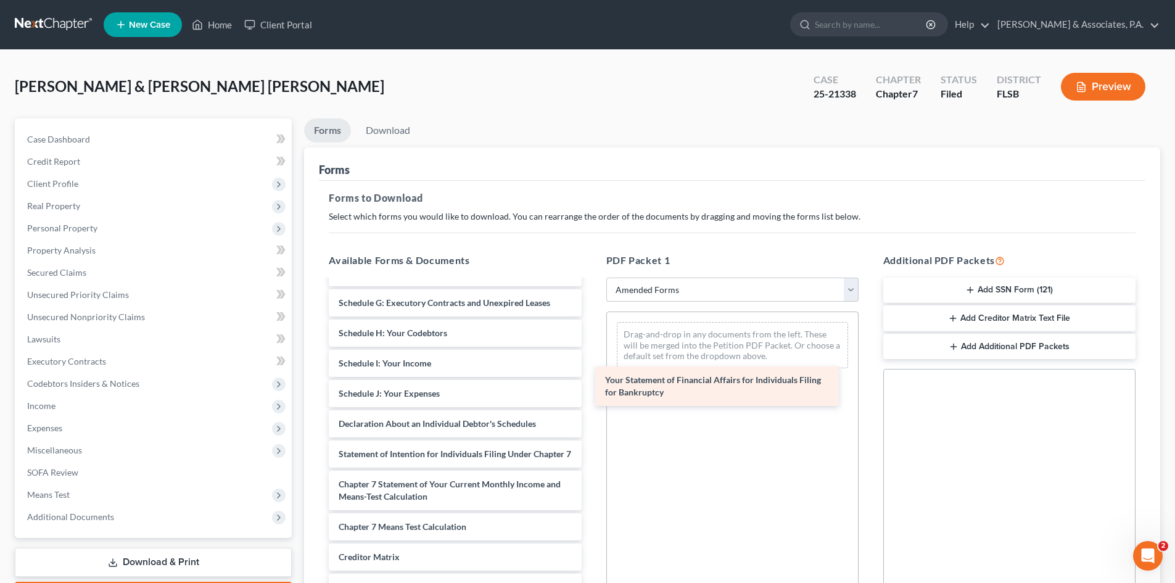
drag, startPoint x: 390, startPoint y: 459, endPoint x: 657, endPoint y: 385, distance: 277.1
click at [591, 385] on div "Your Statement of Financial Affairs for Individuals Filing for Bankruptcy Volun…" at bounding box center [455, 385] width 272 height 578
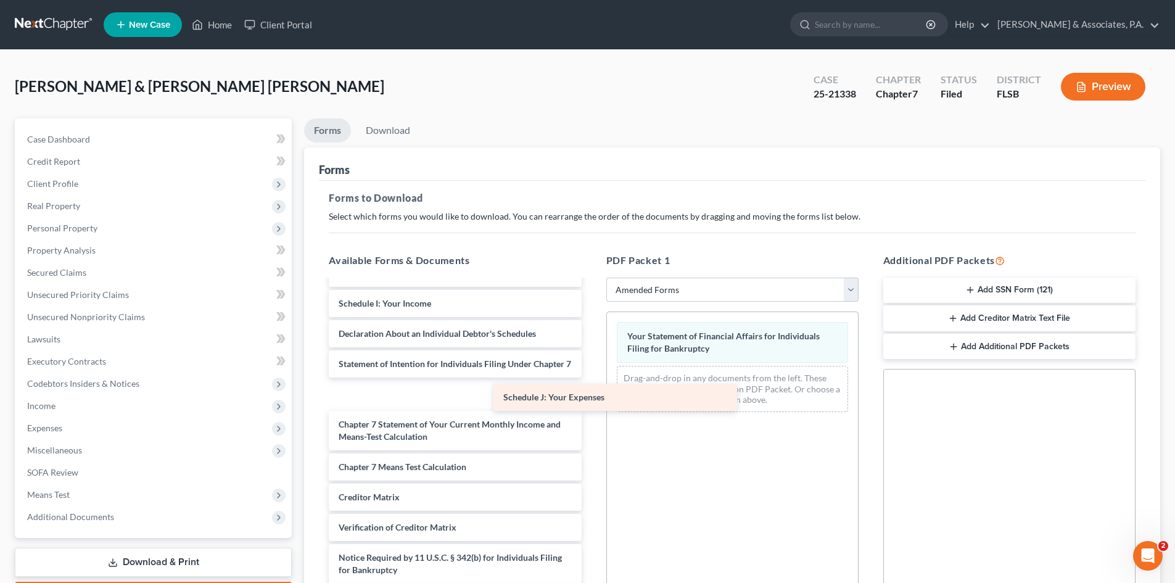
scroll to position [227, 0]
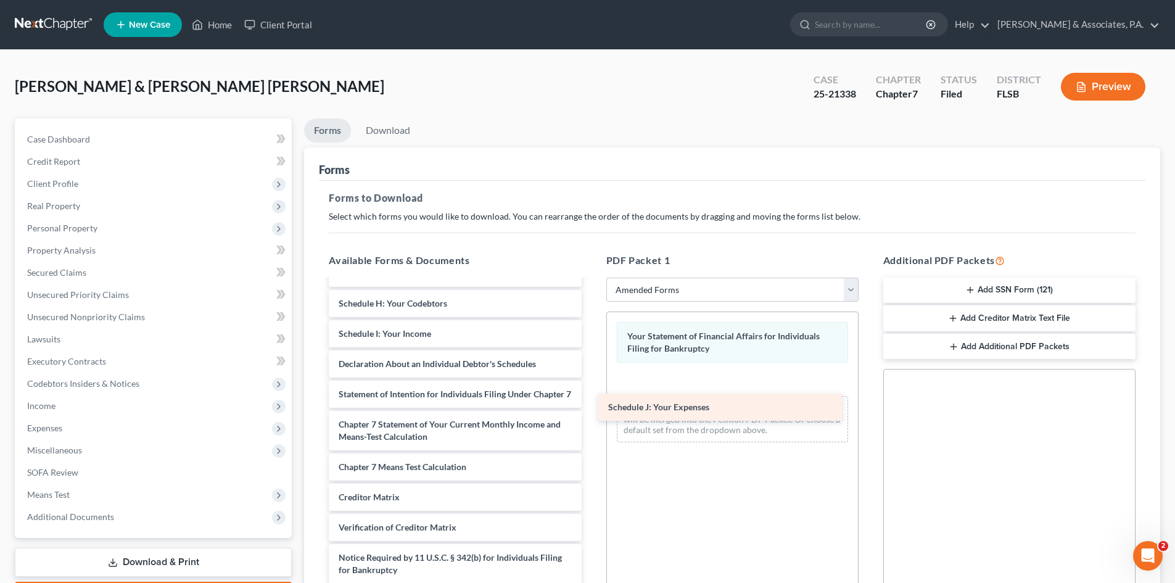
drag, startPoint x: 416, startPoint y: 336, endPoint x: 686, endPoint y: 411, distance: 280.4
click at [591, 411] on div "Schedule J: Your Expenses Voluntary Petition for Individuals Filing for Bankrup…" at bounding box center [455, 340] width 272 height 548
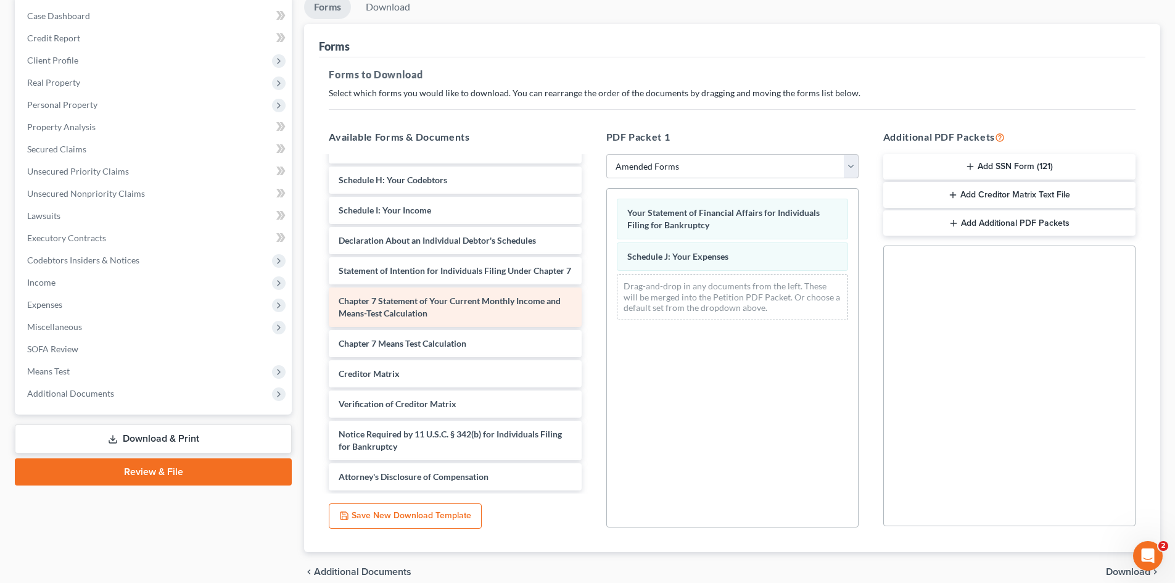
scroll to position [165, 0]
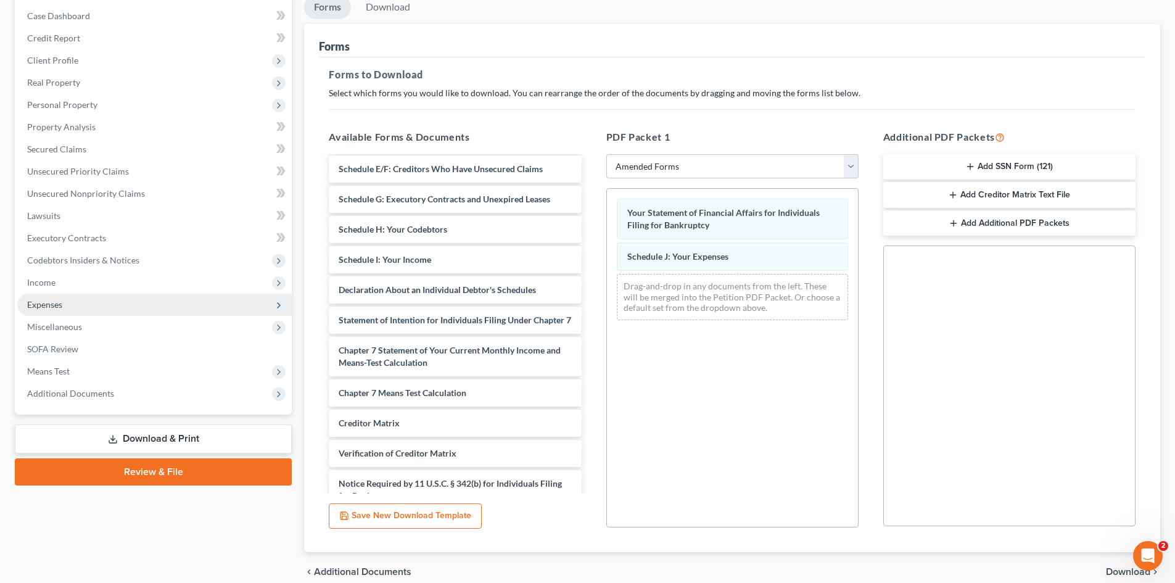
click at [57, 303] on span "Expenses" at bounding box center [44, 304] width 35 height 10
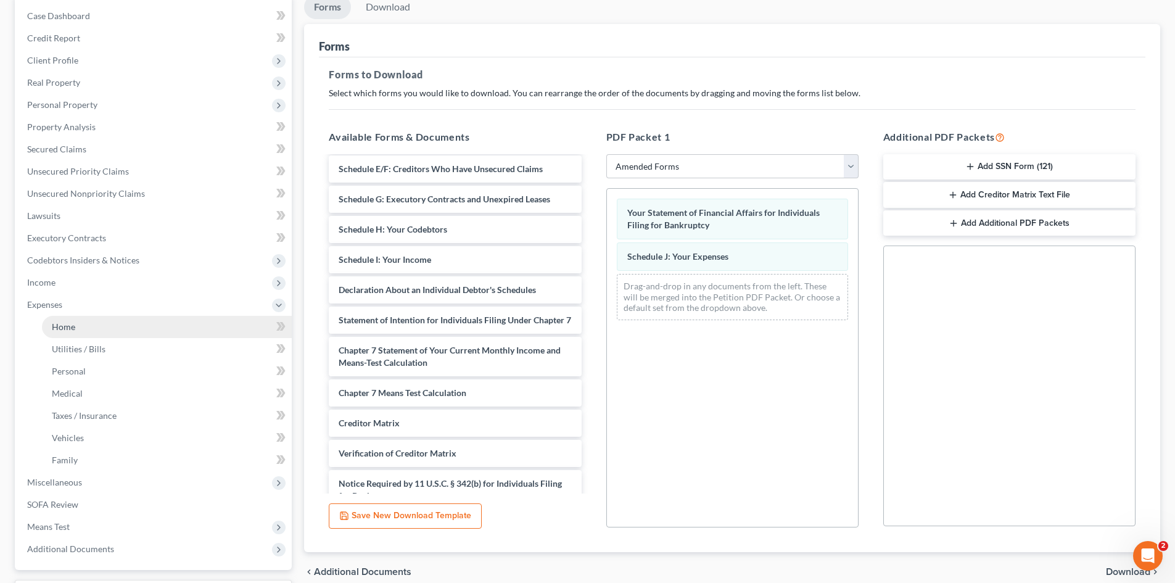
click at [96, 329] on link "Home" at bounding box center [167, 327] width 250 height 22
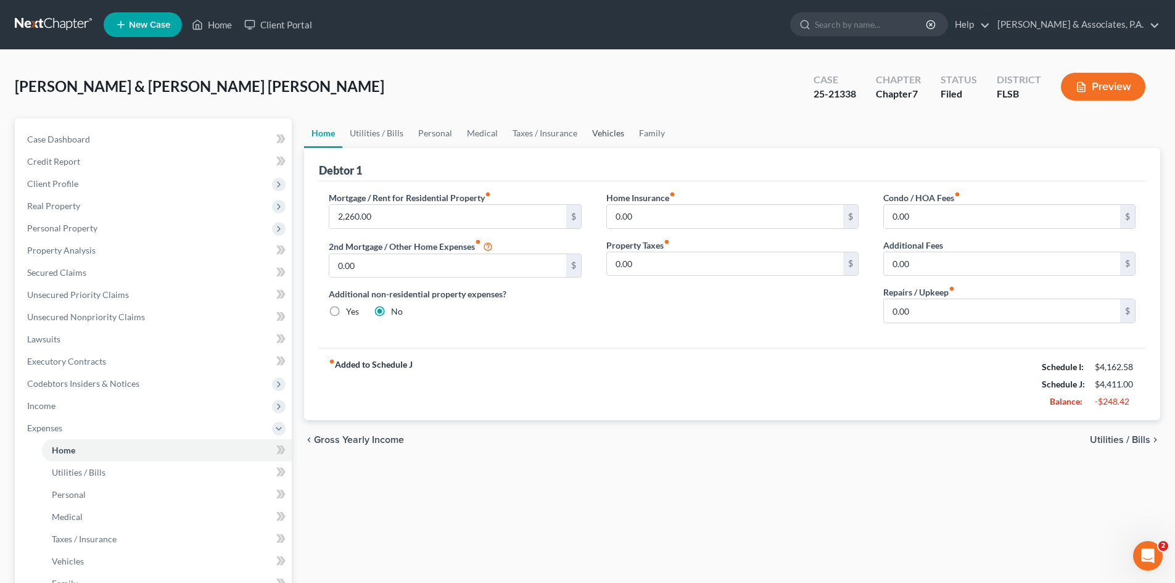
click at [601, 133] on link "Vehicles" at bounding box center [608, 133] width 47 height 30
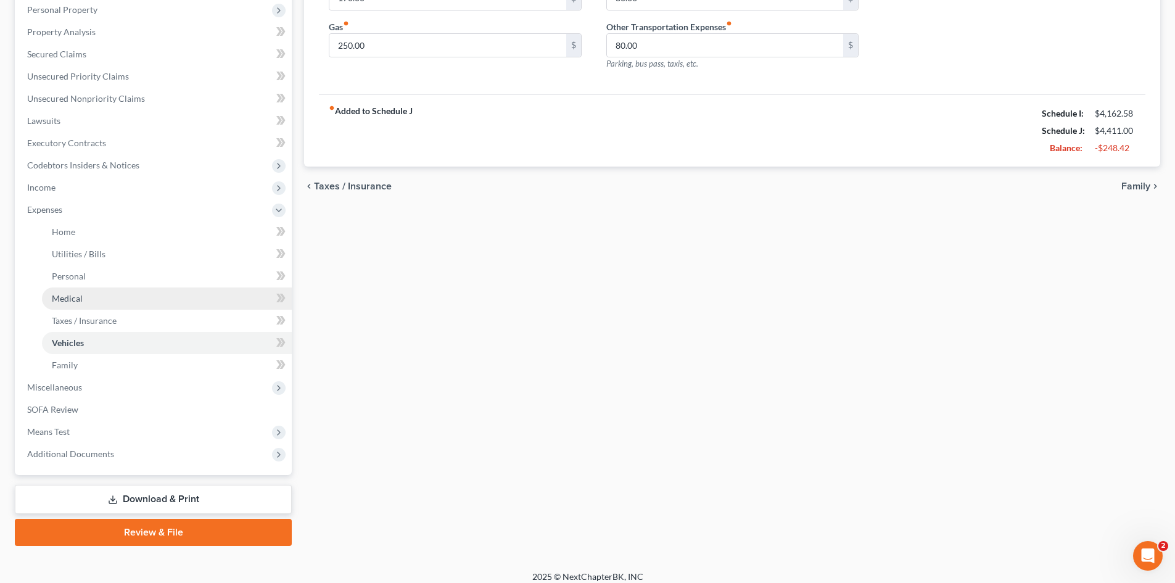
scroll to position [228, 0]
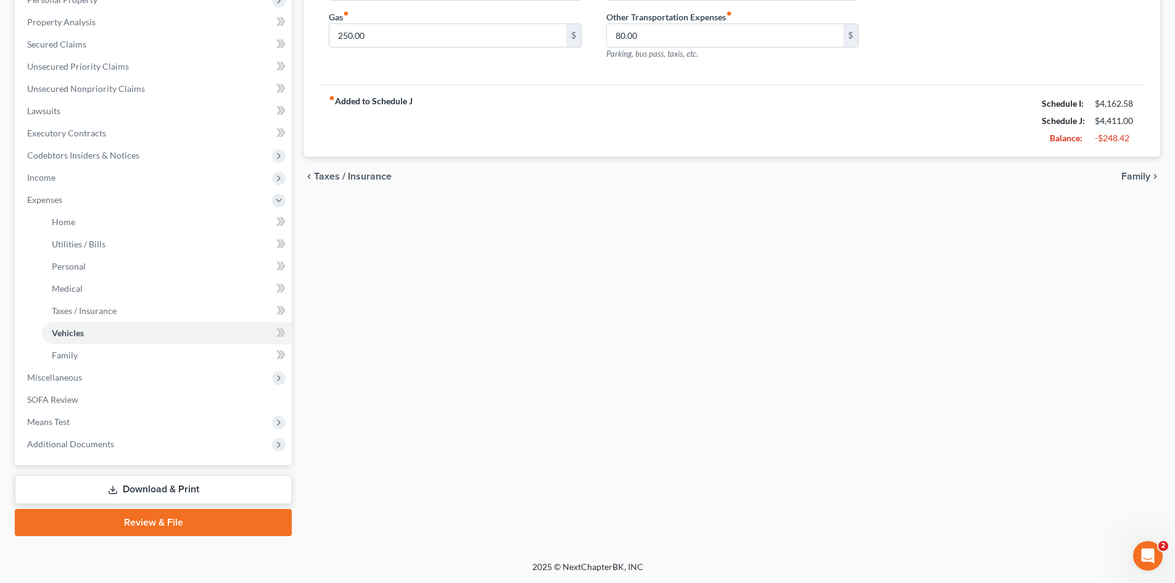
click at [170, 484] on link "Download & Print" at bounding box center [153, 489] width 277 height 29
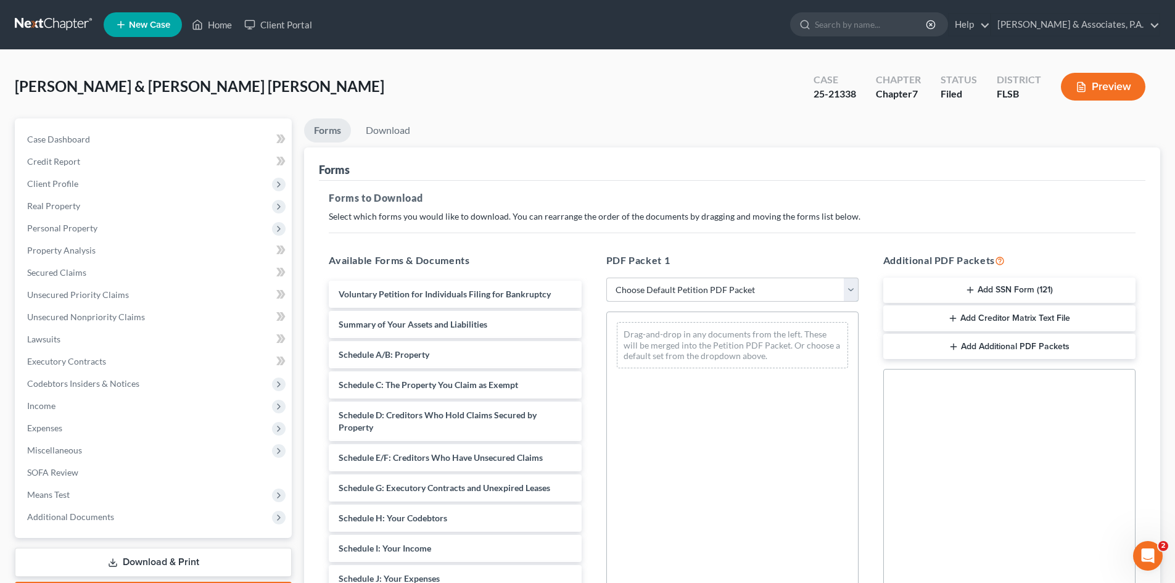
click at [673, 289] on select "Choose Default Petition PDF Packet Complete Bankruptcy Petition (all forms and …" at bounding box center [732, 290] width 252 height 25
select select "2"
click at [606, 278] on select "Choose Default Petition PDF Packet Complete Bankruptcy Petition (all forms and …" at bounding box center [732, 290] width 252 height 25
click at [709, 260] on h5 "PDF Packet 1" at bounding box center [732, 260] width 252 height 15
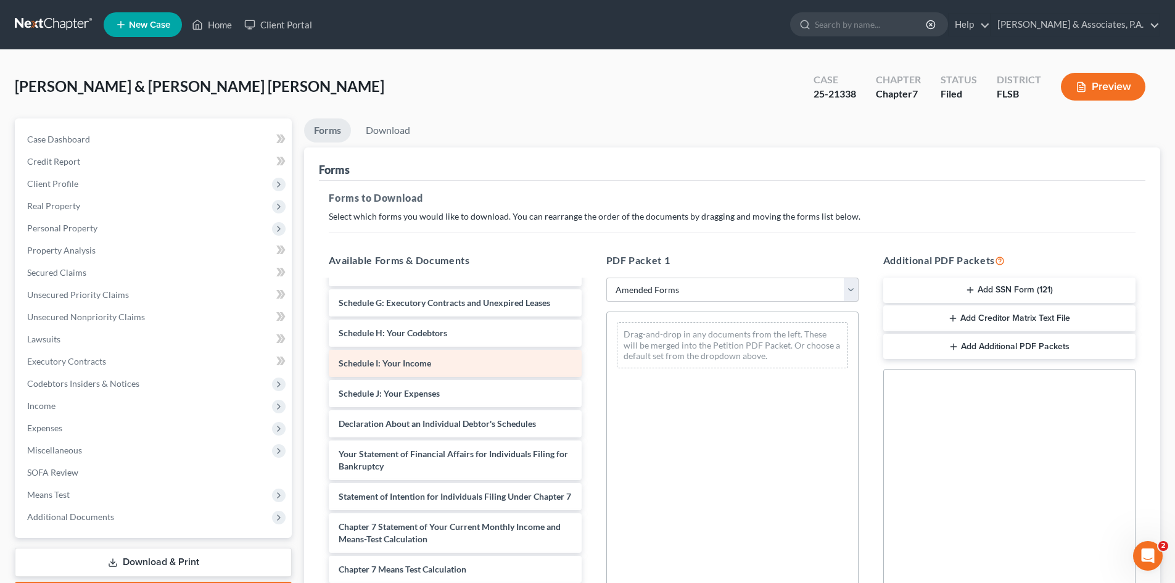
scroll to position [247, 0]
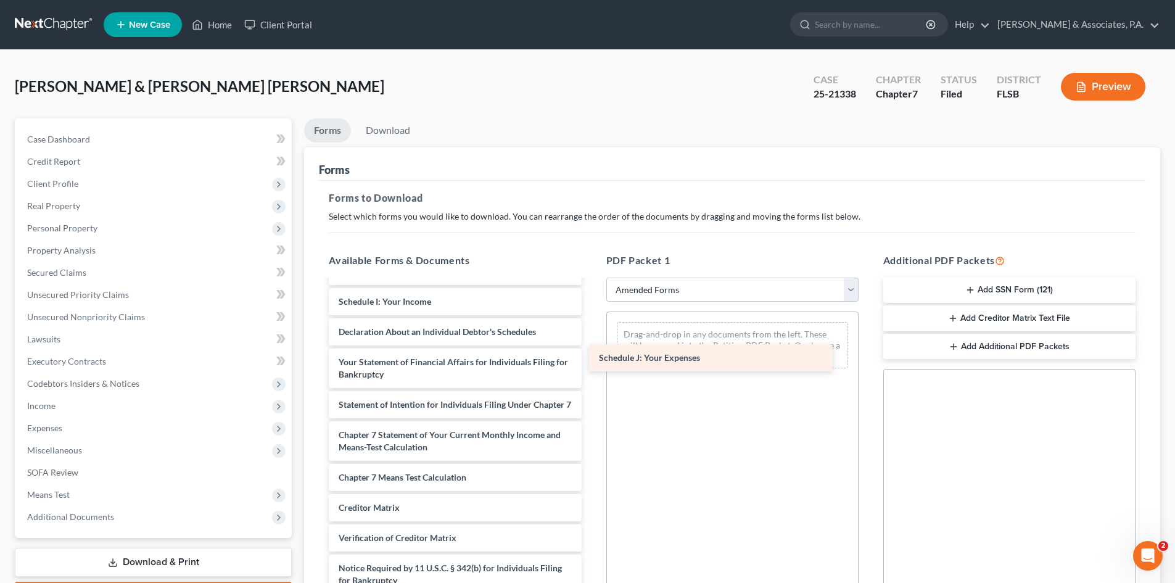
drag, startPoint x: 425, startPoint y: 334, endPoint x: 685, endPoint y: 360, distance: 261.6
click at [591, 360] on div "Schedule J: Your Expenses Voluntary Petition for Individuals Filing for Bankrup…" at bounding box center [455, 329] width 272 height 590
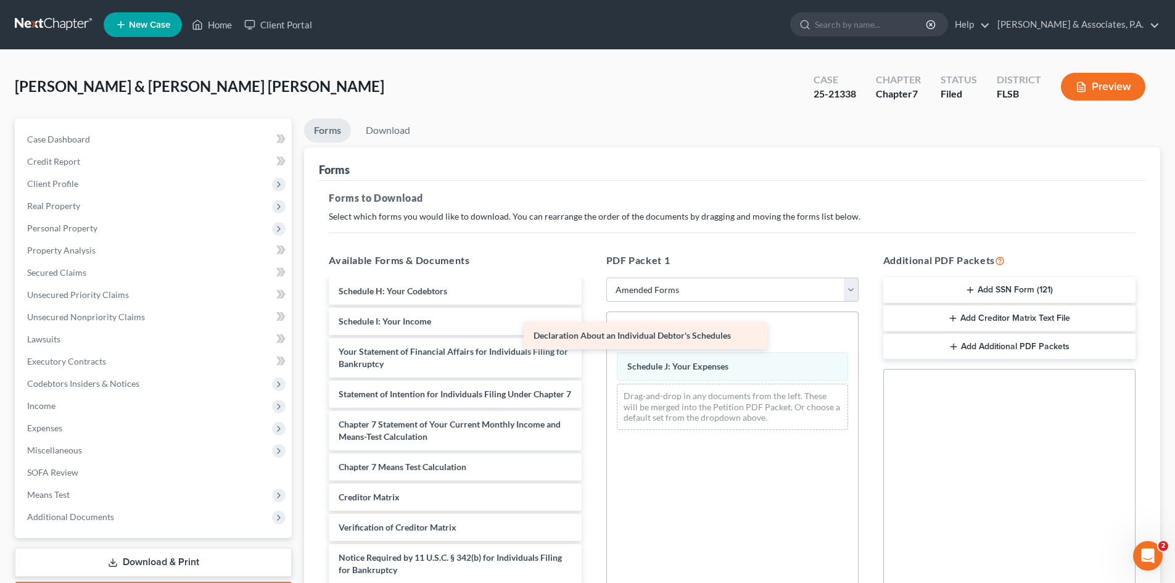
scroll to position [239, 0]
drag, startPoint x: 424, startPoint y: 332, endPoint x: 662, endPoint y: 338, distance: 238.8
click at [591, 338] on div "Declaration About an Individual Debtor's Schedules Voluntary Petition for Indiv…" at bounding box center [455, 334] width 272 height 560
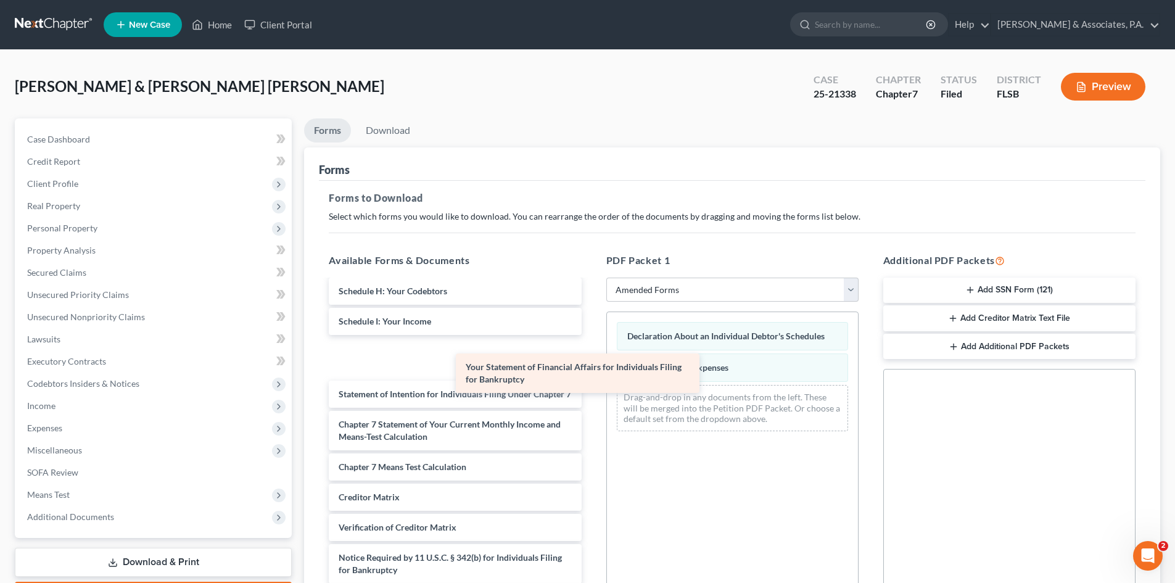
scroll to position [197, 0]
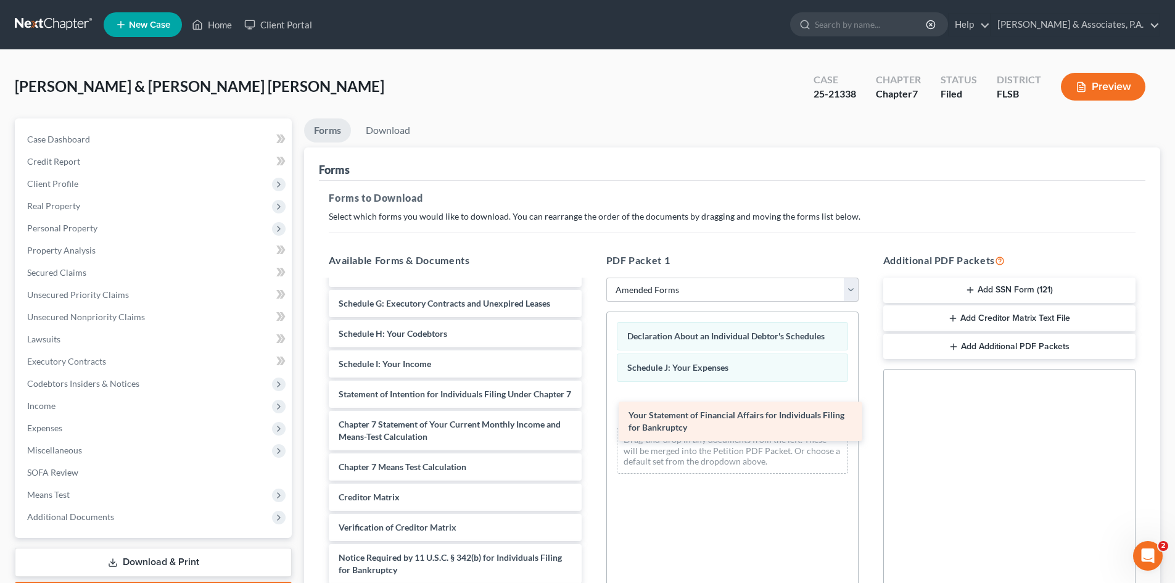
drag, startPoint x: 402, startPoint y: 344, endPoint x: 690, endPoint y: 420, distance: 297.2
click at [591, 420] on div "Your Statement of Financial Affairs for Individuals Filing for Bankruptcy Volun…" at bounding box center [455, 354] width 272 height 517
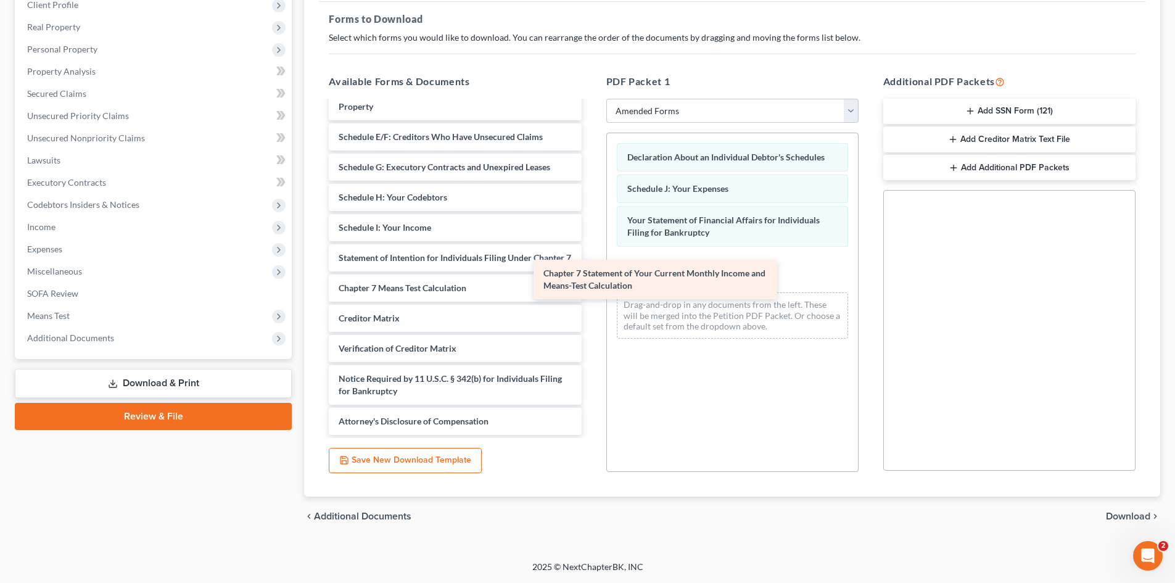
scroll to position [154, 0]
drag, startPoint x: 434, startPoint y: 253, endPoint x: 698, endPoint y: 278, distance: 265.2
click at [591, 278] on div "Chapter 7 Statement of Your Current Monthly Income and Means-Test Calculation V…" at bounding box center [455, 197] width 272 height 475
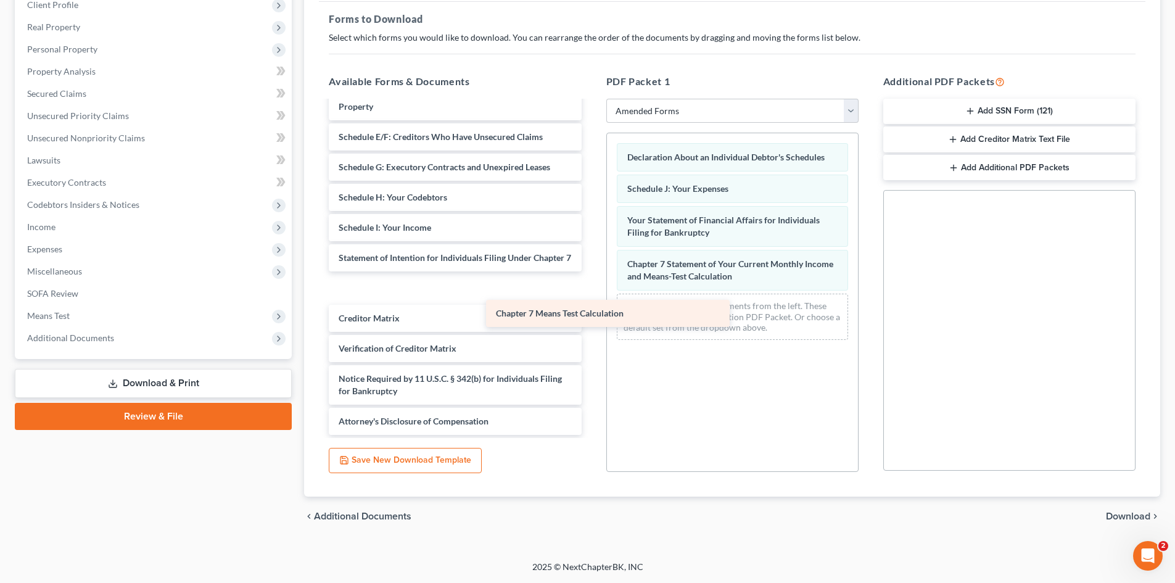
scroll to position [124, 0]
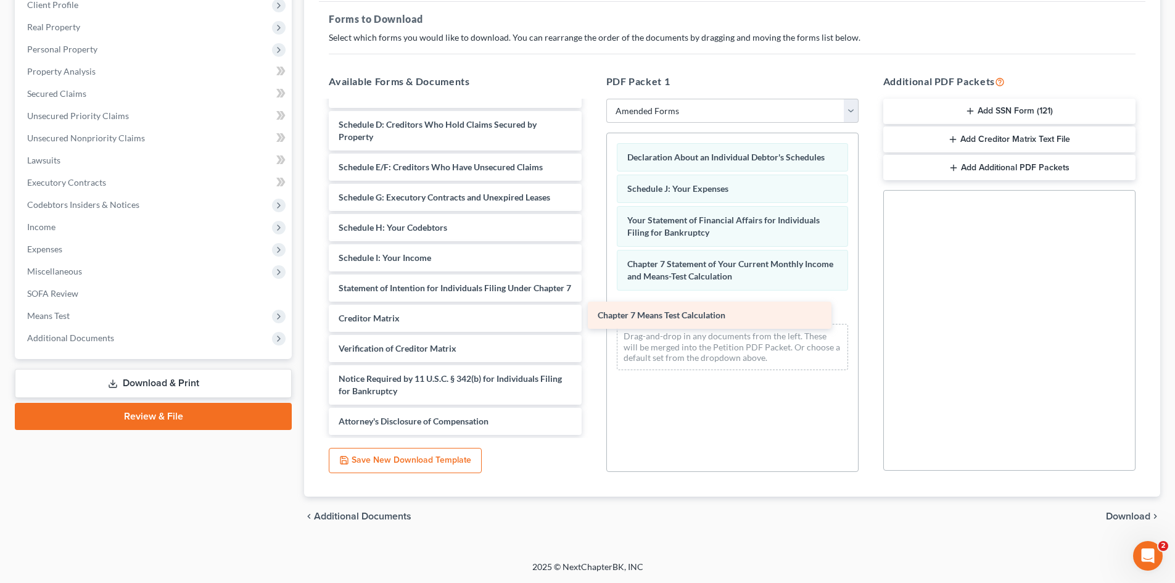
drag, startPoint x: 421, startPoint y: 282, endPoint x: 681, endPoint y: 309, distance: 261.0
click at [591, 309] on div "Chapter 7 Means Test Calculation Voluntary Petition for Individuals Filing for …" at bounding box center [455, 212] width 272 height 445
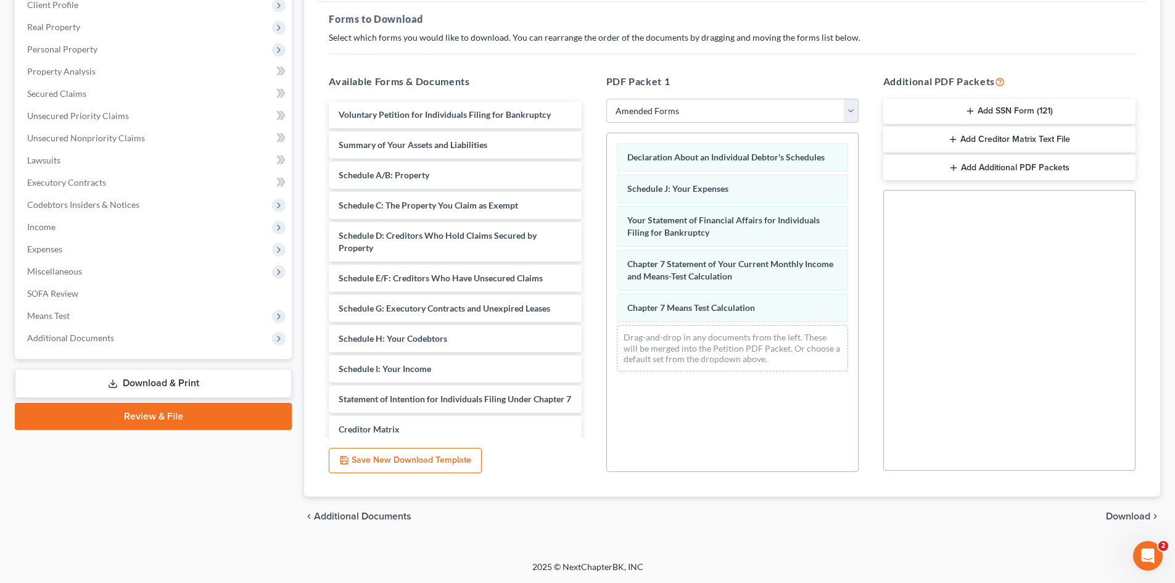
scroll to position [0, 0]
click at [1119, 516] on span "Download" at bounding box center [1128, 516] width 44 height 10
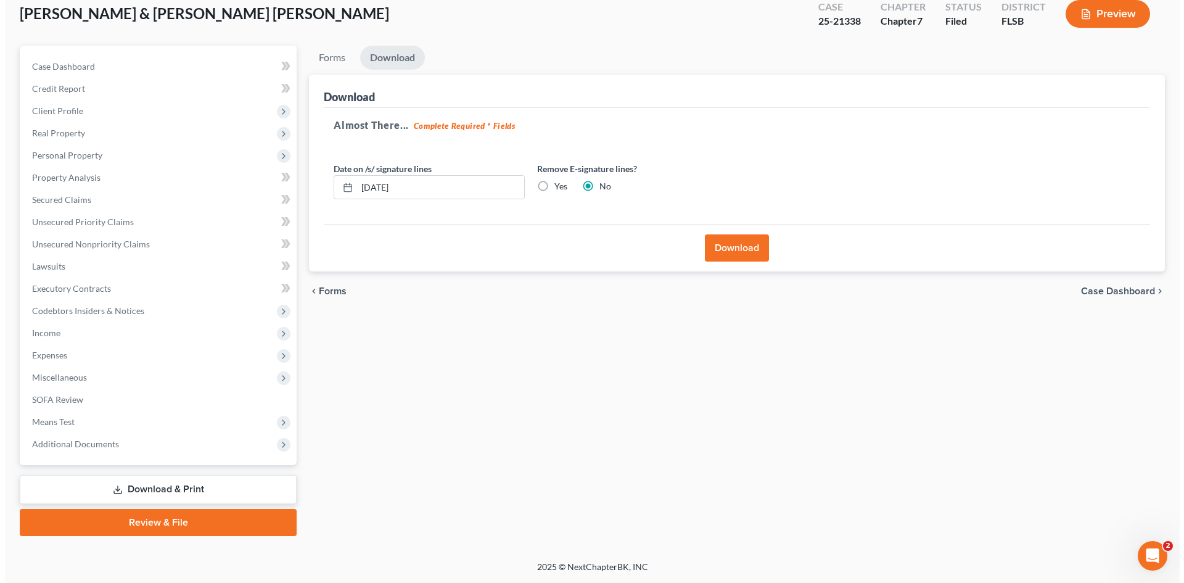
scroll to position [73, 0]
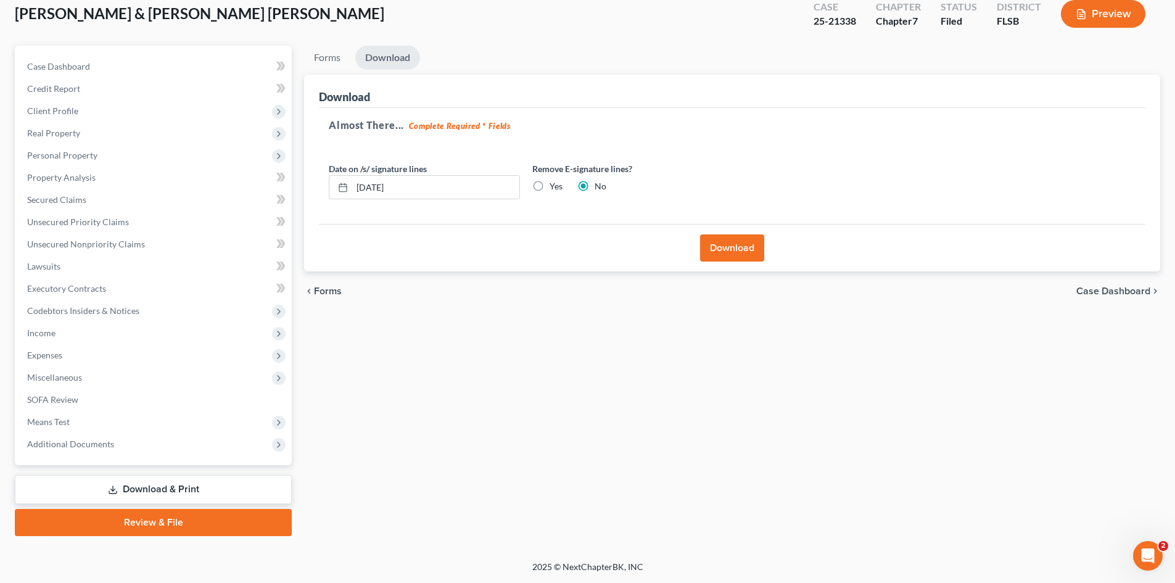
click at [720, 241] on button "Download" at bounding box center [732, 247] width 64 height 27
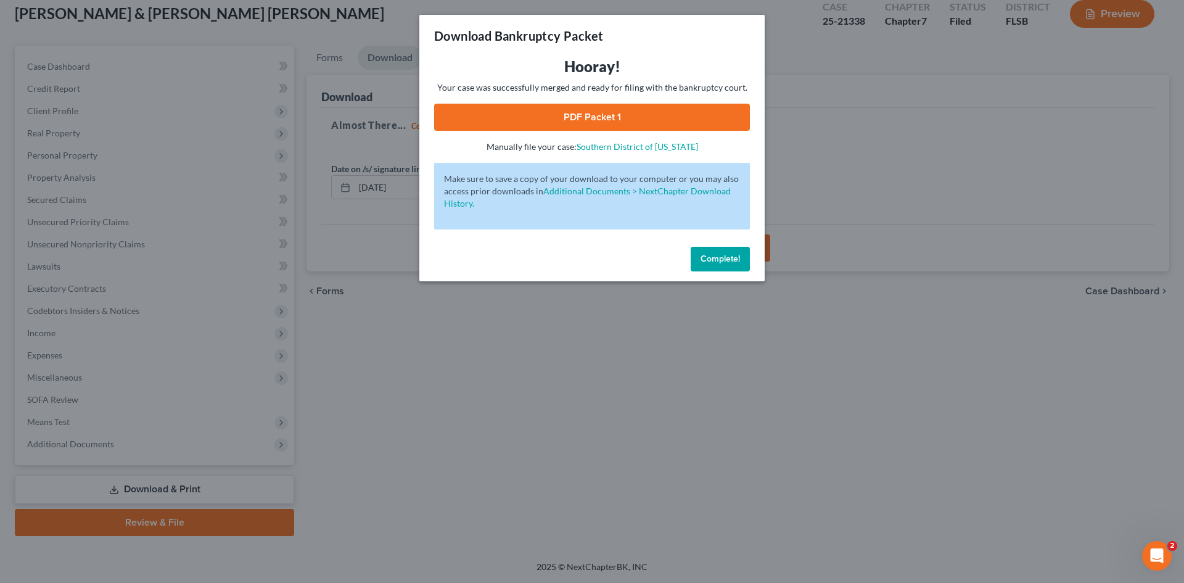
click at [577, 118] on link "PDF Packet 1" at bounding box center [592, 117] width 316 height 27
